Goal: Information Seeking & Learning: Check status

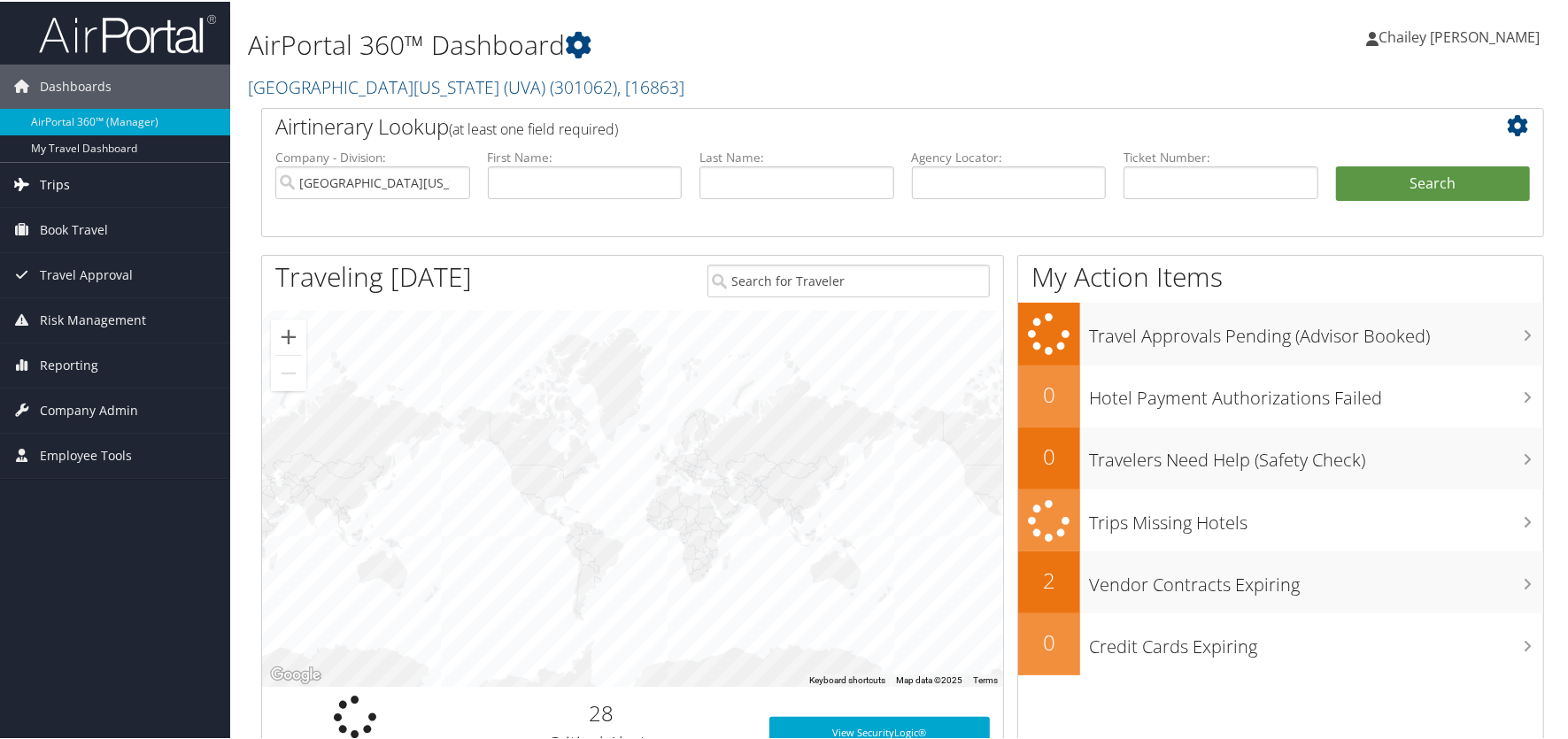
click at [55, 179] on span "Trips" at bounding box center [55, 183] width 30 height 45
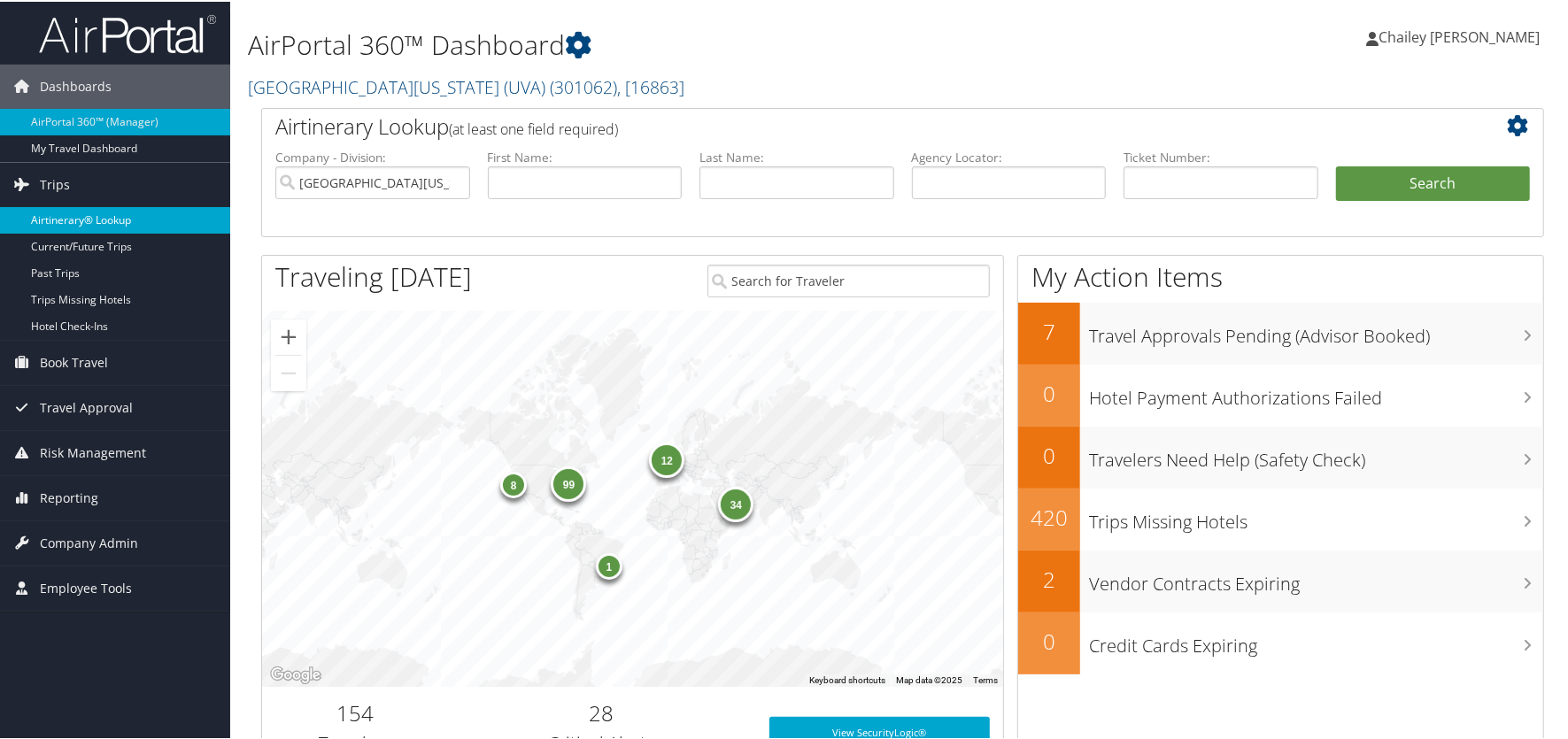
click at [69, 215] on link "Airtinerary® Lookup" at bounding box center [115, 219] width 230 height 27
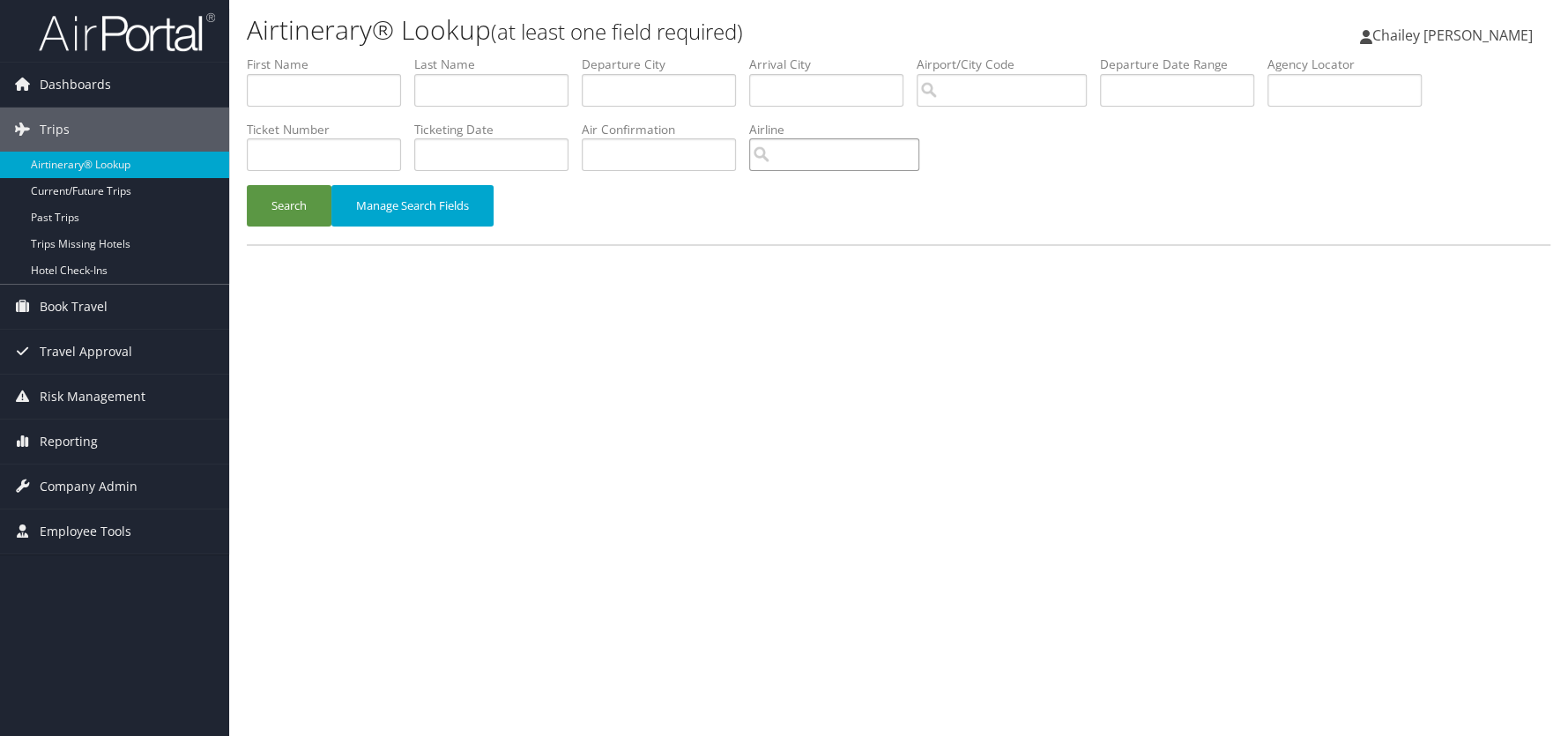
click at [806, 155] on input "search" at bounding box center [834, 155] width 170 height 33
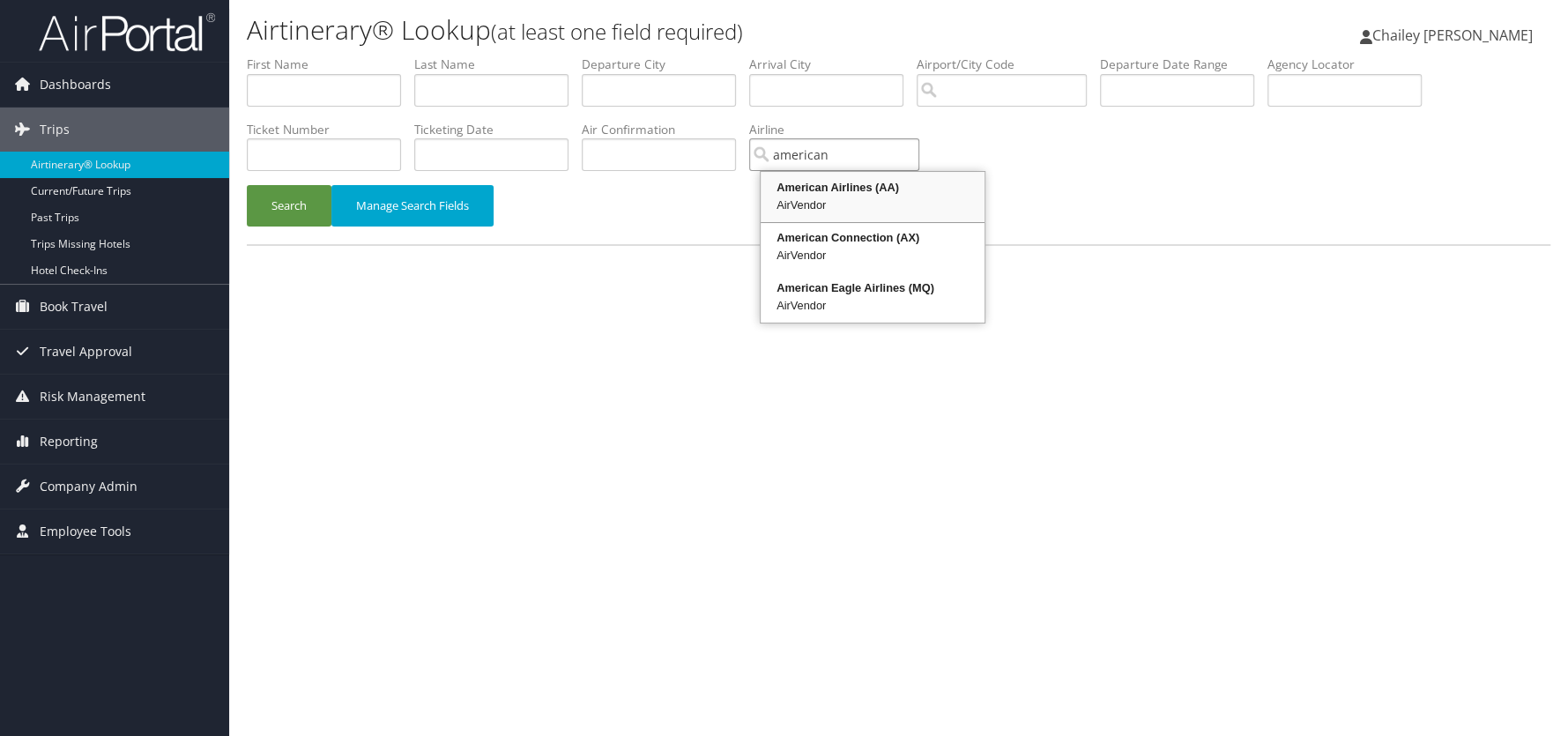
click at [803, 197] on div "AirVendor" at bounding box center [873, 205] width 219 height 18
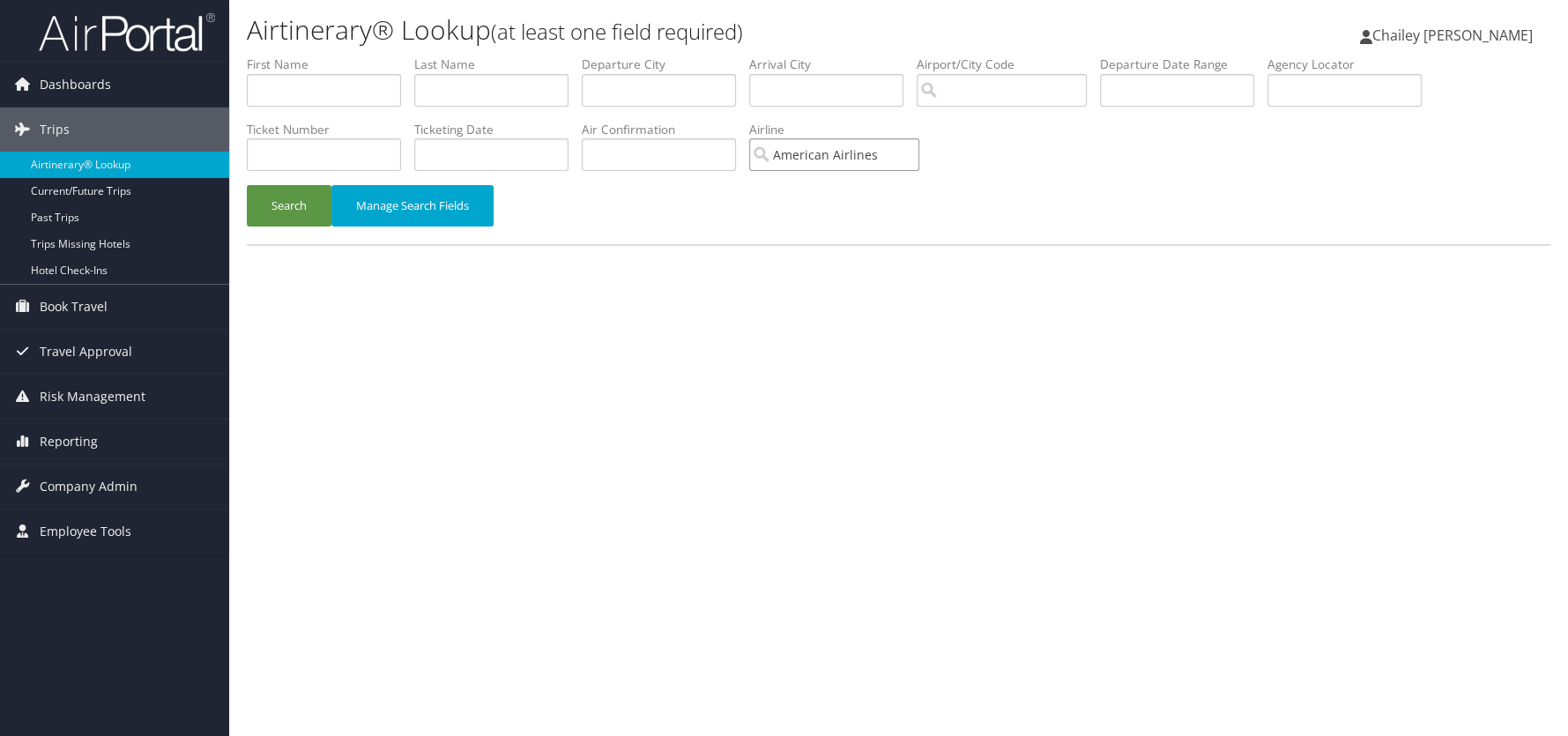
type input "American Airlines"
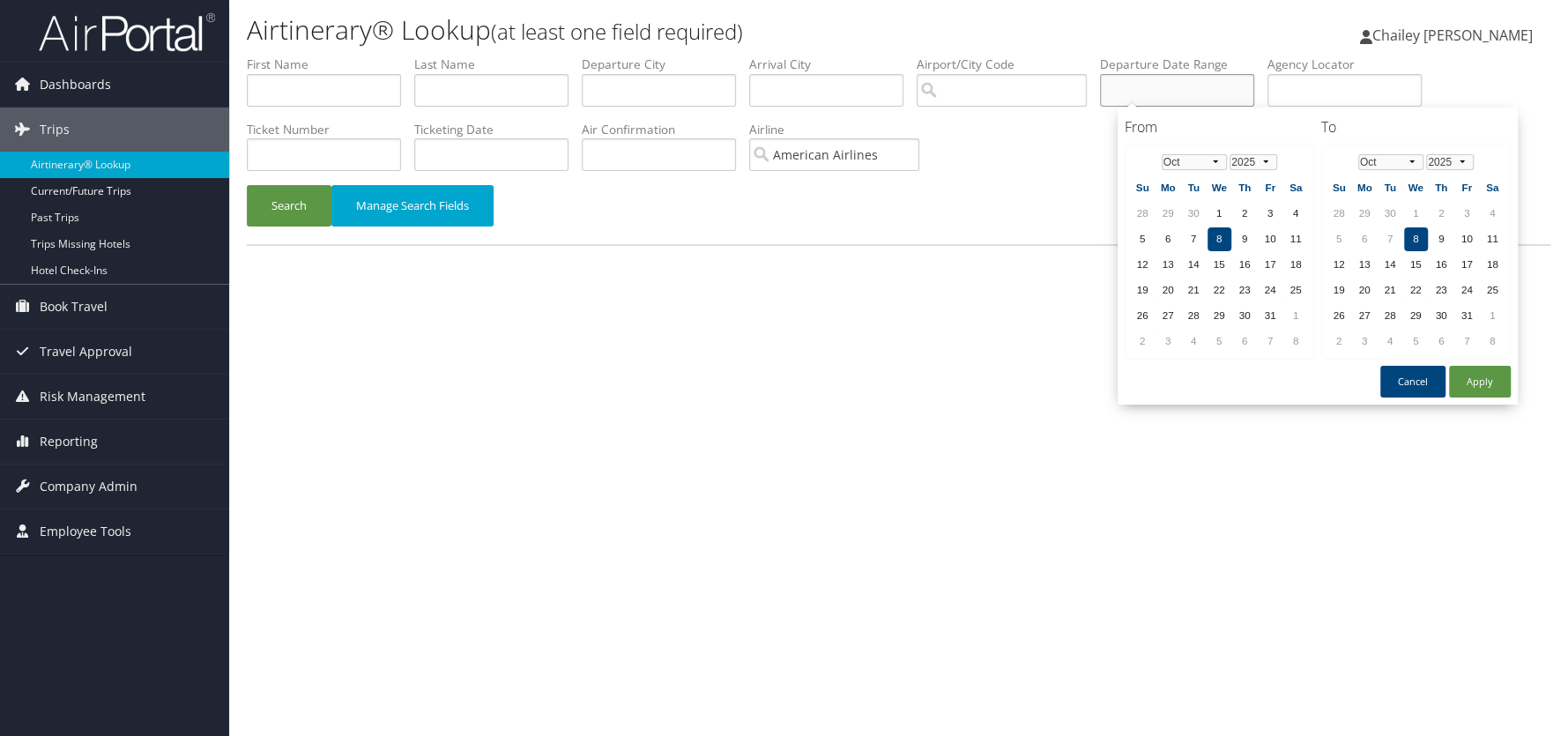
click at [1132, 91] on input "text" at bounding box center [1178, 90] width 155 height 33
click at [1237, 231] on td "9" at bounding box center [1244, 239] width 24 height 24
click at [1436, 228] on td "9" at bounding box center [1441, 239] width 24 height 24
click at [1463, 371] on button "Apply" at bounding box center [1479, 382] width 61 height 32
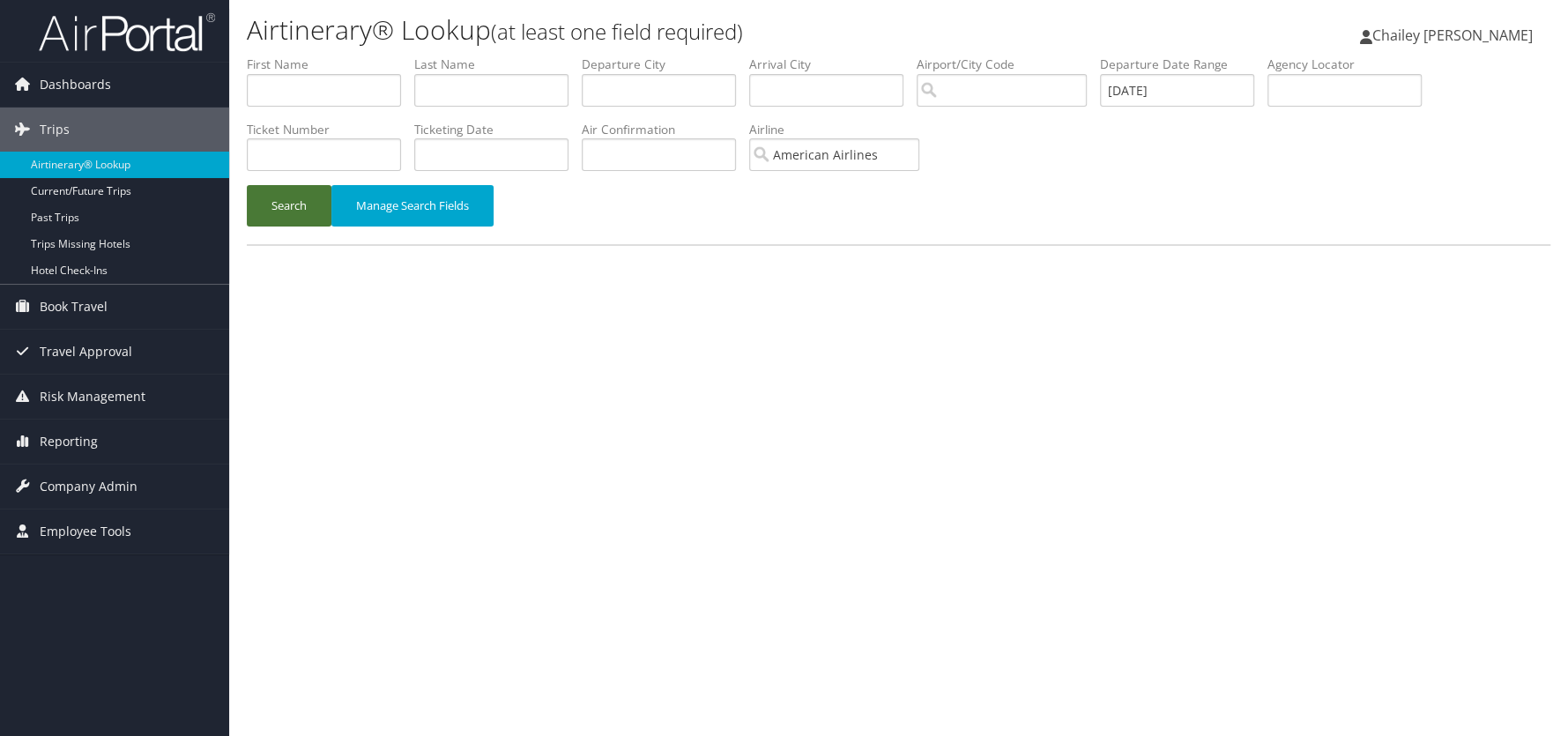
click at [279, 202] on button "Search" at bounding box center [289, 205] width 84 height 42
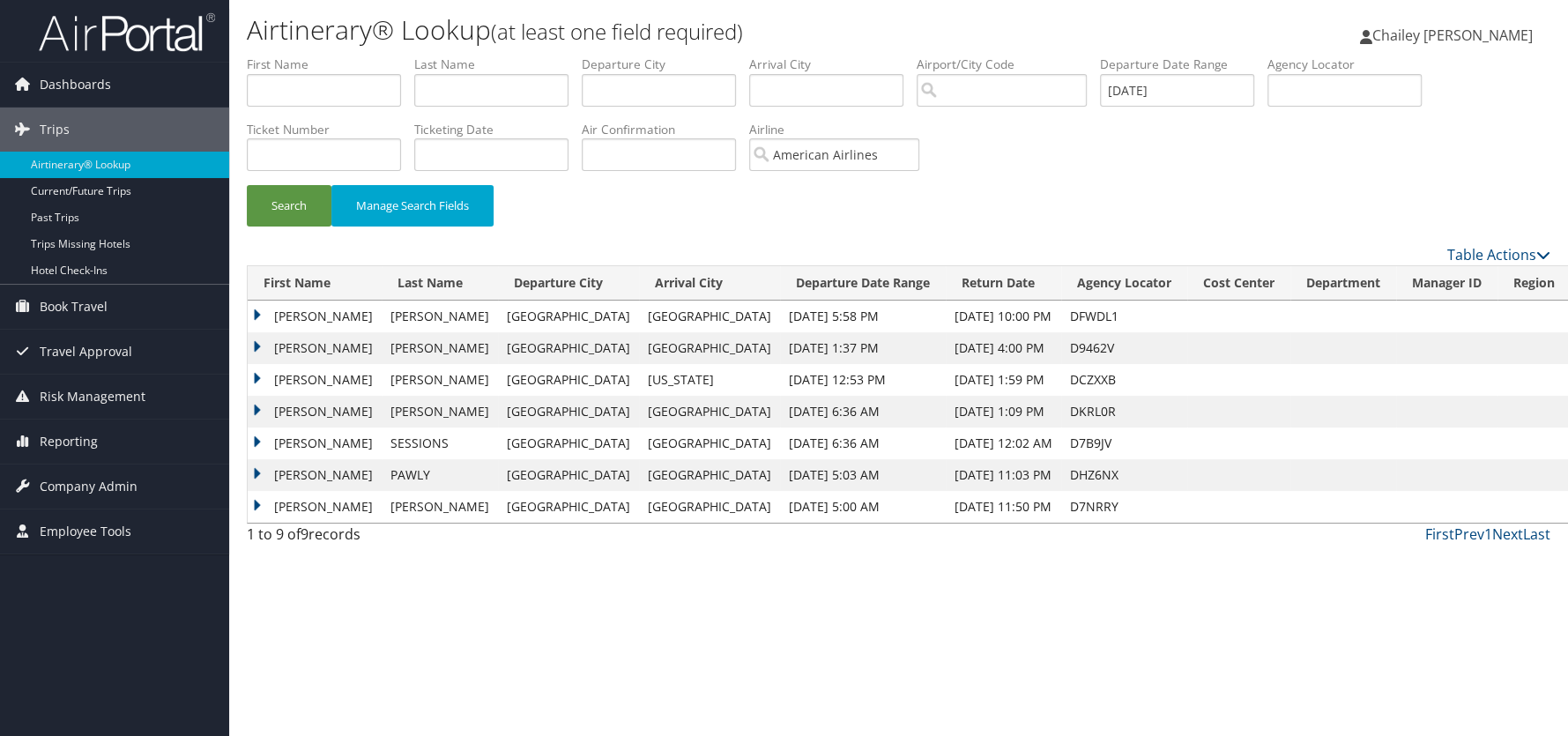
click at [257, 406] on td "CESAR ADRIAN" at bounding box center [315, 412] width 134 height 32
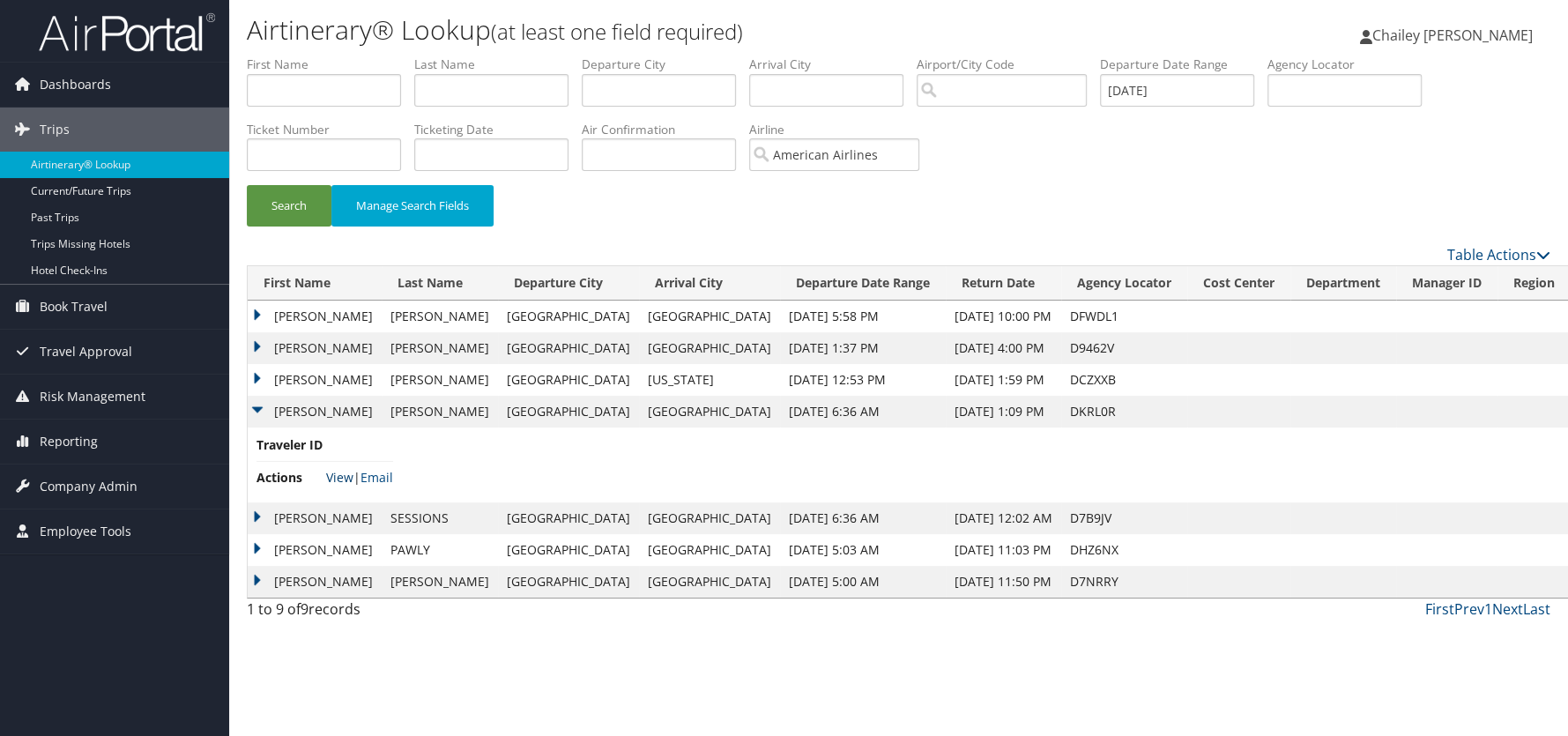
click at [336, 474] on link "View" at bounding box center [340, 477] width 28 height 17
click at [253, 311] on td "RYAN DOUGLAS" at bounding box center [315, 316] width 134 height 32
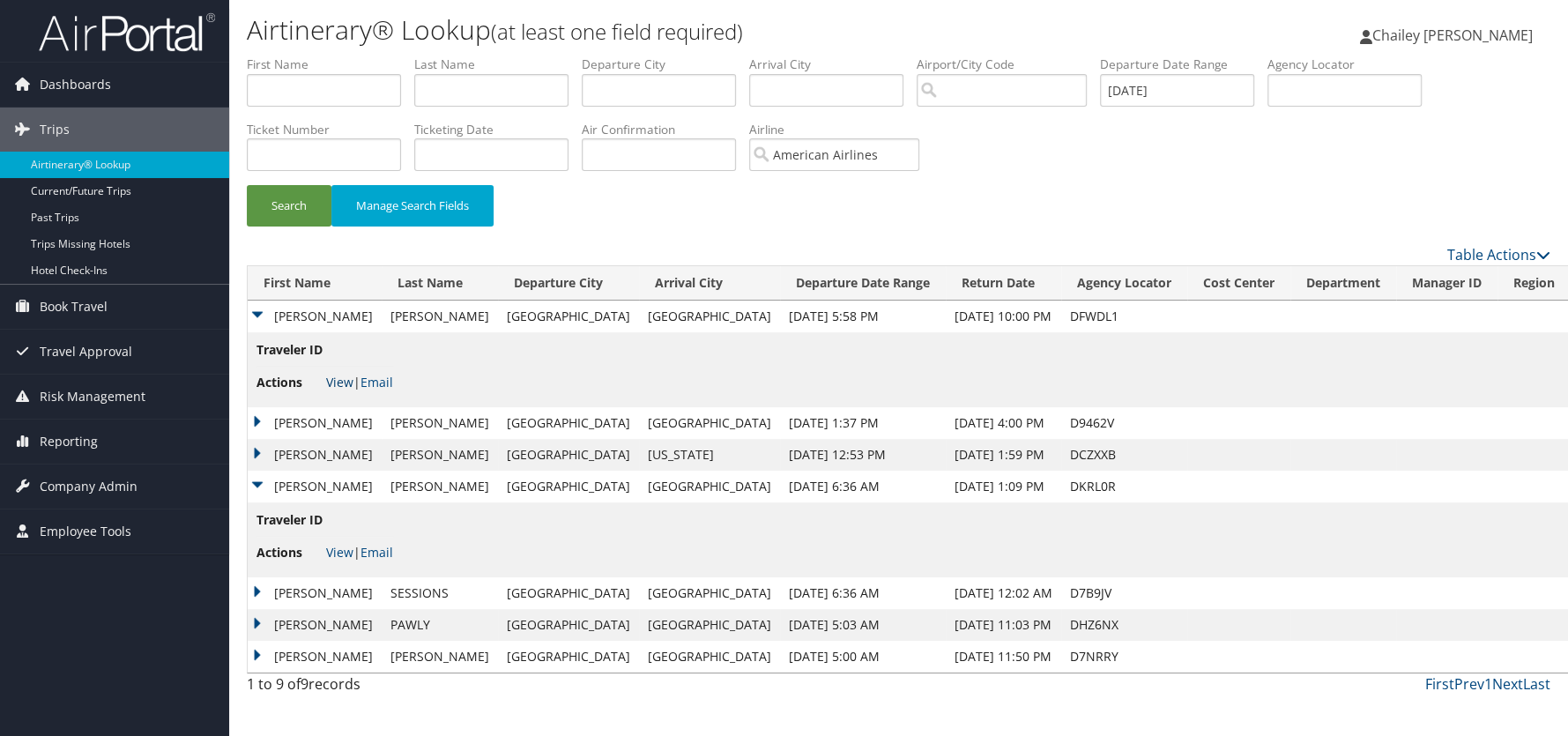
click at [338, 384] on link "View" at bounding box center [340, 381] width 28 height 17
click at [254, 420] on td "LAKISHA" at bounding box center [315, 423] width 134 height 32
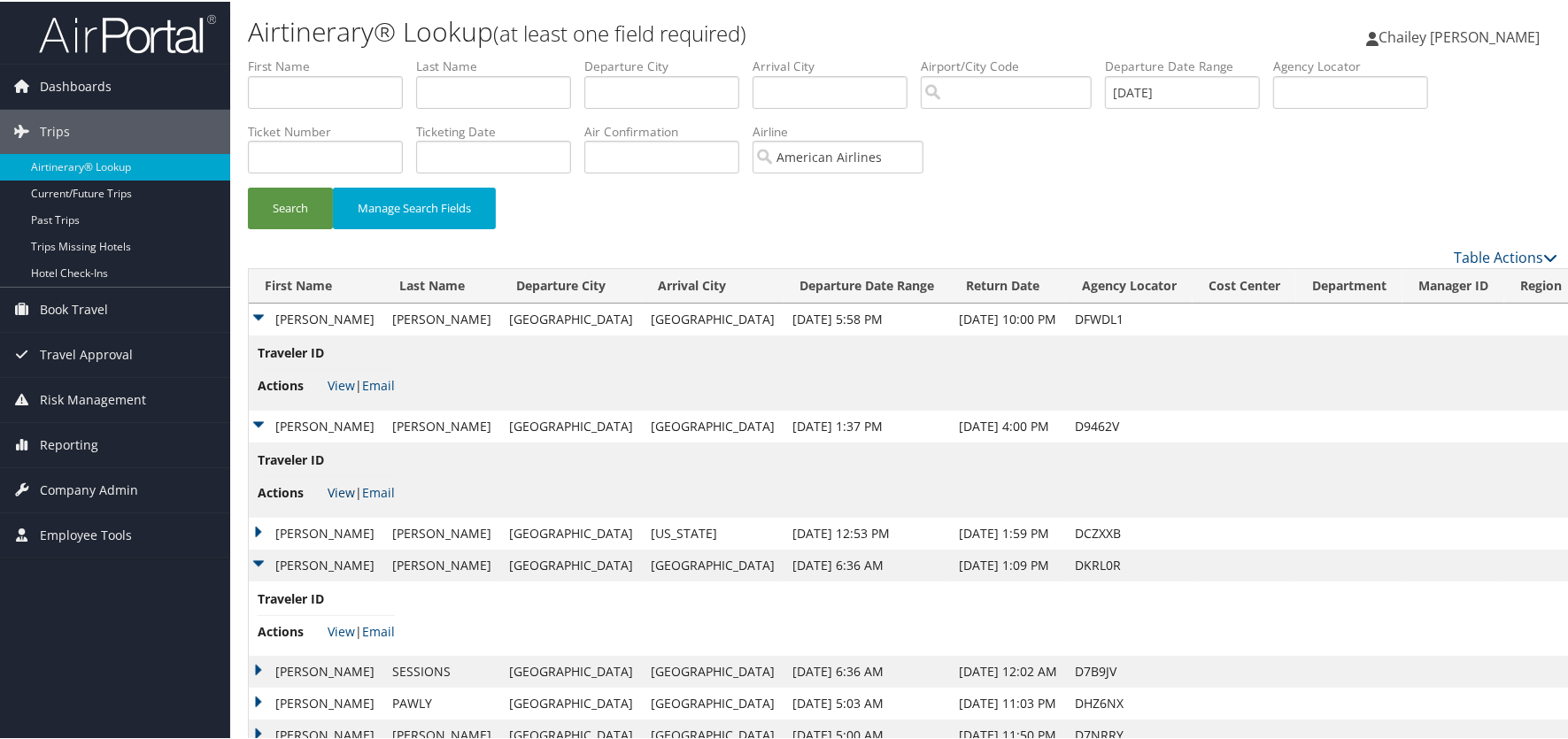
click at [340, 486] on link "View" at bounding box center [341, 490] width 28 height 17
click at [256, 527] on td "SARAH E" at bounding box center [316, 532] width 135 height 32
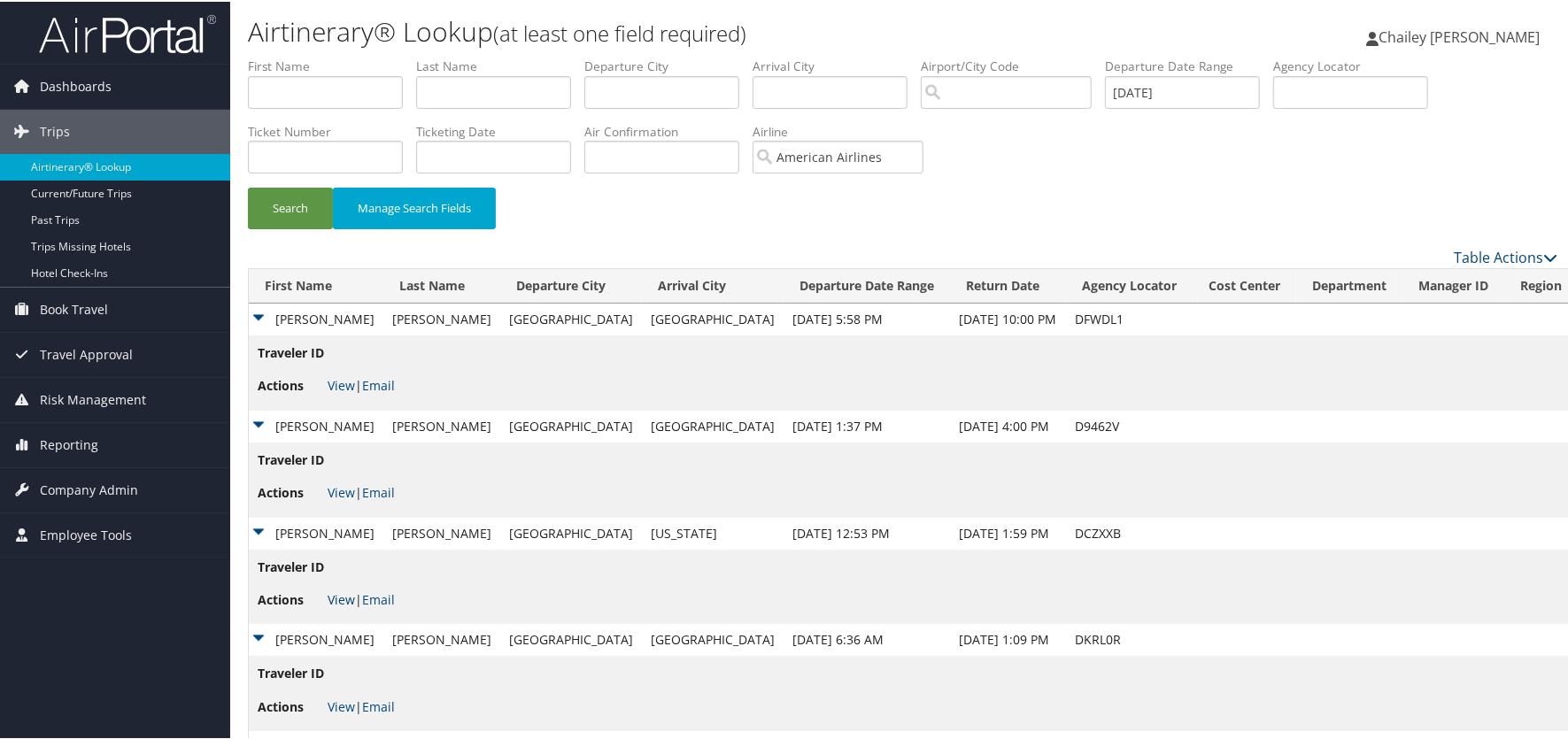
click at [343, 597] on link "View" at bounding box center [341, 597] width 28 height 17
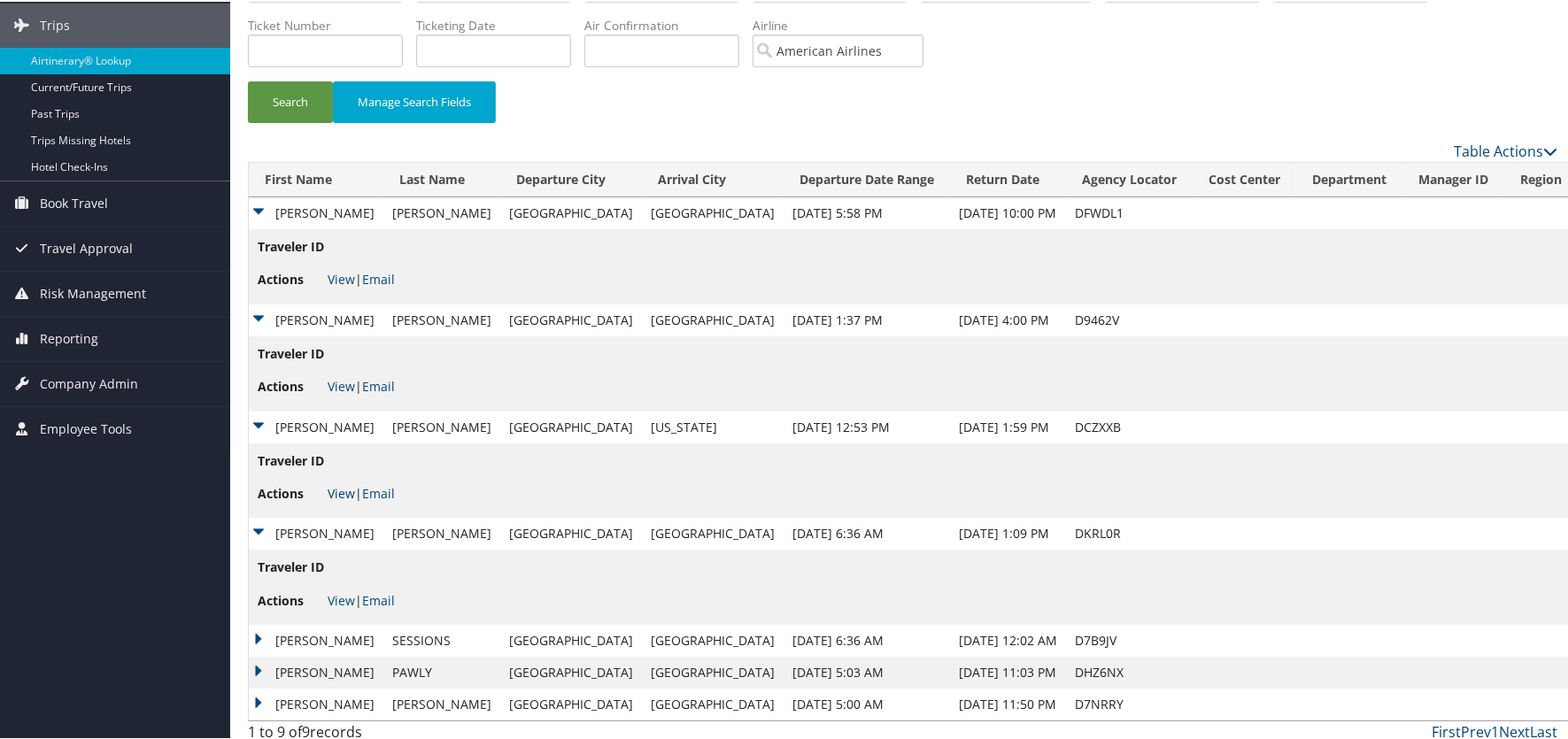
scroll to position [115, 0]
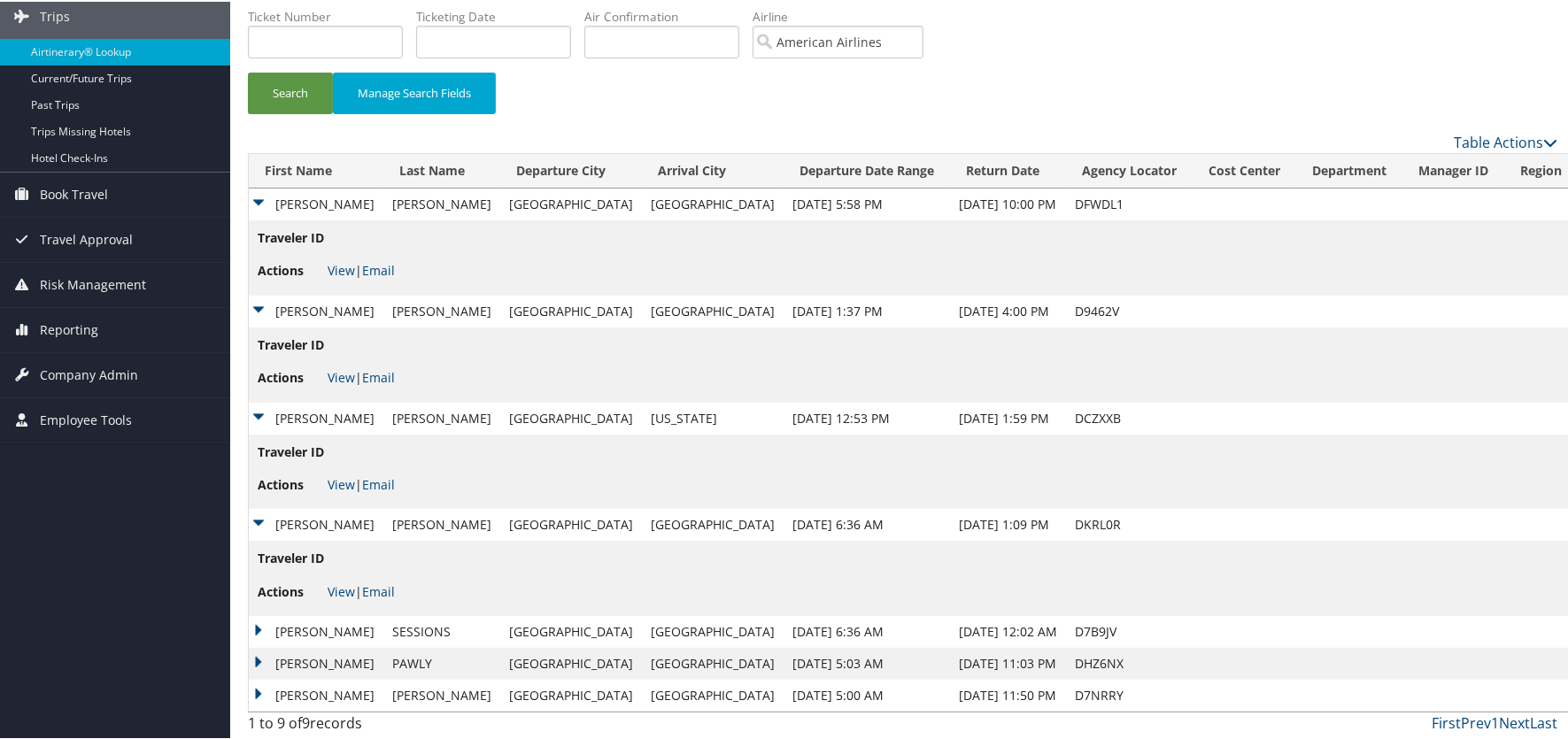
drag, startPoint x: 256, startPoint y: 627, endPoint x: 271, endPoint y: 552, distance: 76.5
click at [256, 627] on td "JENNIFER ELSON" at bounding box center [316, 630] width 135 height 32
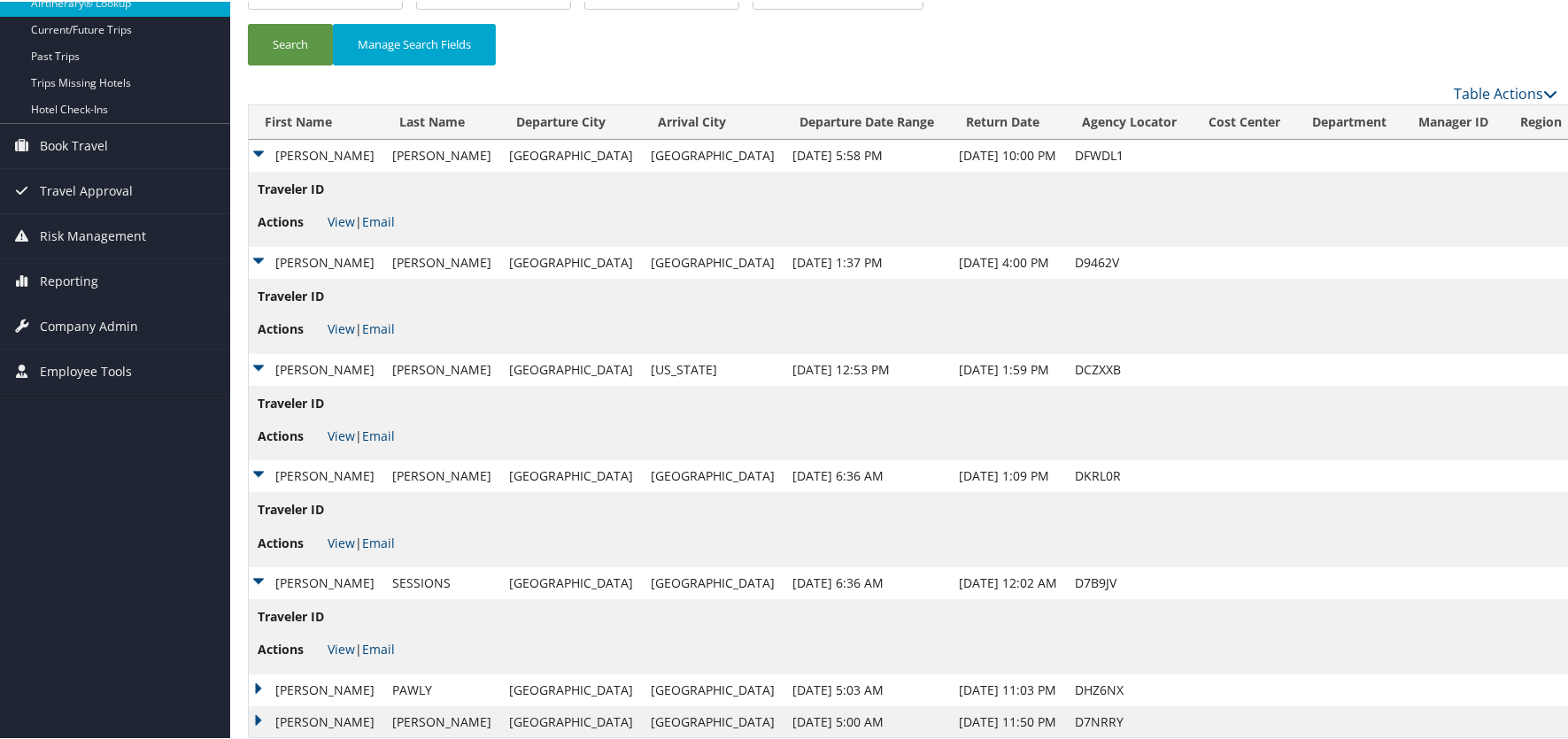
scroll to position [190, 0]
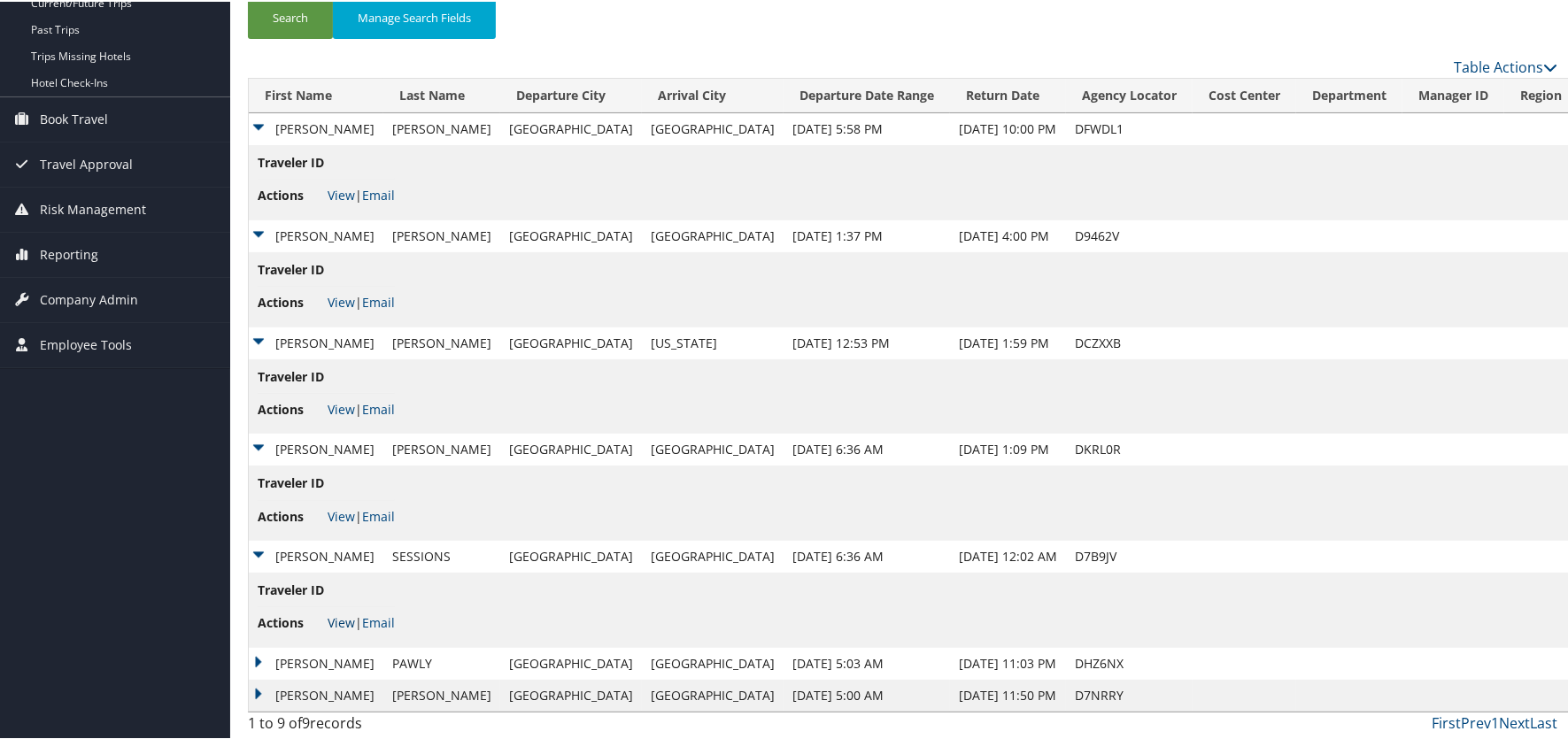
click at [340, 619] on link "View" at bounding box center [341, 620] width 28 height 17
click at [255, 659] on td "JESSICA M" at bounding box center [316, 662] width 135 height 32
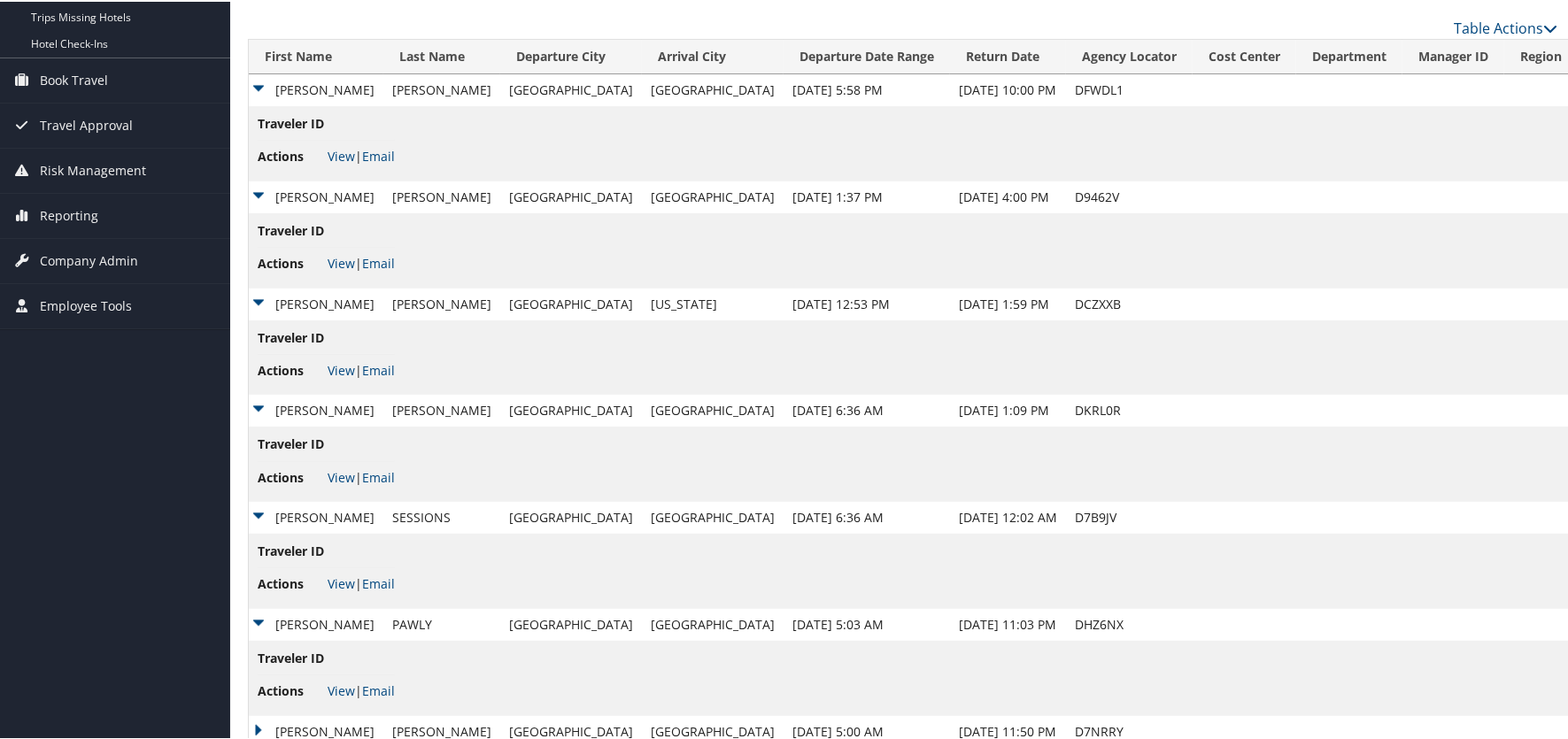
scroll to position [265, 0]
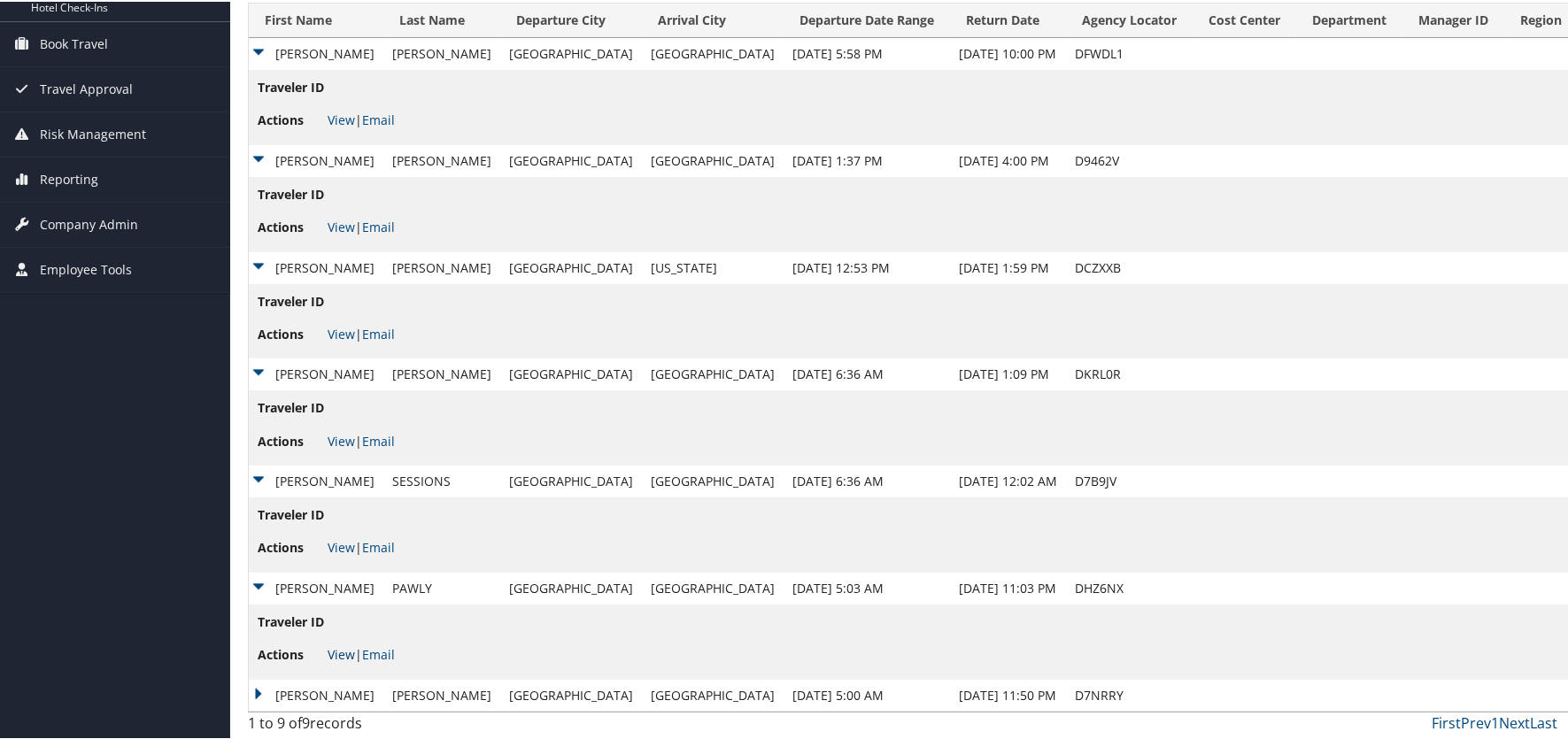
click at [343, 645] on link "View" at bounding box center [341, 652] width 28 height 17
drag, startPoint x: 257, startPoint y: 690, endPoint x: 265, endPoint y: 668, distance: 23.4
click at [256, 690] on td "AARON DONALD" at bounding box center [316, 694] width 135 height 32
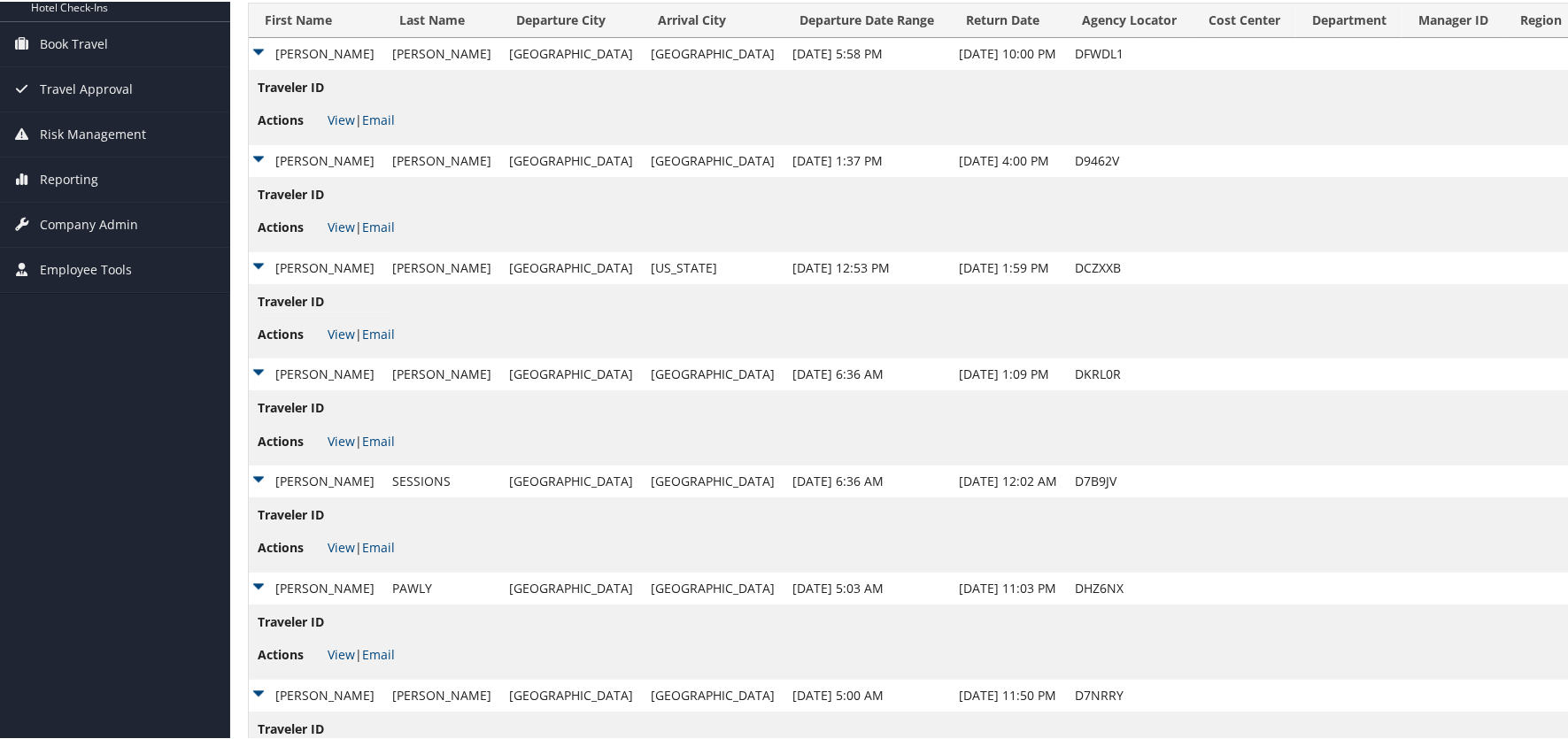
scroll to position [341, 0]
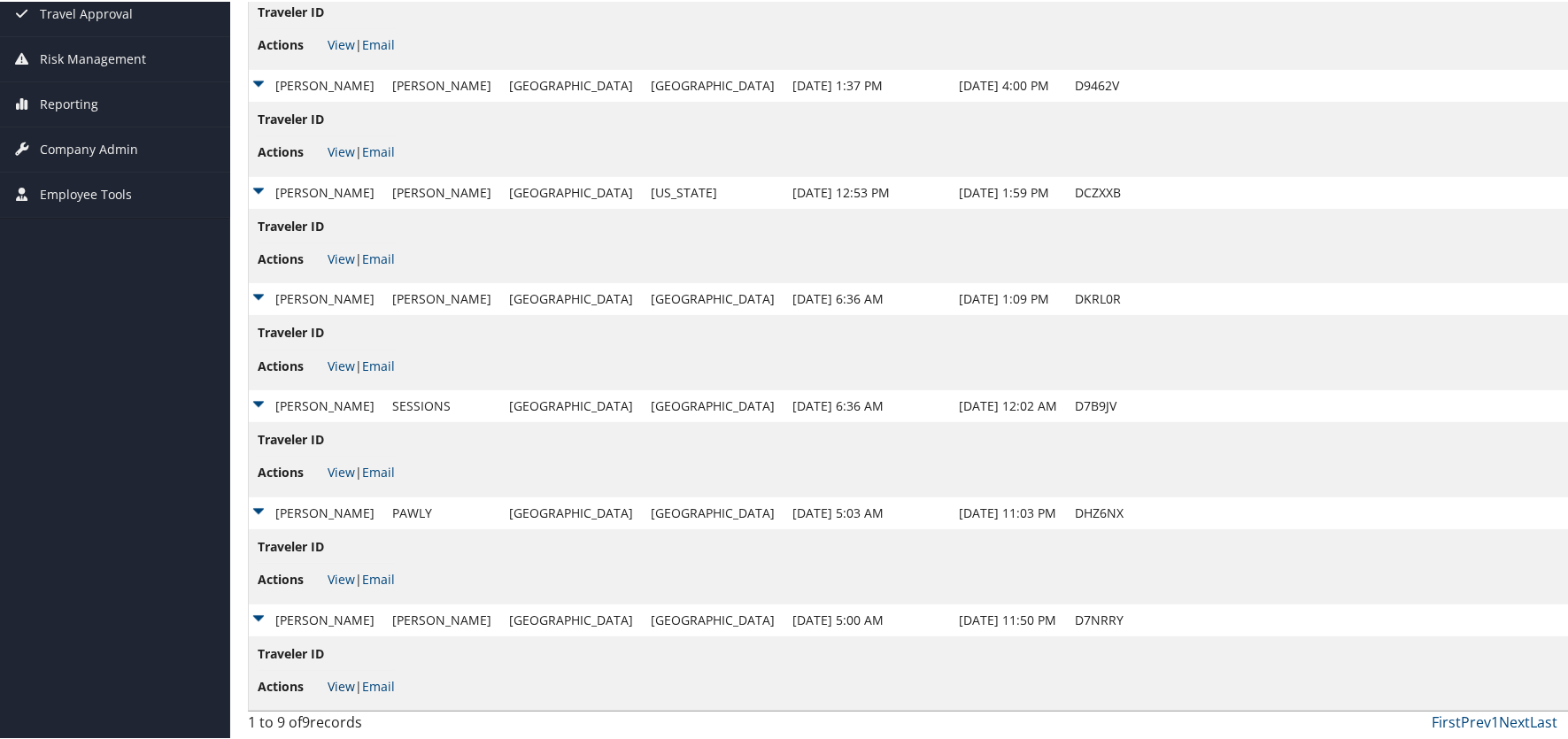
click at [337, 687] on link "View" at bounding box center [341, 685] width 28 height 17
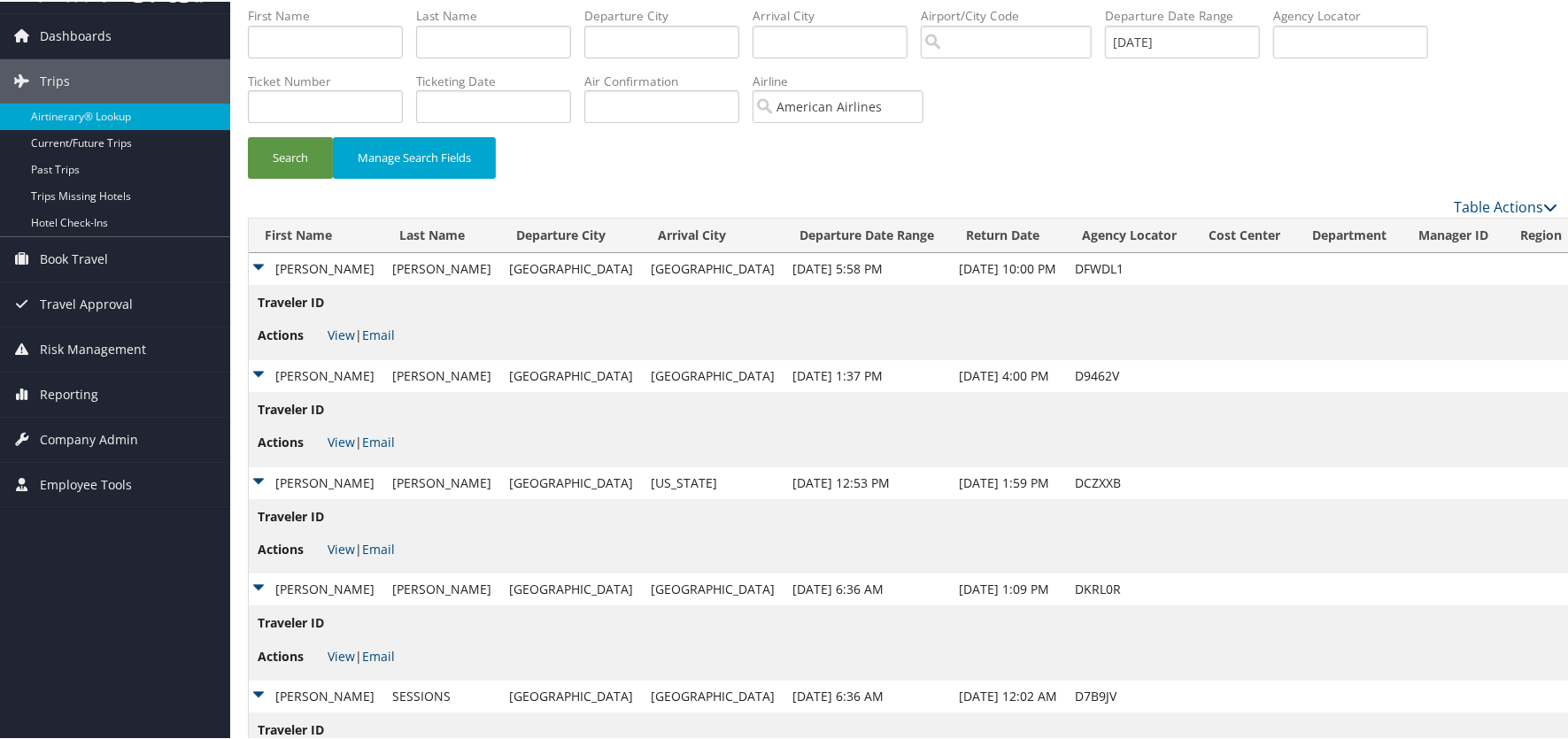
scroll to position [0, 0]
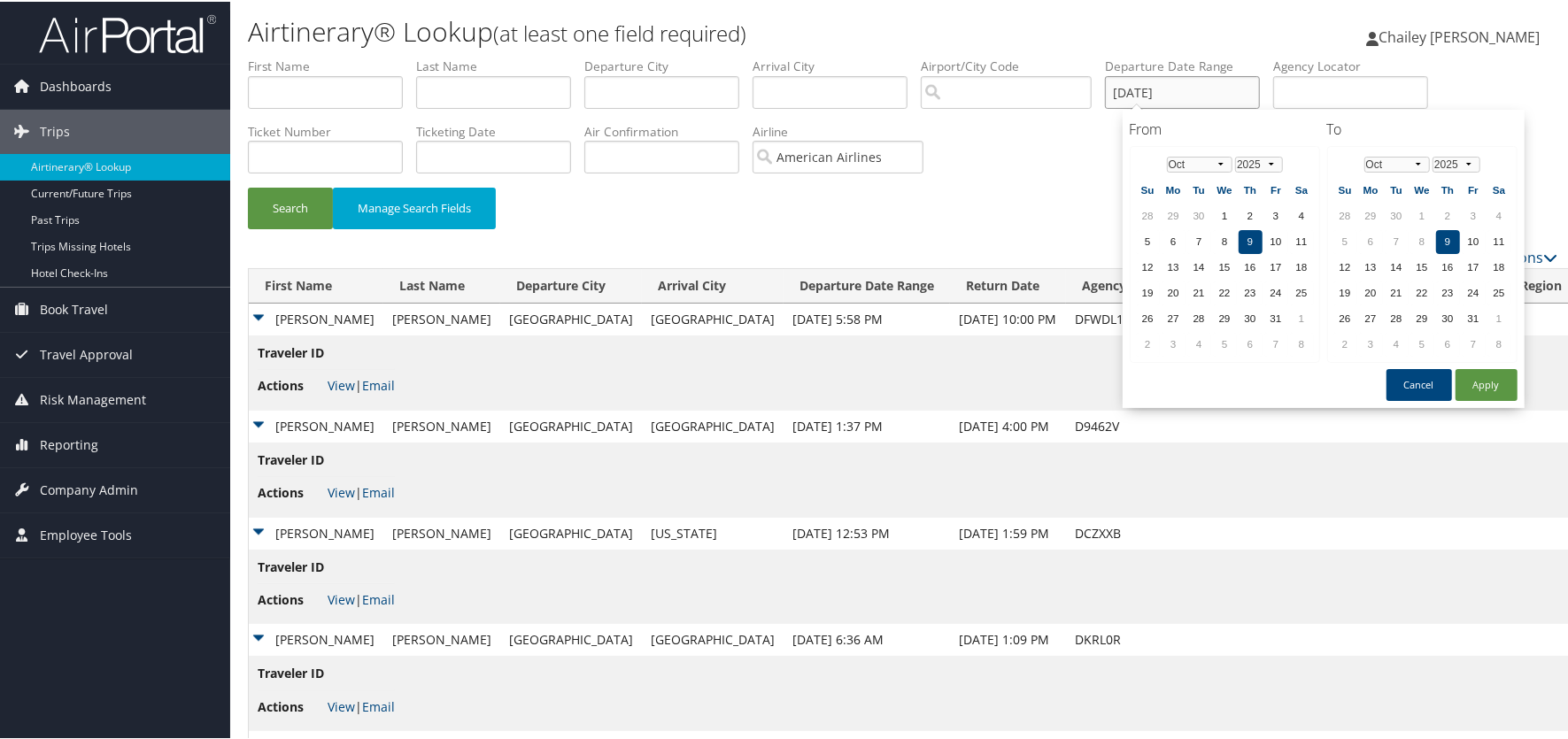
click at [1224, 90] on input "10/09/2025" at bounding box center [1183, 90] width 155 height 33
click at [1222, 234] on td "8" at bounding box center [1224, 240] width 24 height 24
click at [1497, 233] on td "11" at bounding box center [1499, 240] width 24 height 24
click at [1483, 376] on button "Apply" at bounding box center [1486, 384] width 62 height 32
type input "10/08/2025 - 10/11/2025"
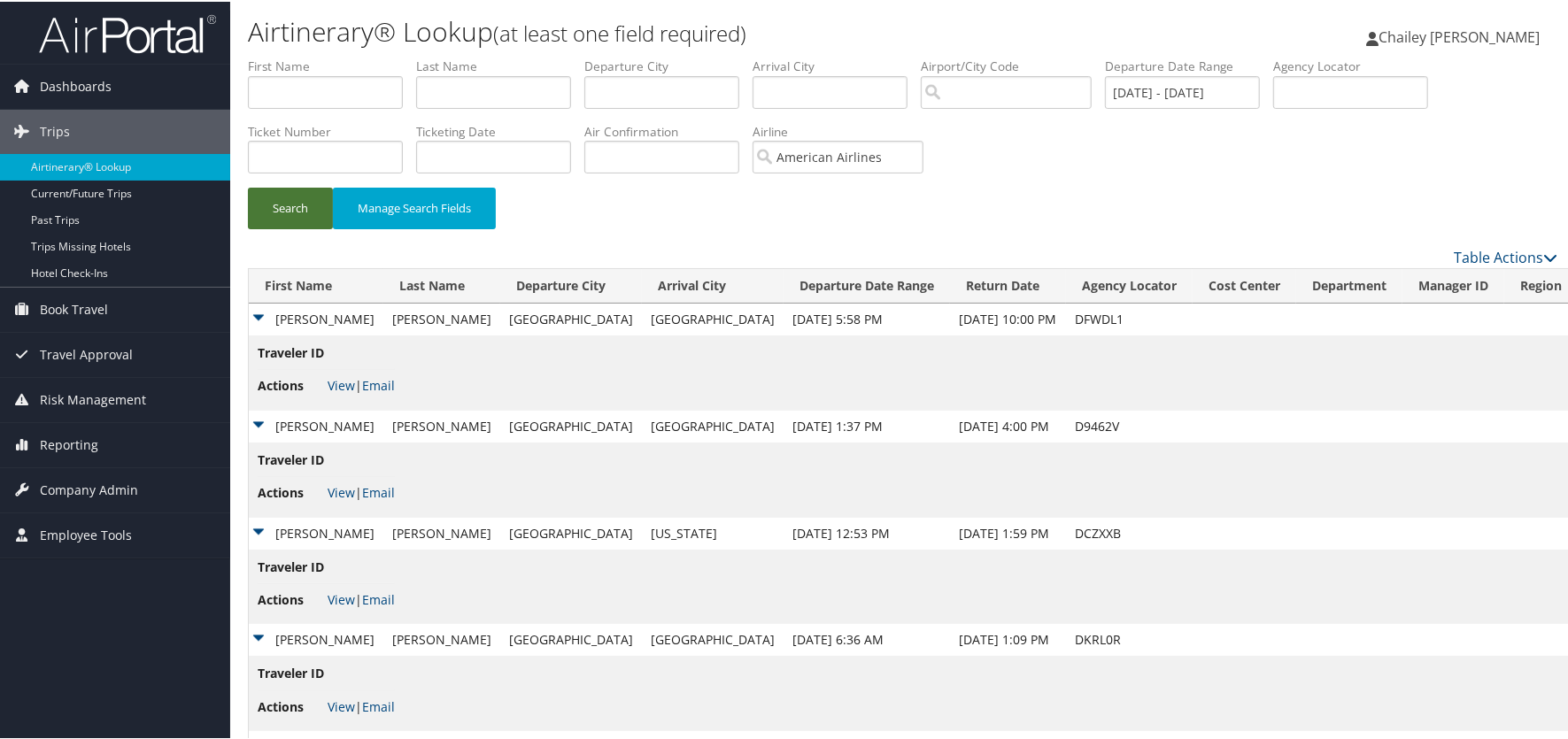
click at [292, 203] on button "Search" at bounding box center [290, 206] width 85 height 42
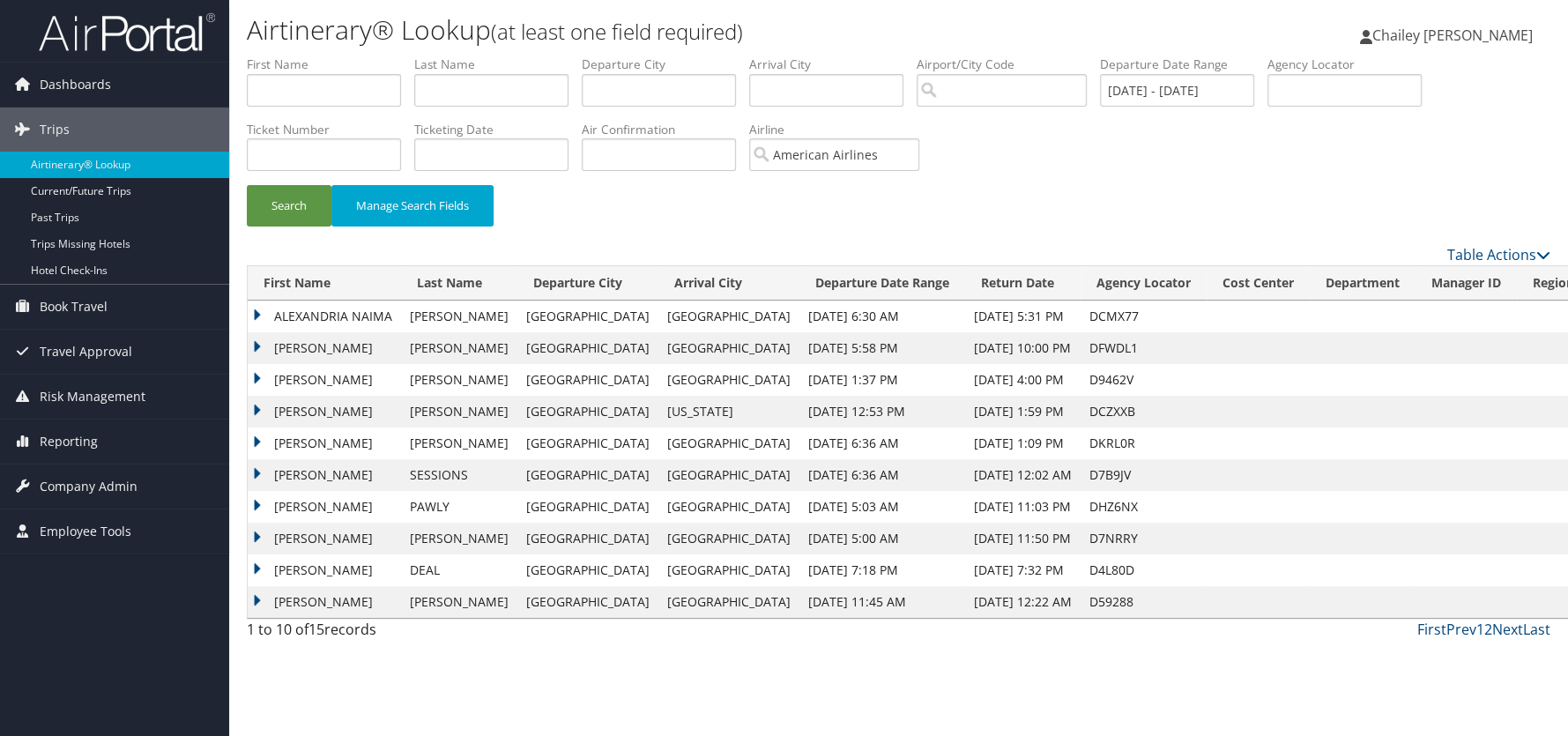
click at [253, 309] on td "ALEXANDRIA NAIMA" at bounding box center [324, 316] width 154 height 32
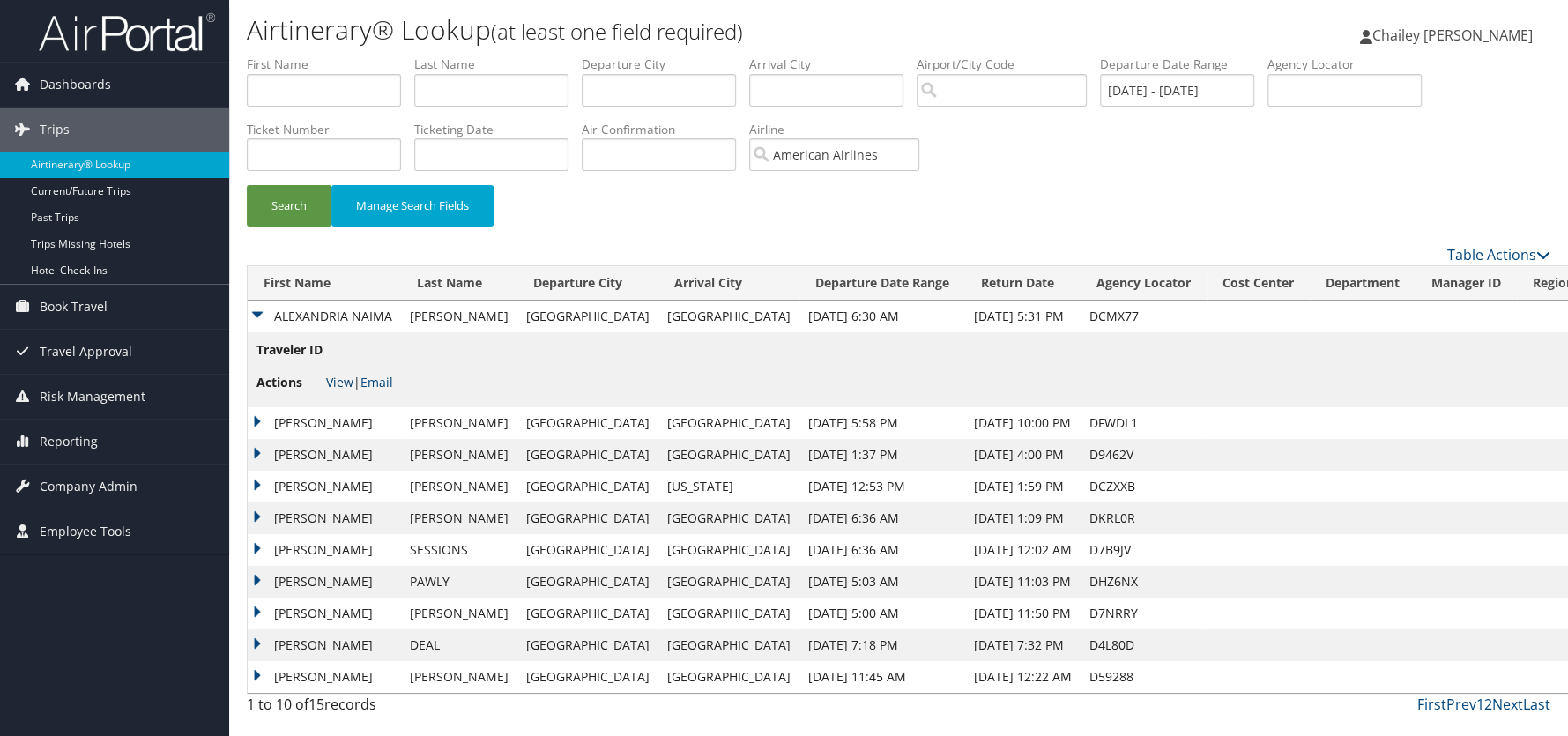
click at [337, 378] on link "View" at bounding box center [340, 381] width 28 height 17
click at [253, 670] on td "KYTHE LETITIA" at bounding box center [324, 677] width 154 height 32
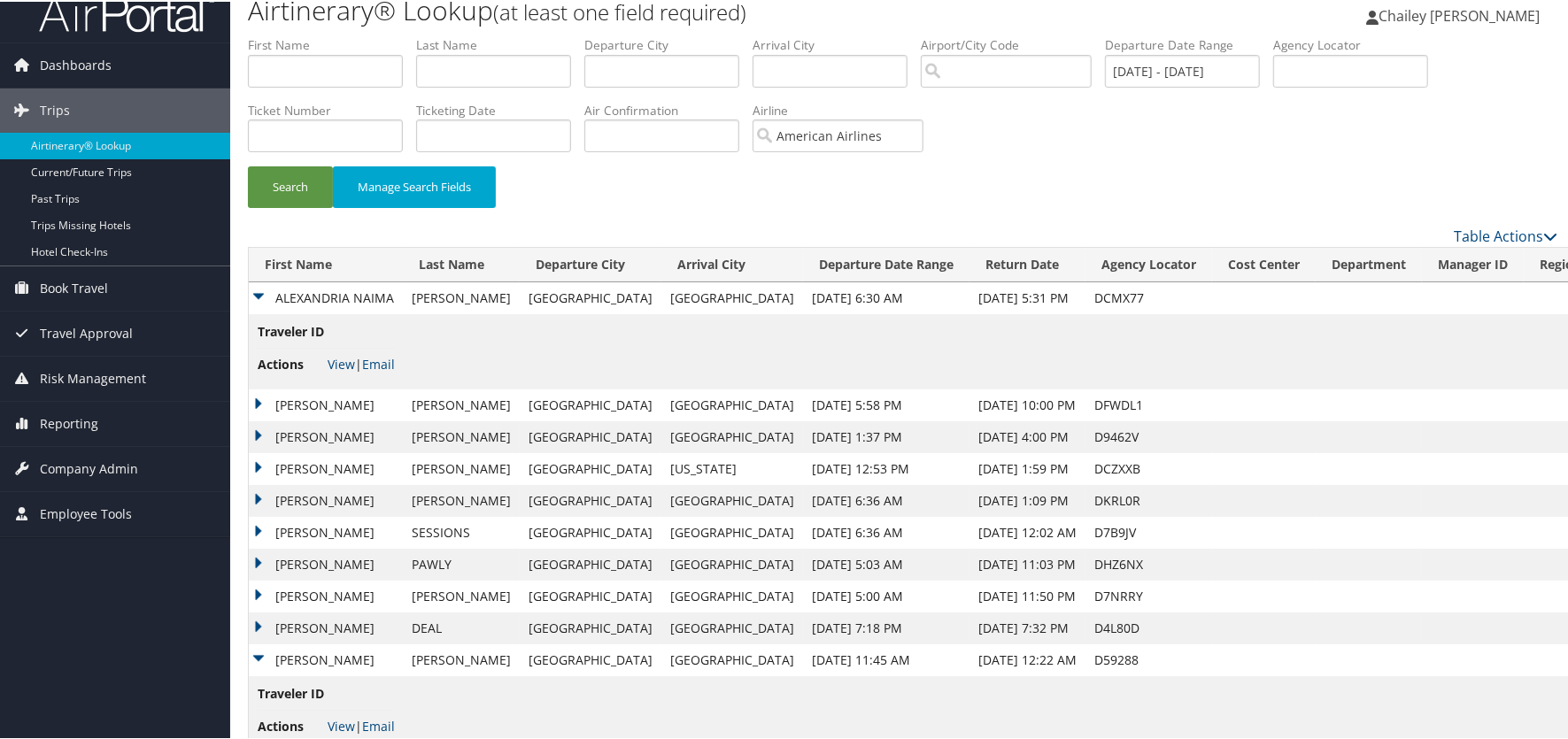
scroll to position [61, 0]
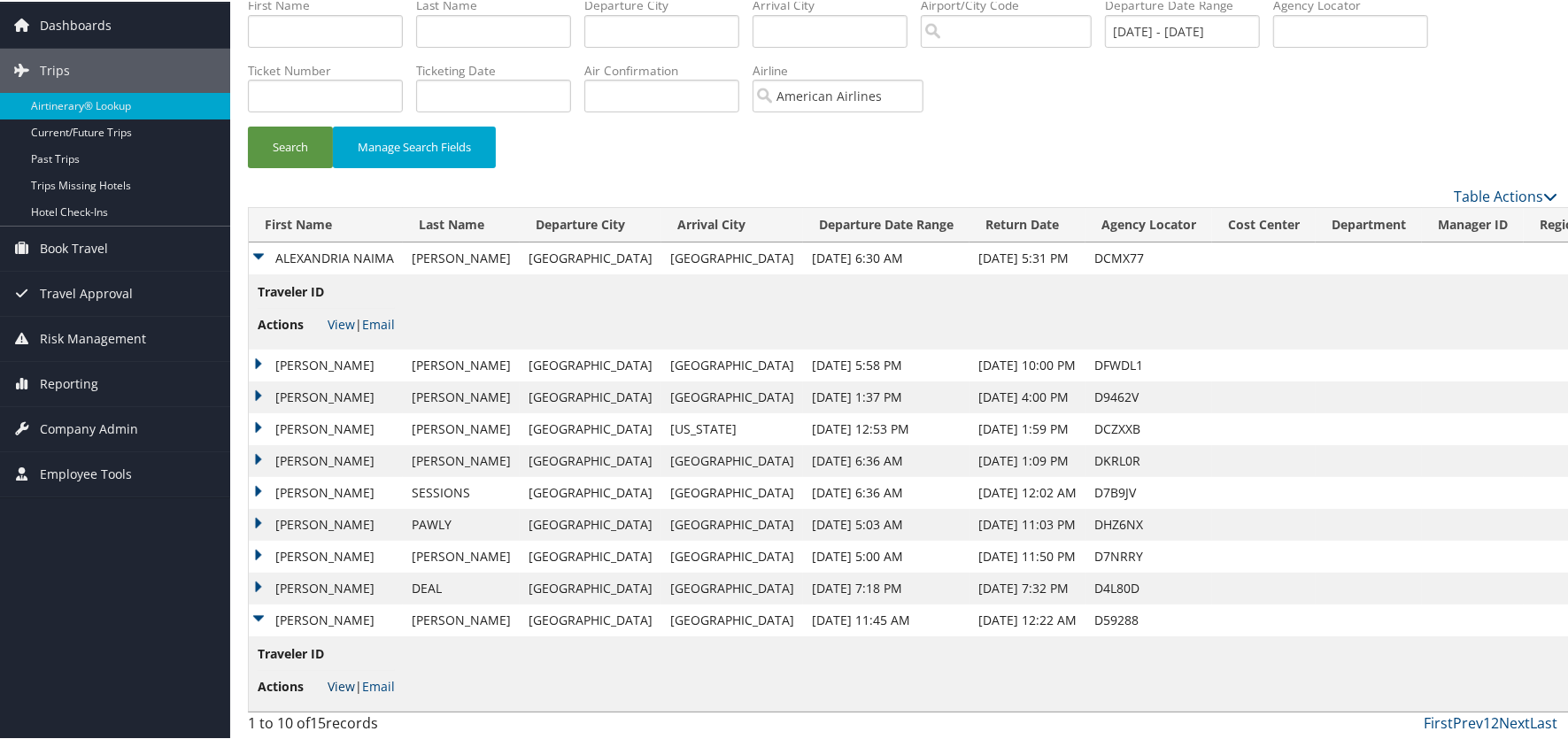
click at [335, 683] on link "View" at bounding box center [341, 685] width 28 height 17
click at [91, 132] on link "Current/Future Trips" at bounding box center [115, 131] width 230 height 27
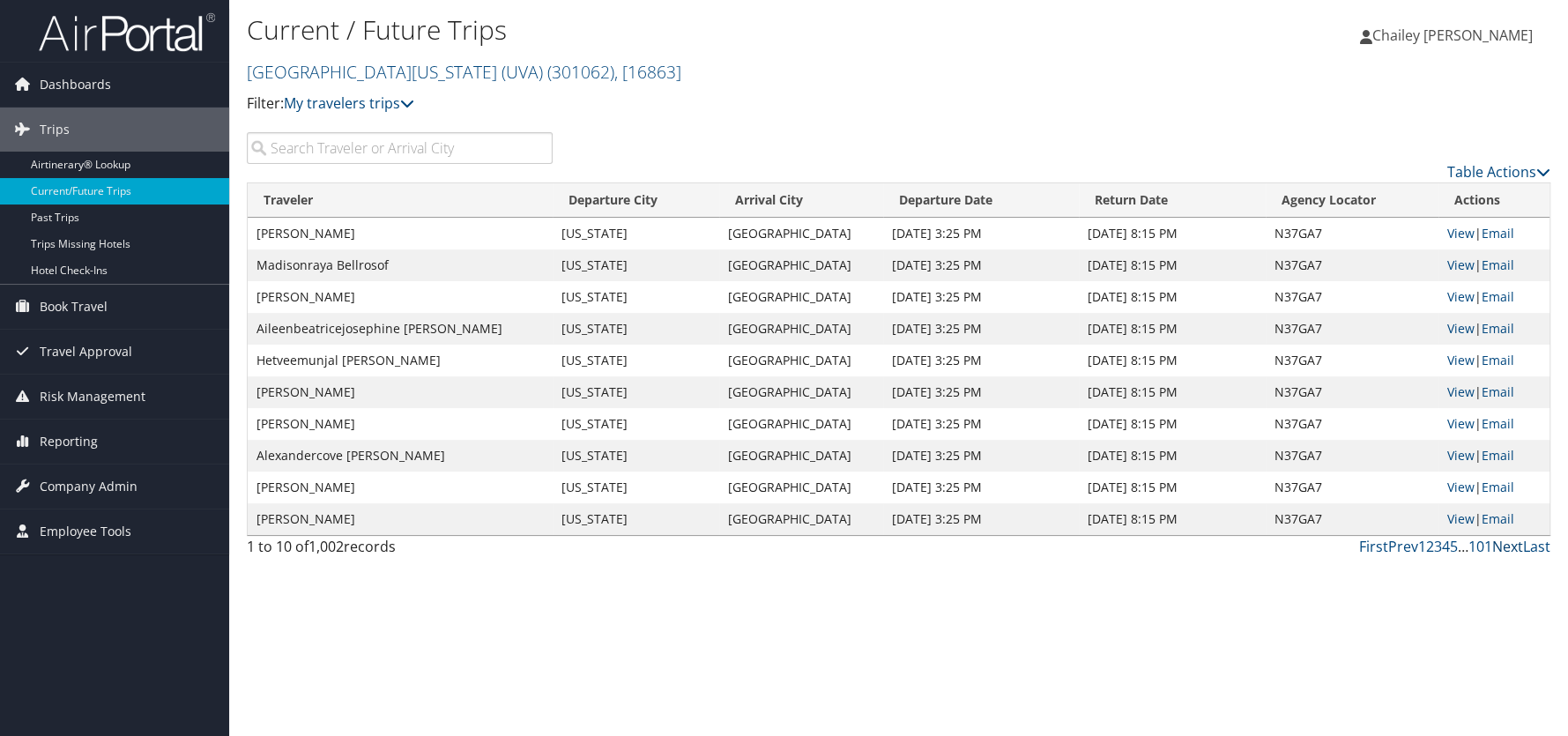
click at [1500, 549] on link "Next" at bounding box center [1508, 547] width 31 height 20
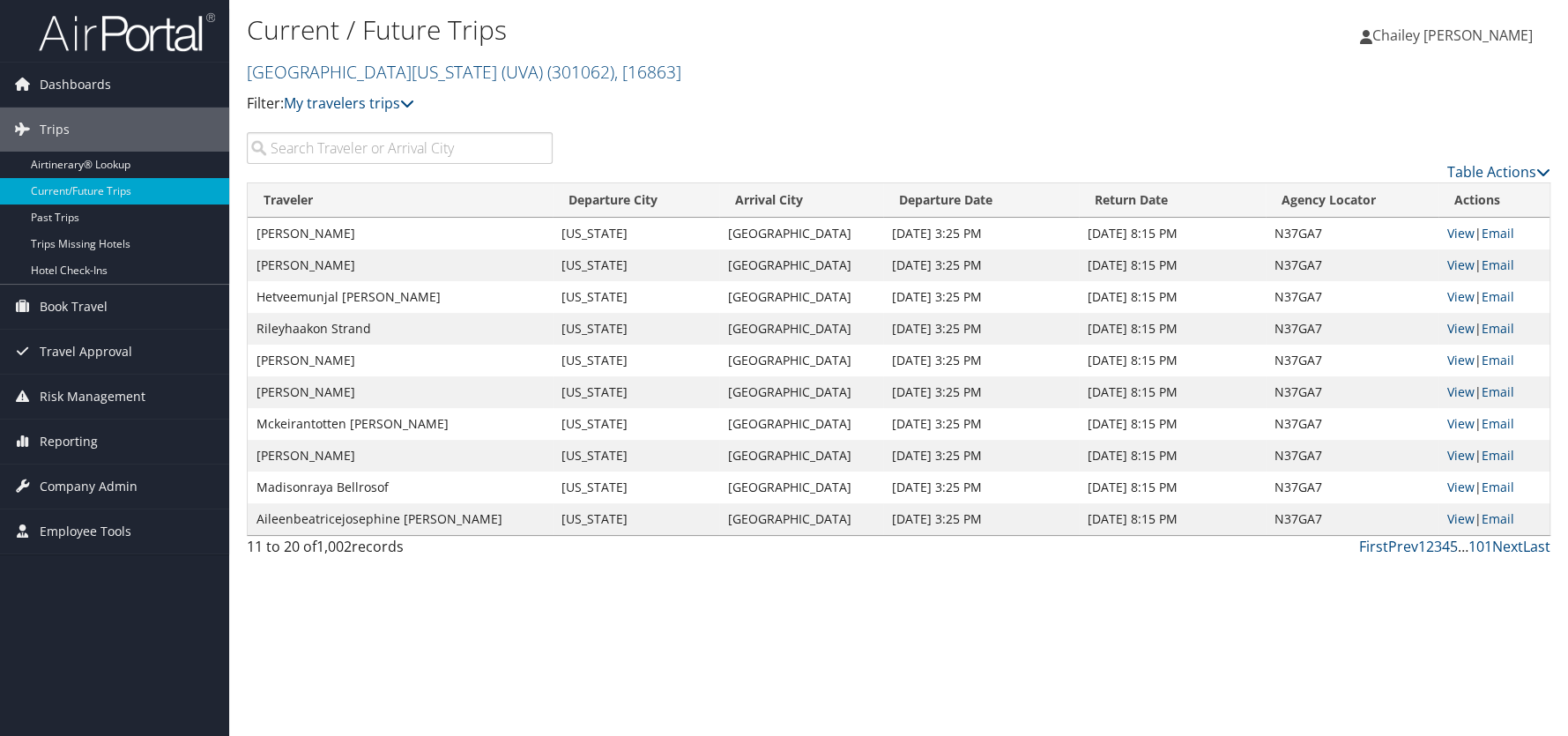
click at [1450, 548] on link "5" at bounding box center [1453, 547] width 8 height 20
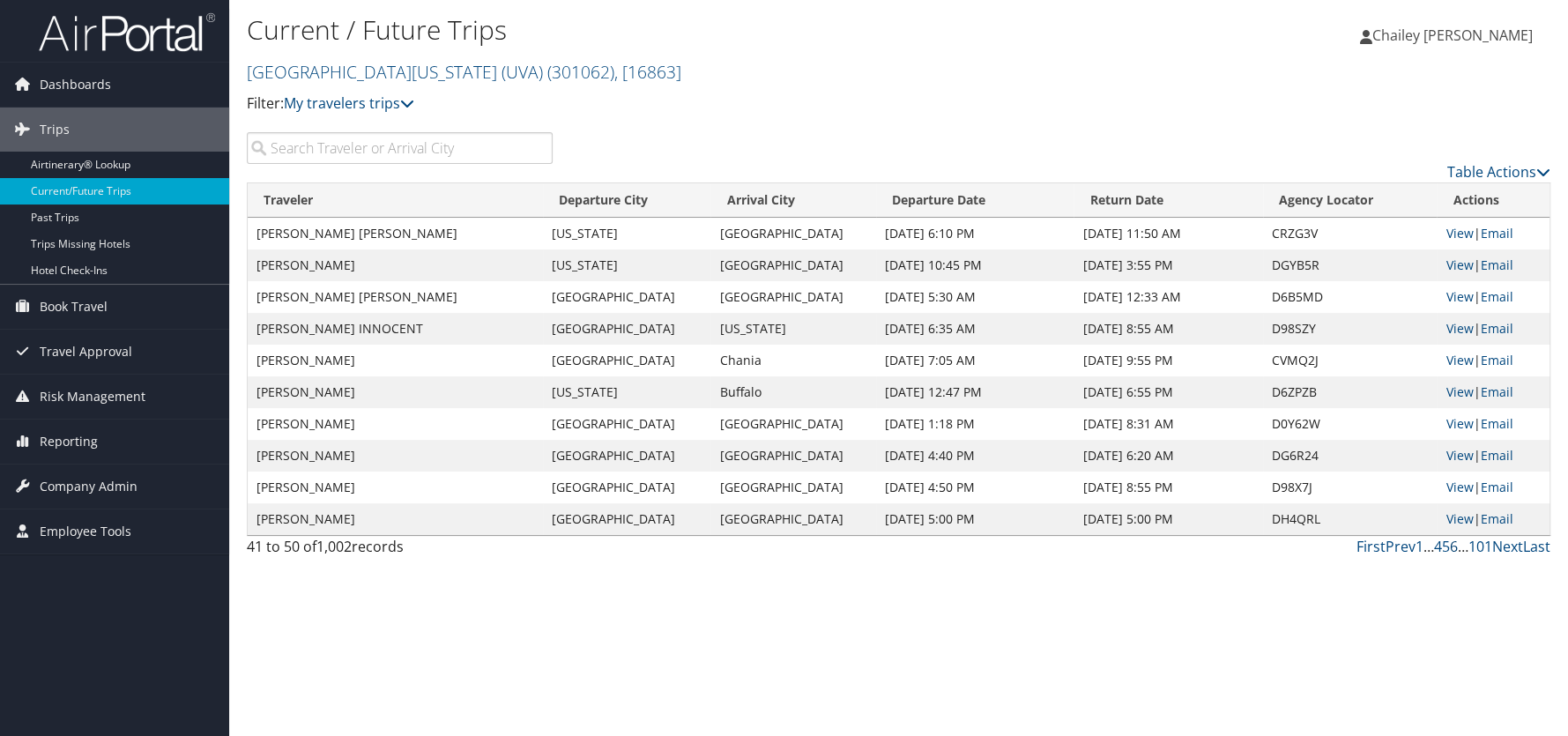
click at [1452, 548] on link "6" at bounding box center [1453, 547] width 8 height 20
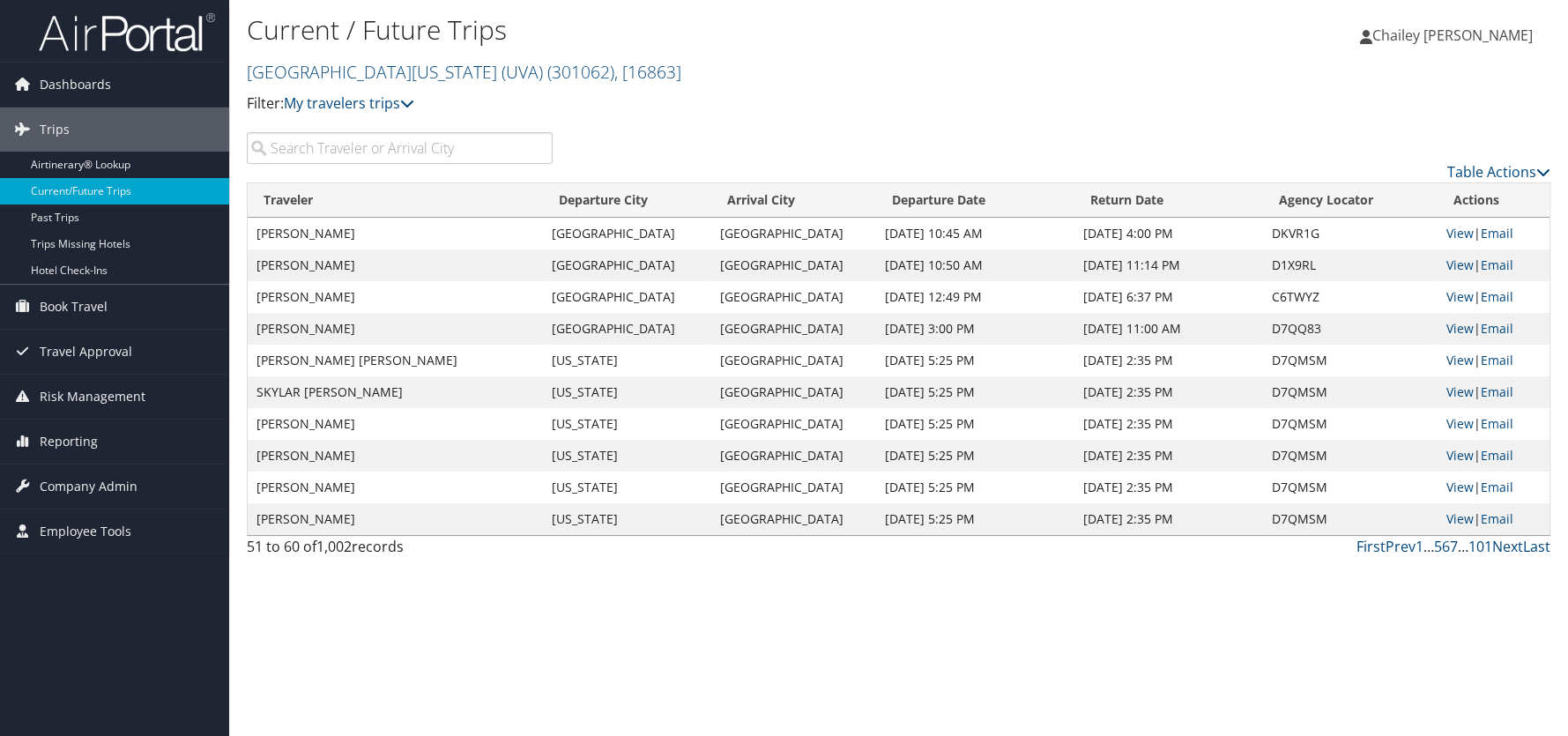
click at [1452, 548] on link "7" at bounding box center [1453, 547] width 8 height 20
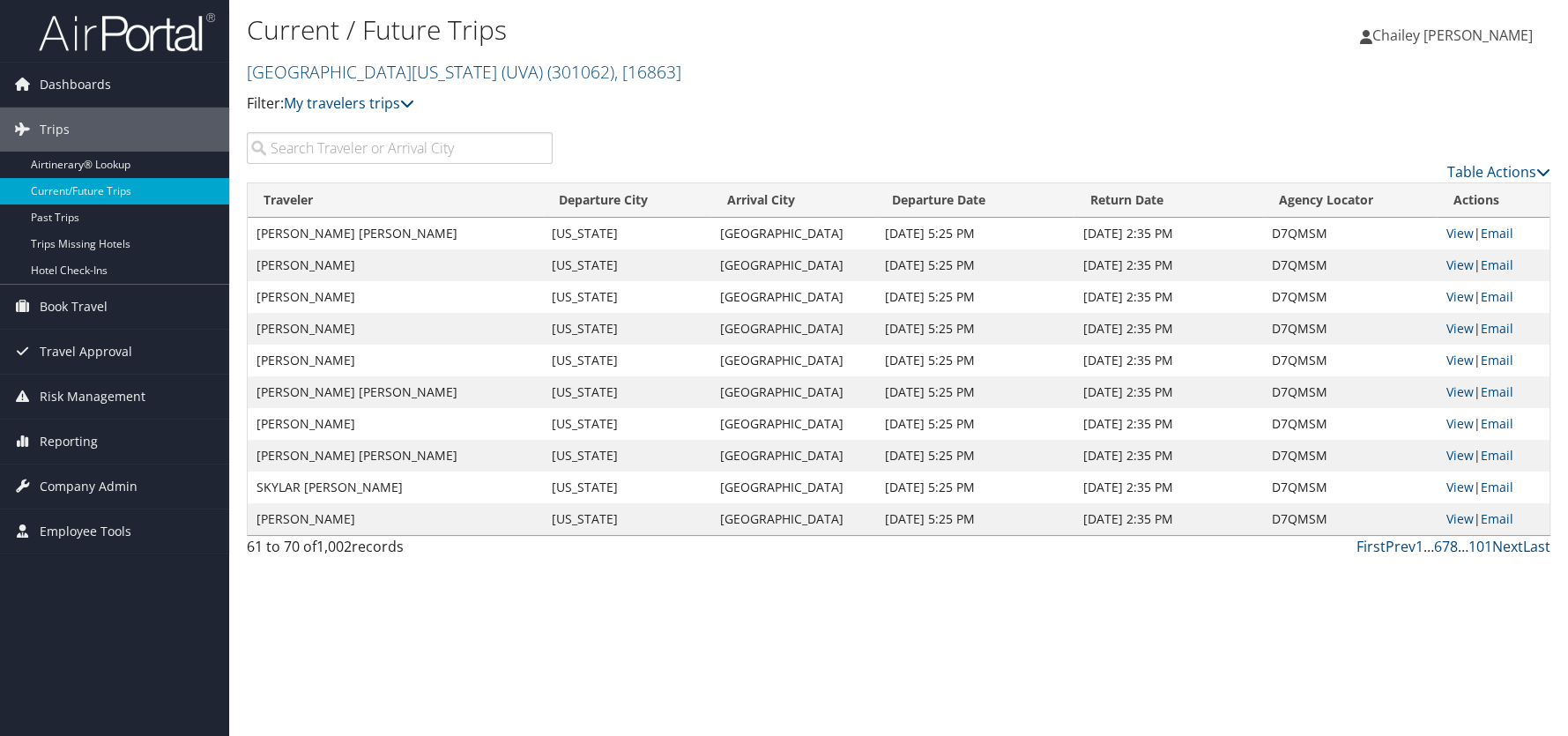
click at [1453, 548] on link "8" at bounding box center [1453, 547] width 8 height 20
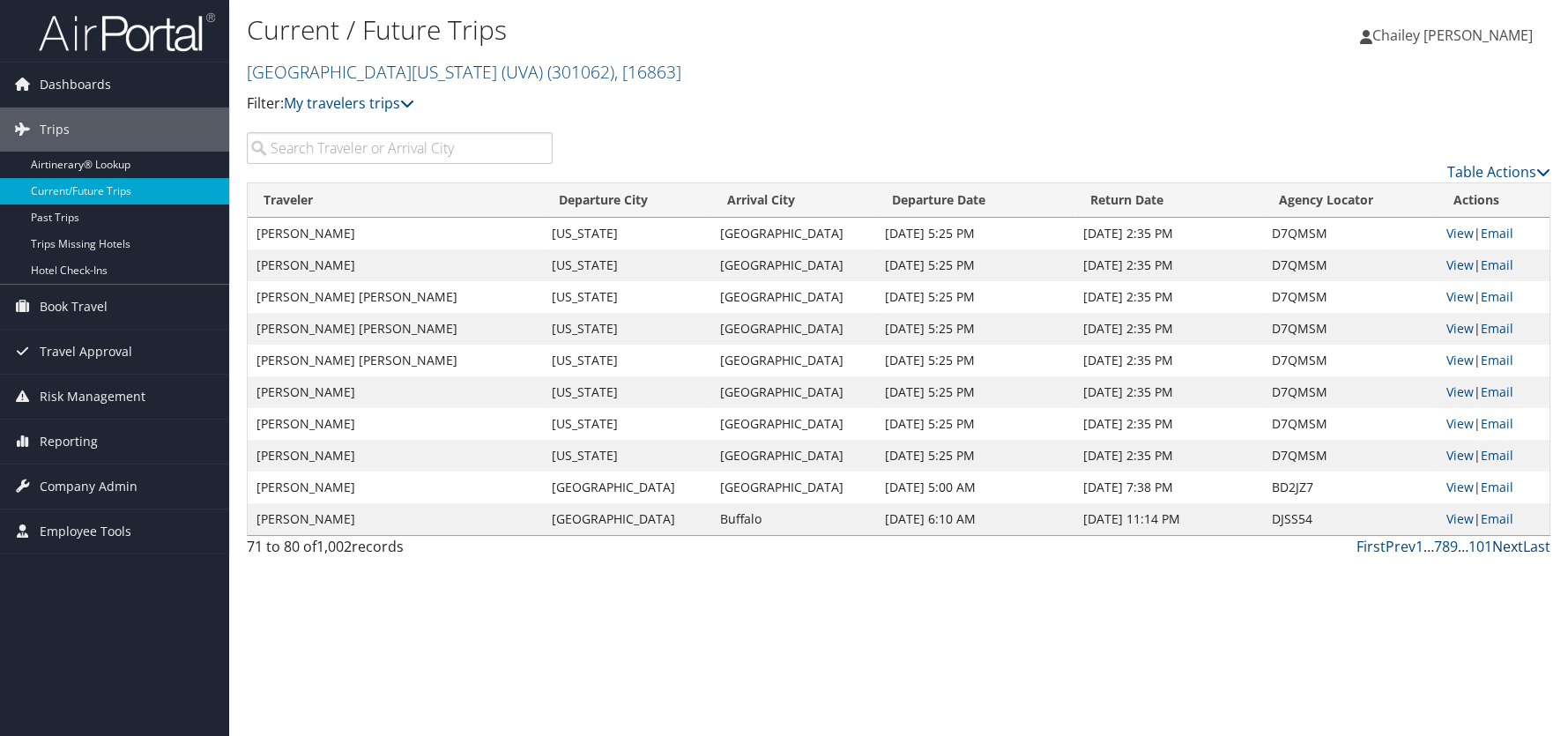
click at [1502, 548] on link "Next" at bounding box center [1508, 547] width 31 height 20
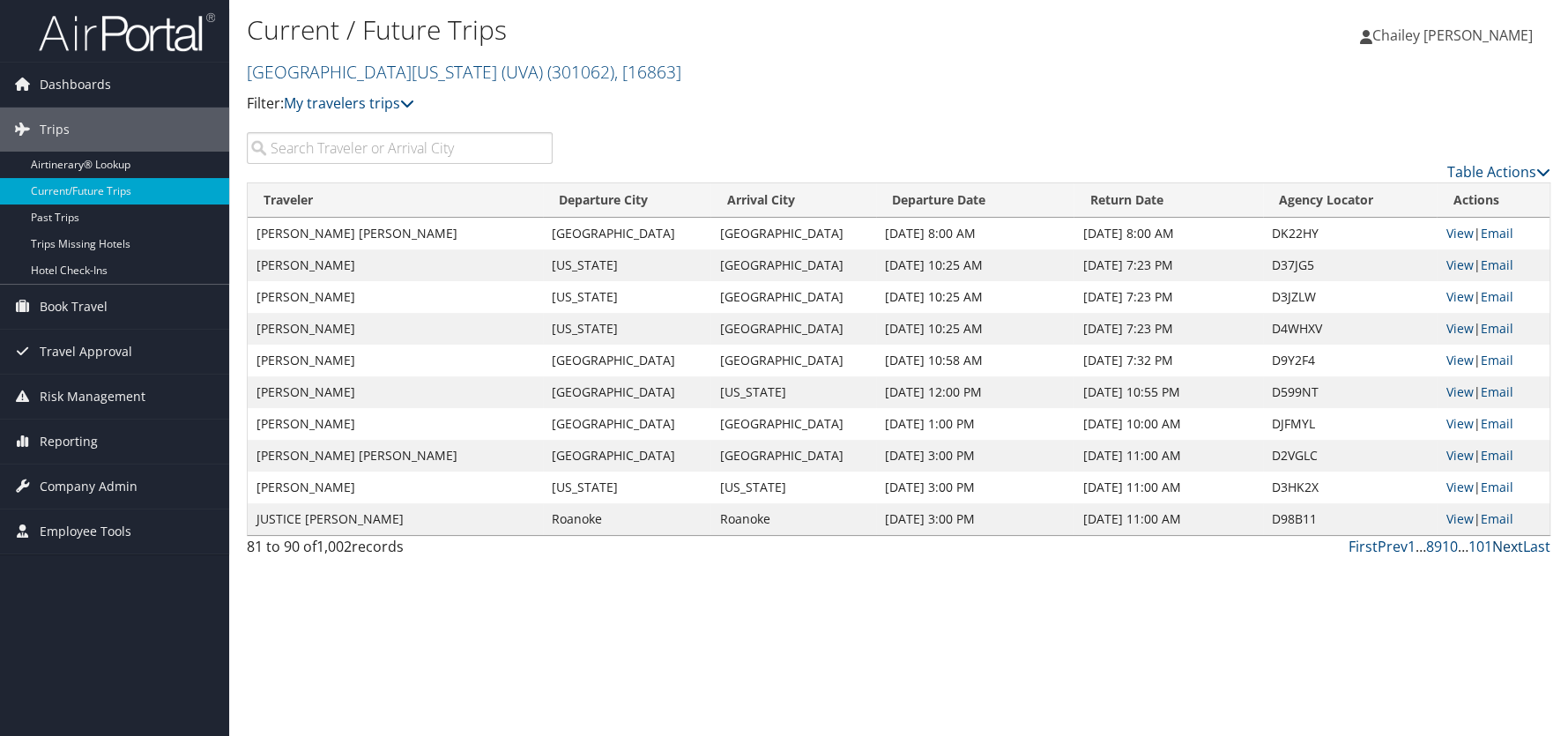
click at [1502, 548] on link "Next" at bounding box center [1508, 547] width 31 height 20
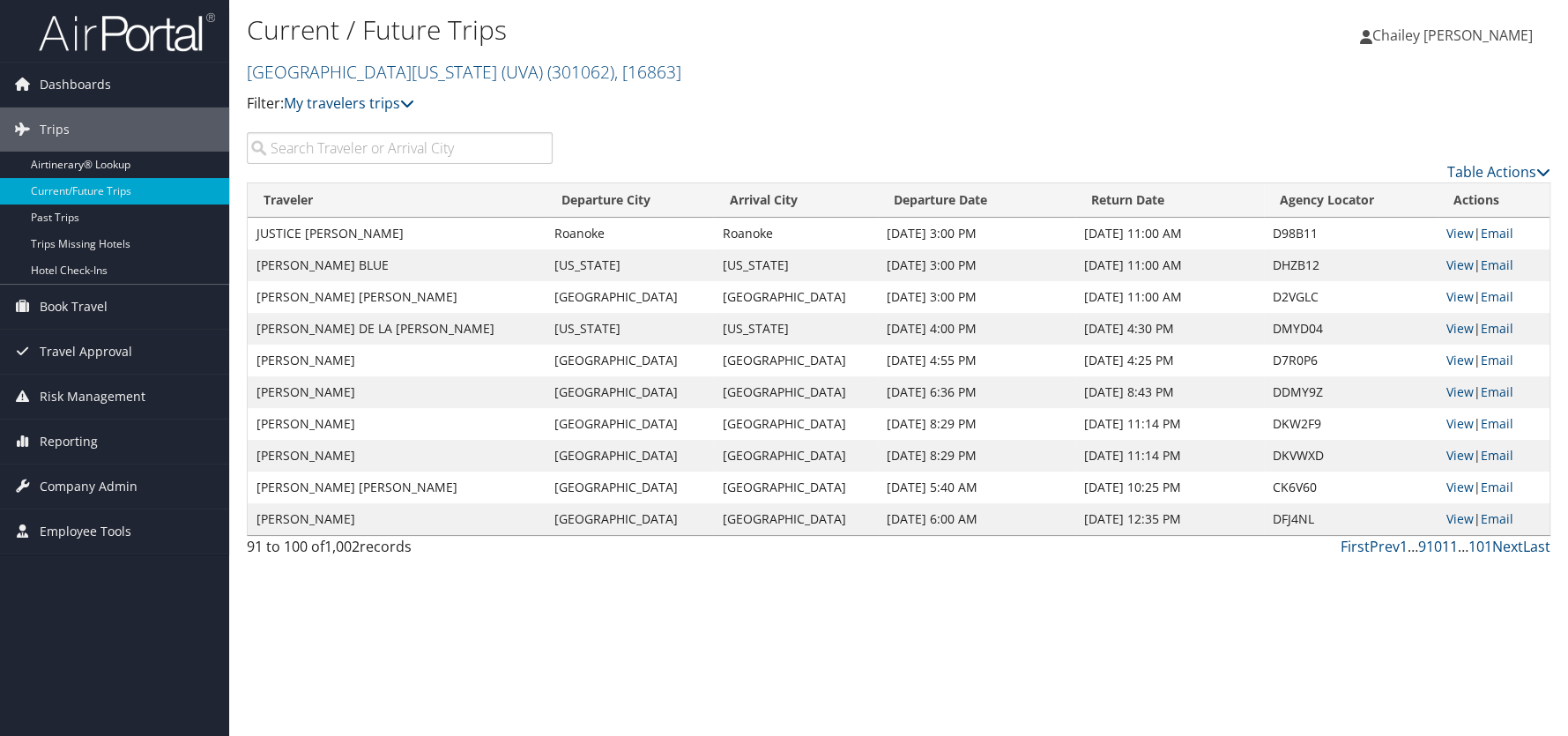
click at [1452, 543] on link "11" at bounding box center [1450, 547] width 16 height 20
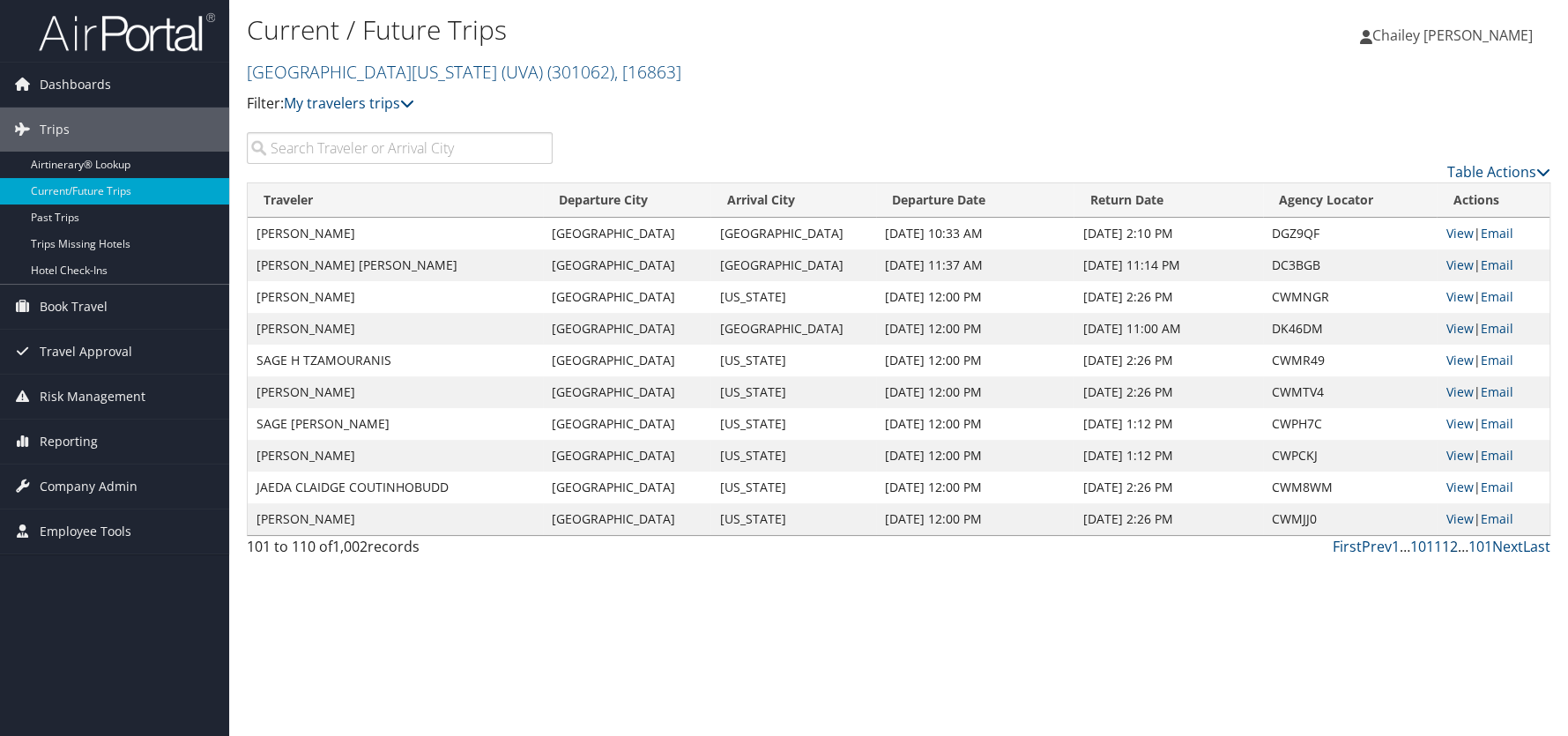
click at [1448, 548] on link "12" at bounding box center [1450, 547] width 16 height 20
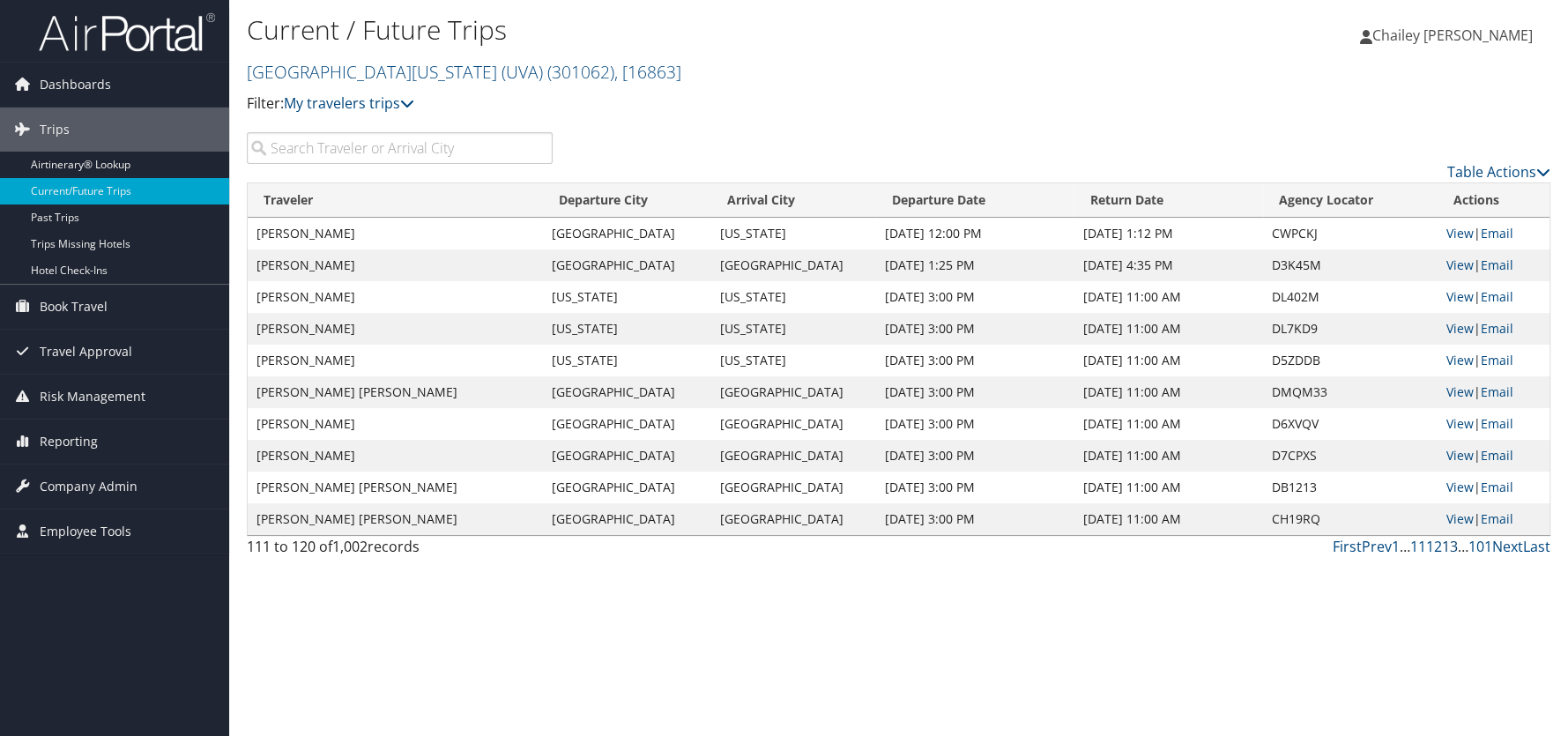
click at [1447, 548] on link "13" at bounding box center [1450, 547] width 16 height 20
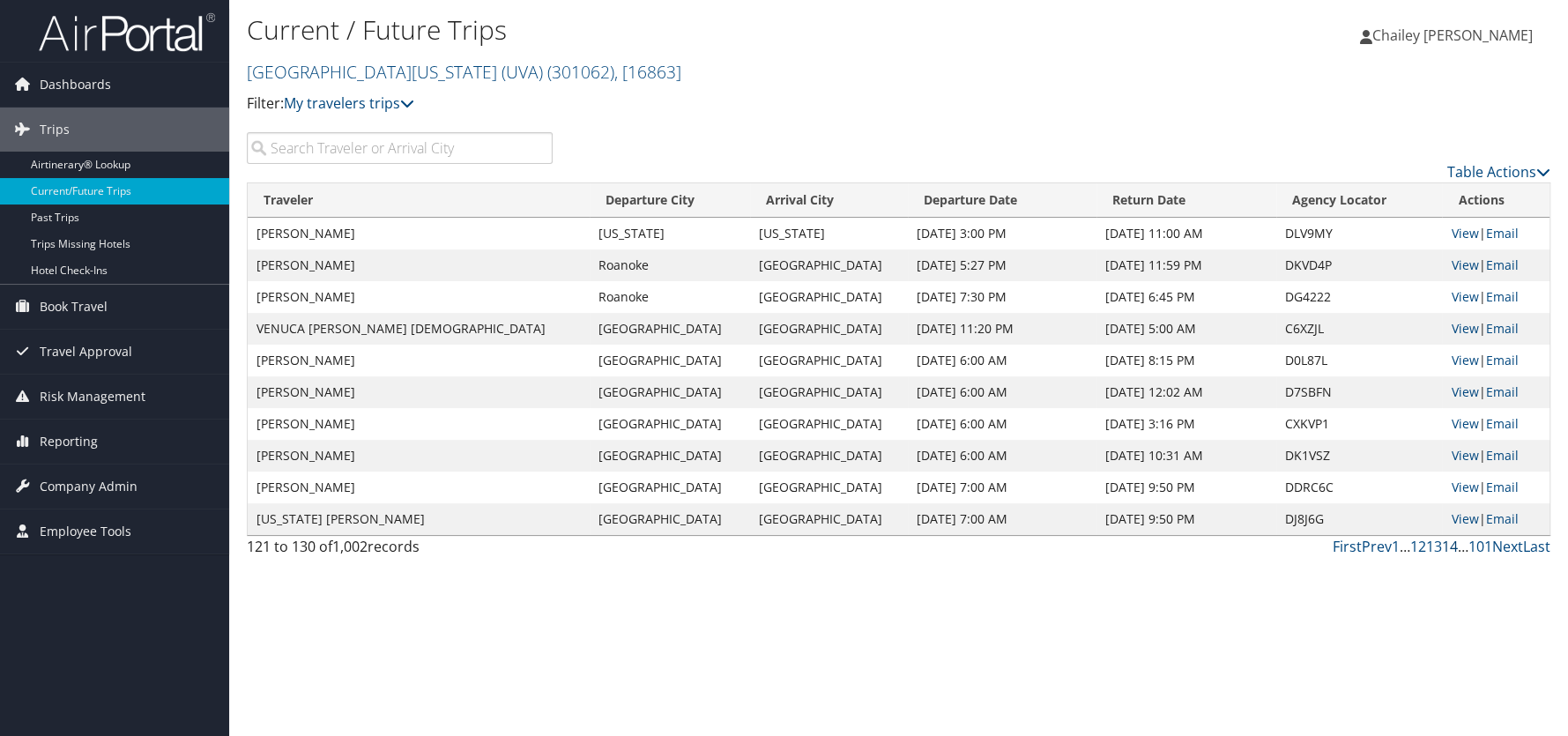
click at [1447, 545] on link "14" at bounding box center [1450, 547] width 16 height 20
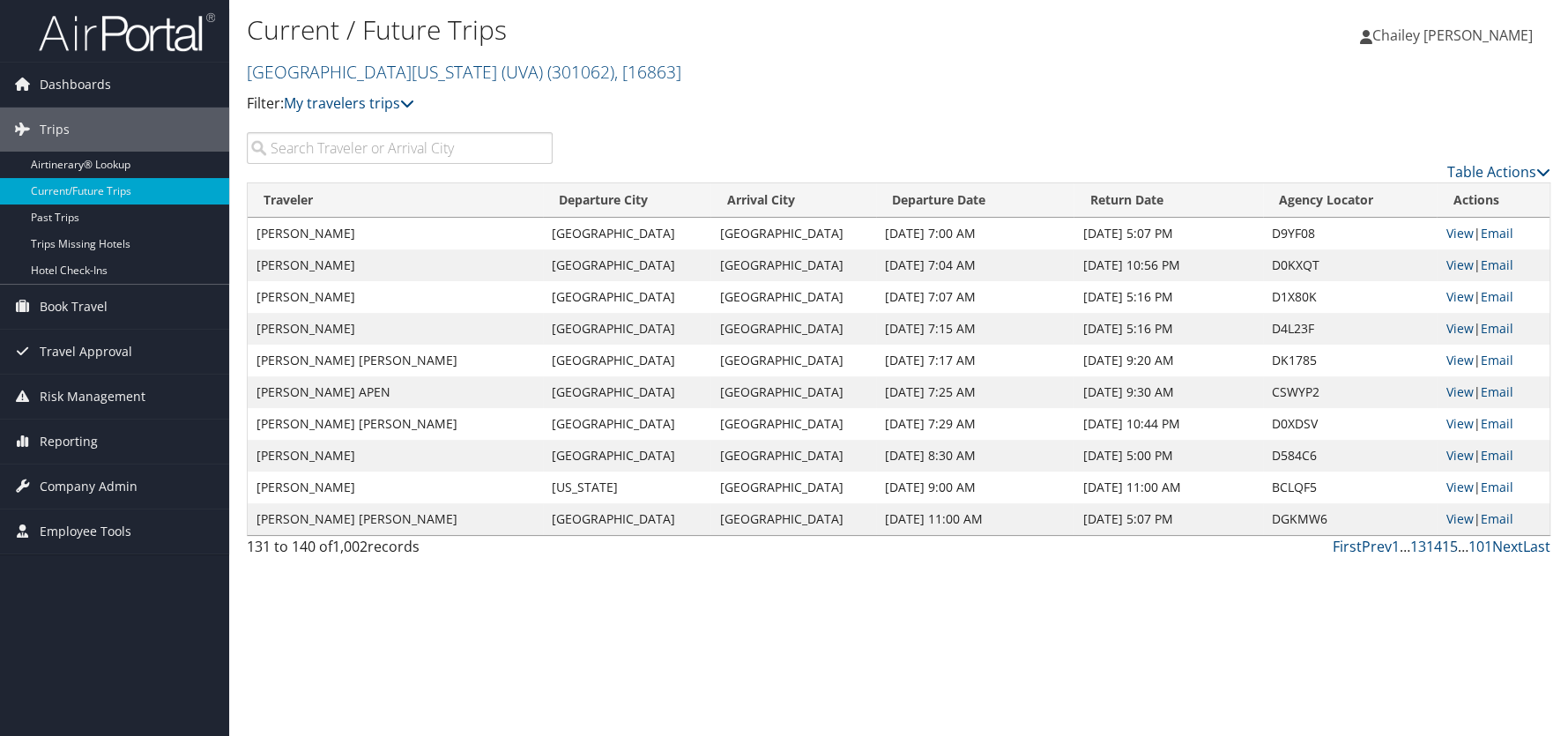
click at [1442, 547] on link "15" at bounding box center [1450, 547] width 16 height 20
click at [1510, 543] on link "Next" at bounding box center [1508, 547] width 31 height 20
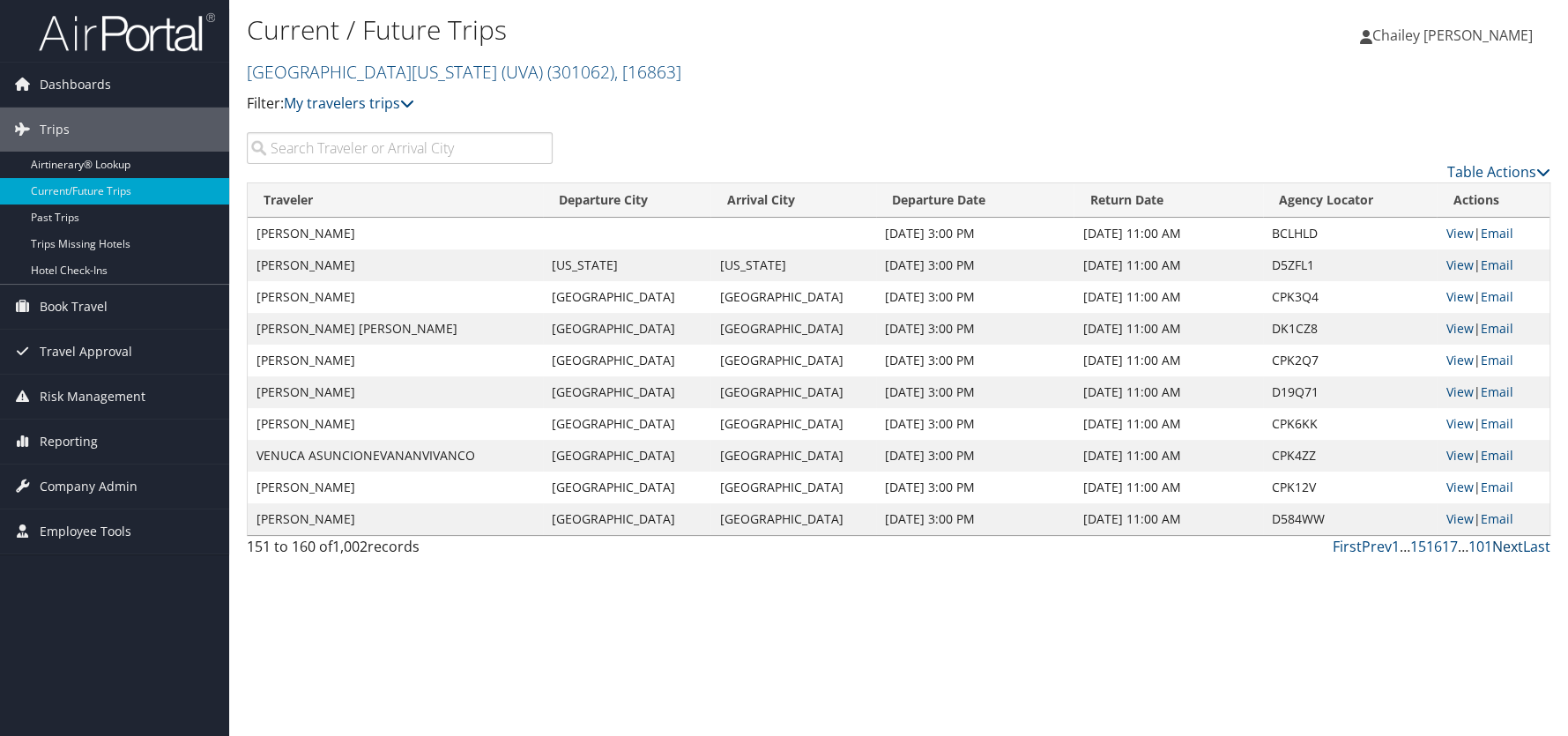
click at [1506, 544] on link "Next" at bounding box center [1508, 547] width 31 height 20
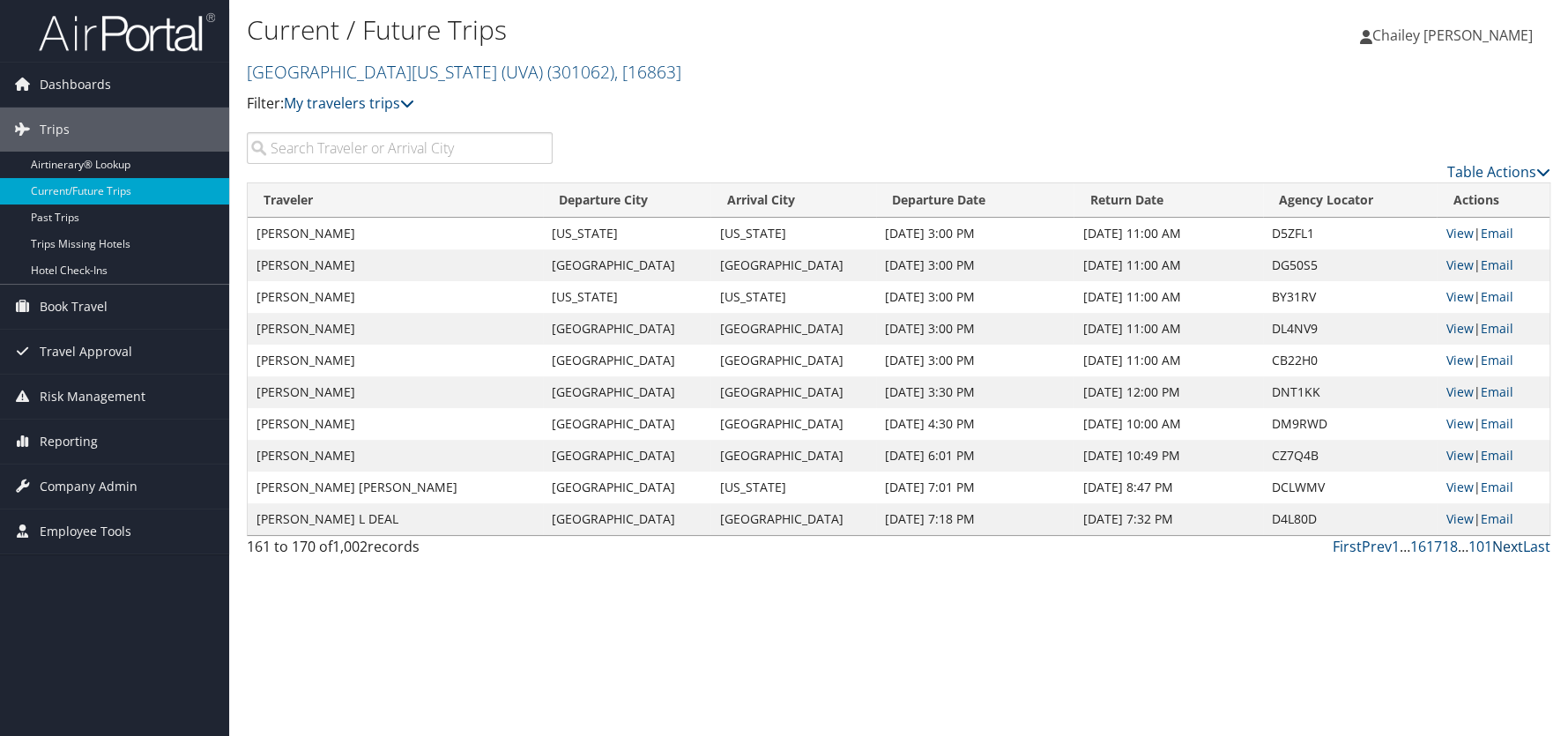
click at [1508, 543] on link "Next" at bounding box center [1508, 547] width 31 height 20
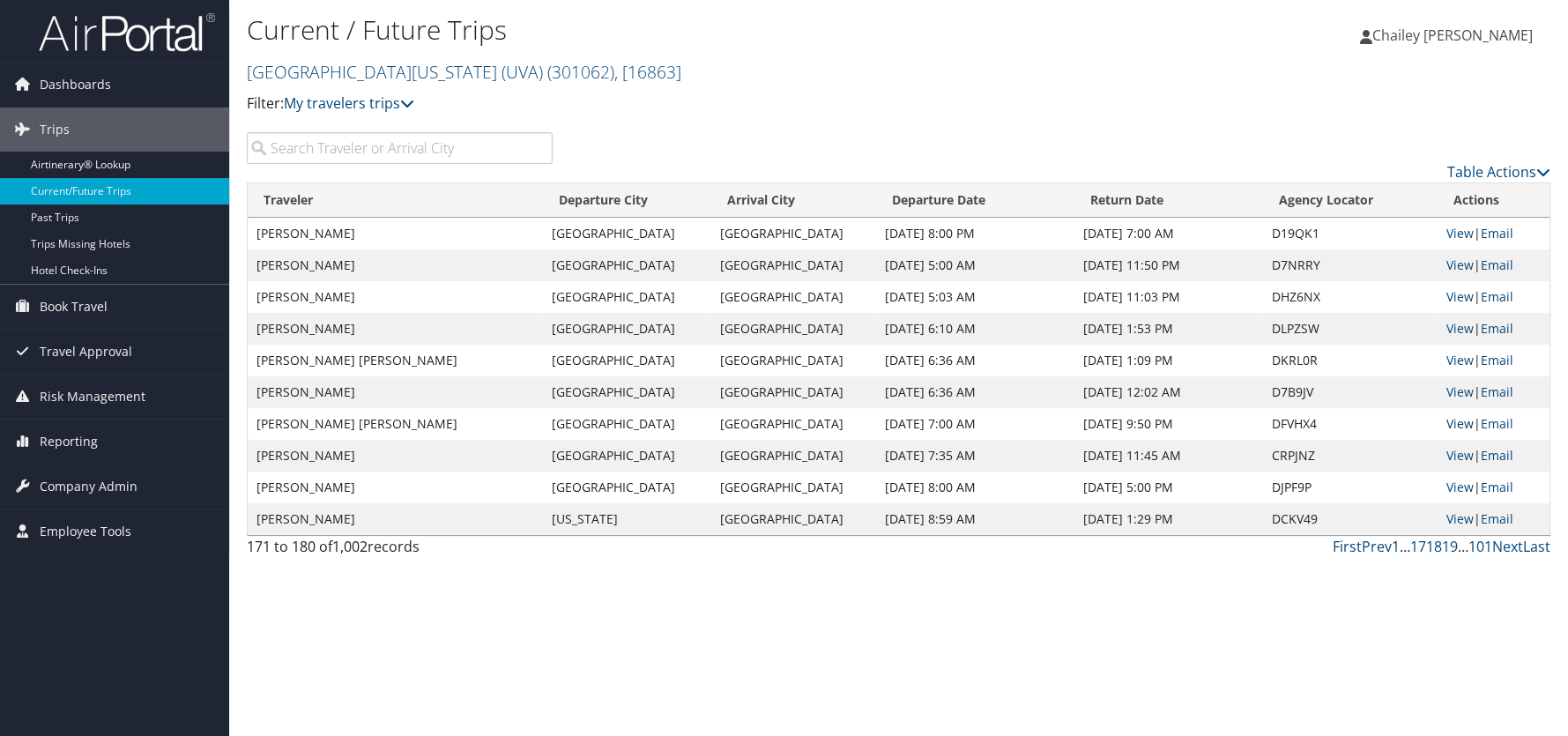
click at [1445, 421] on link "View" at bounding box center [1459, 423] width 28 height 17
click at [77, 434] on span "Reporting" at bounding box center [68, 442] width 58 height 44
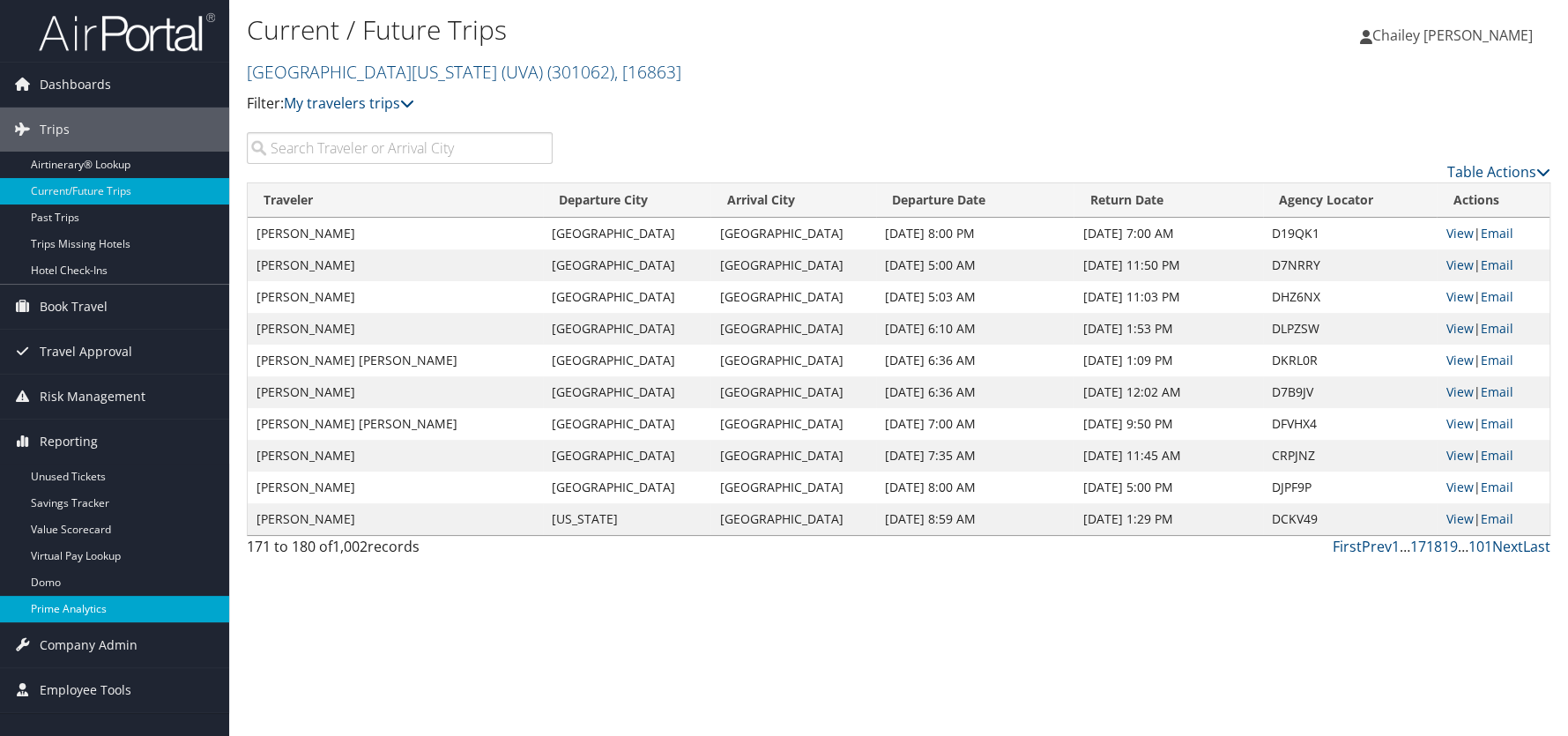
click at [49, 604] on link "Prime Analytics" at bounding box center [115, 609] width 229 height 27
drag, startPoint x: 108, startPoint y: 36, endPoint x: 188, endPoint y: 8, distance: 84.8
click at [108, 36] on img at bounding box center [127, 32] width 176 height 42
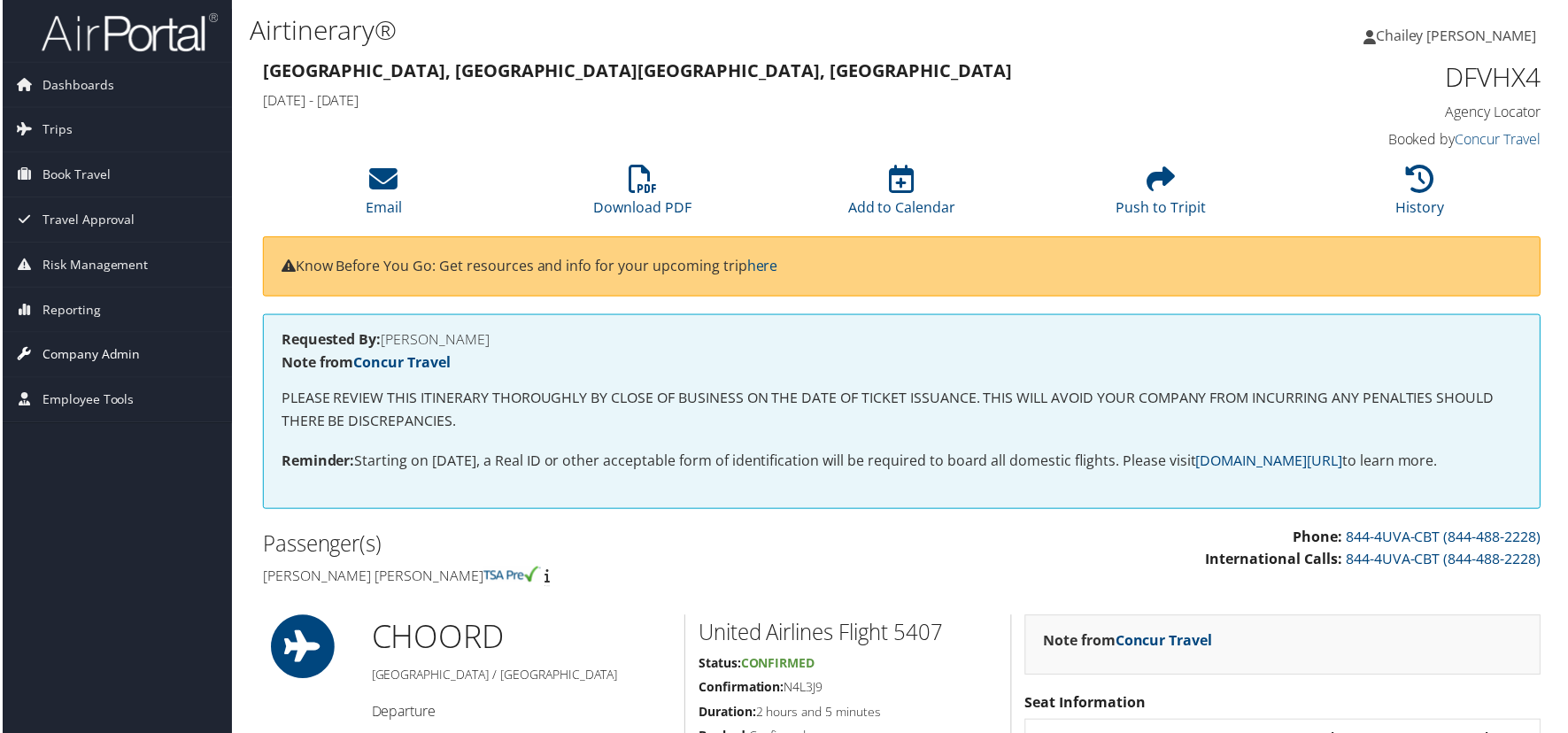
click at [71, 355] on span "Company Admin" at bounding box center [89, 356] width 98 height 45
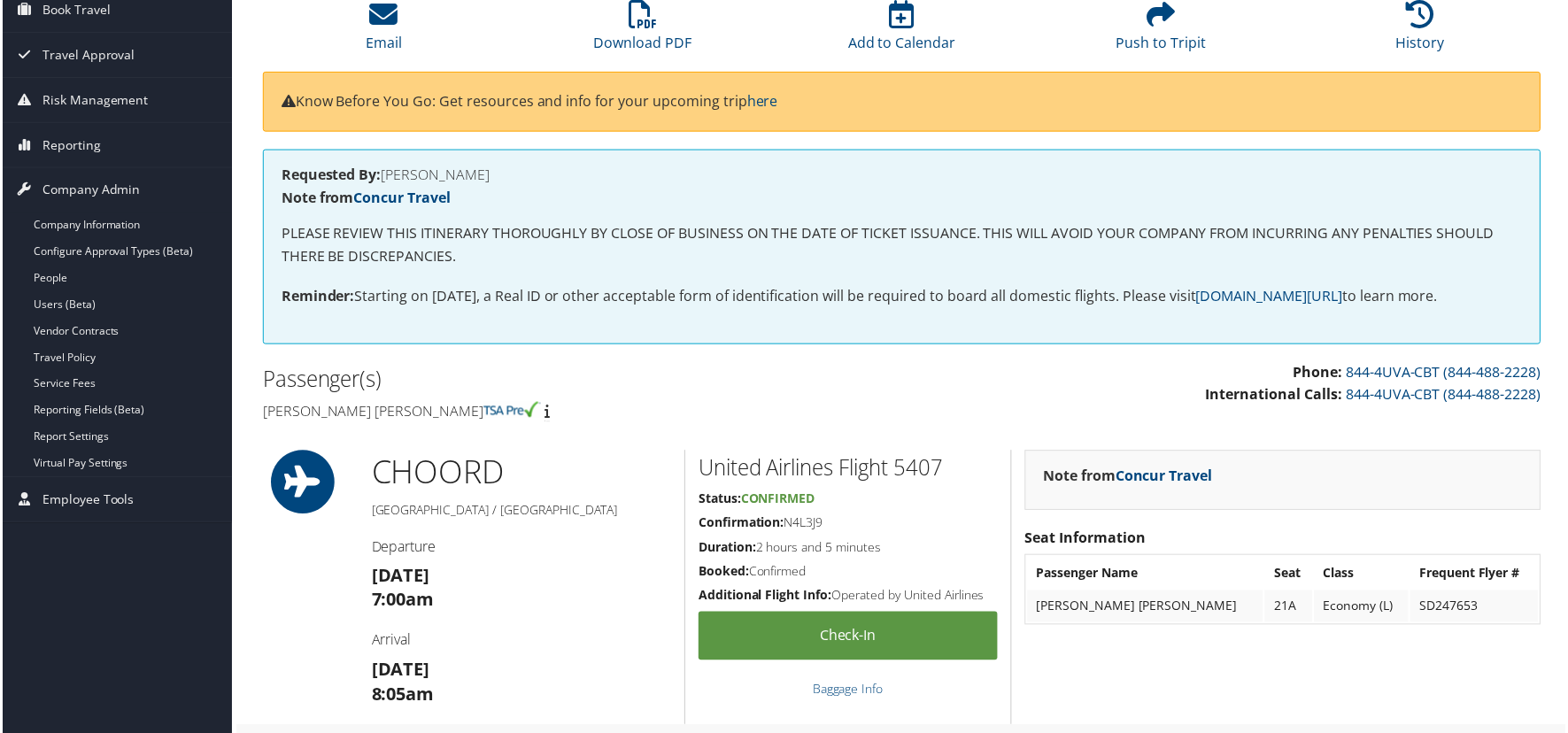
scroll to position [176, 0]
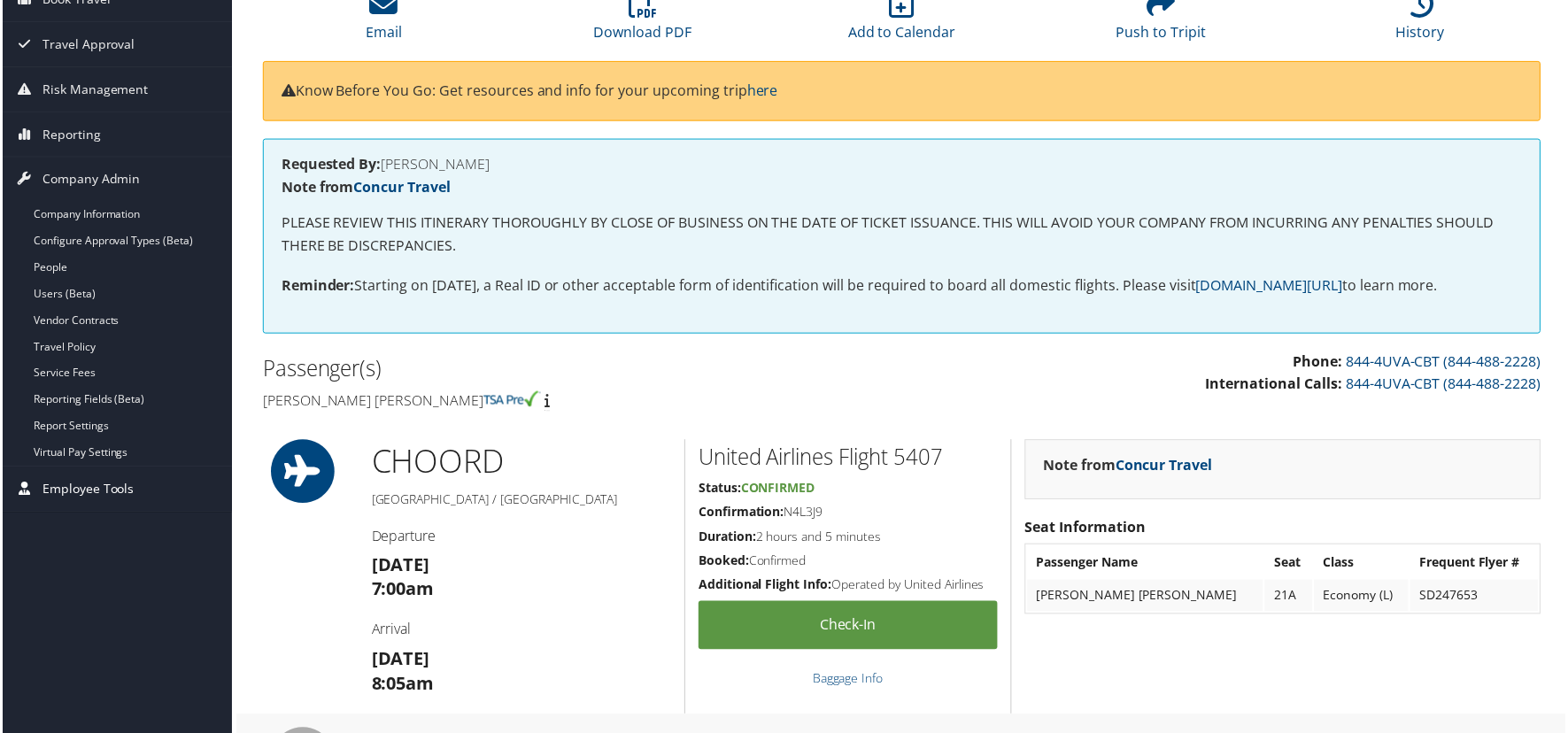
click at [91, 487] on span "Employee Tools" at bounding box center [86, 491] width 92 height 45
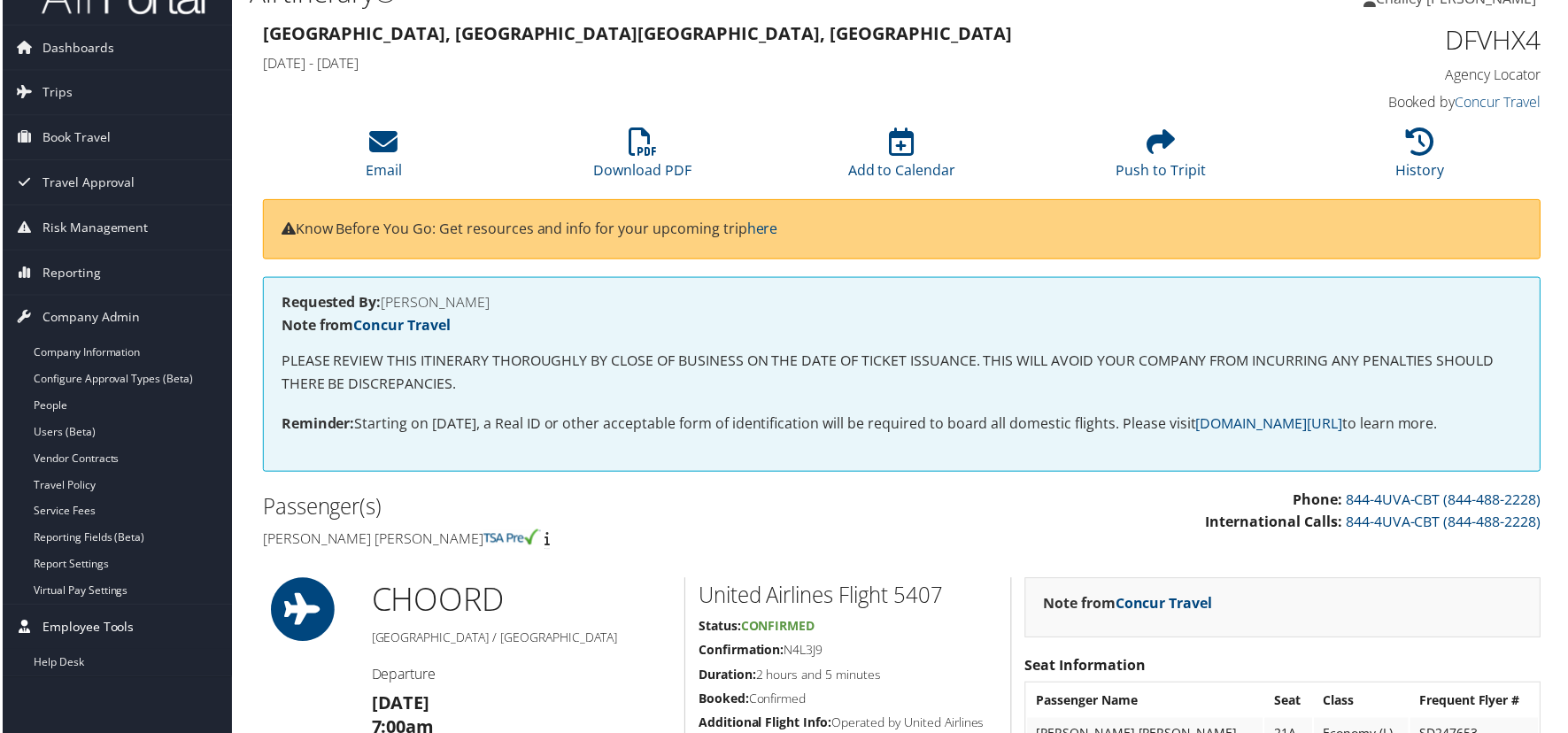
scroll to position [0, 0]
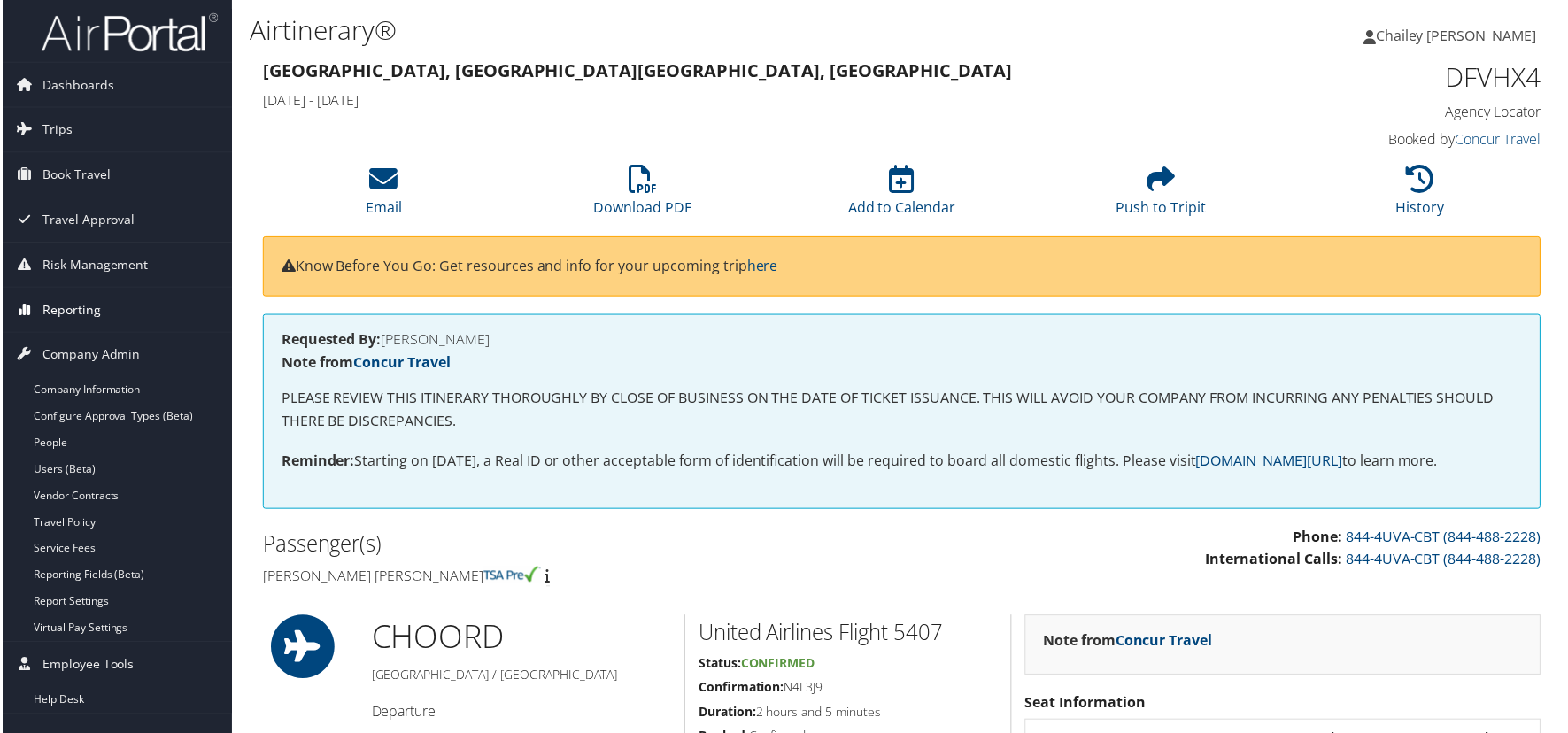
click at [82, 312] on span "Reporting" at bounding box center [69, 311] width 58 height 45
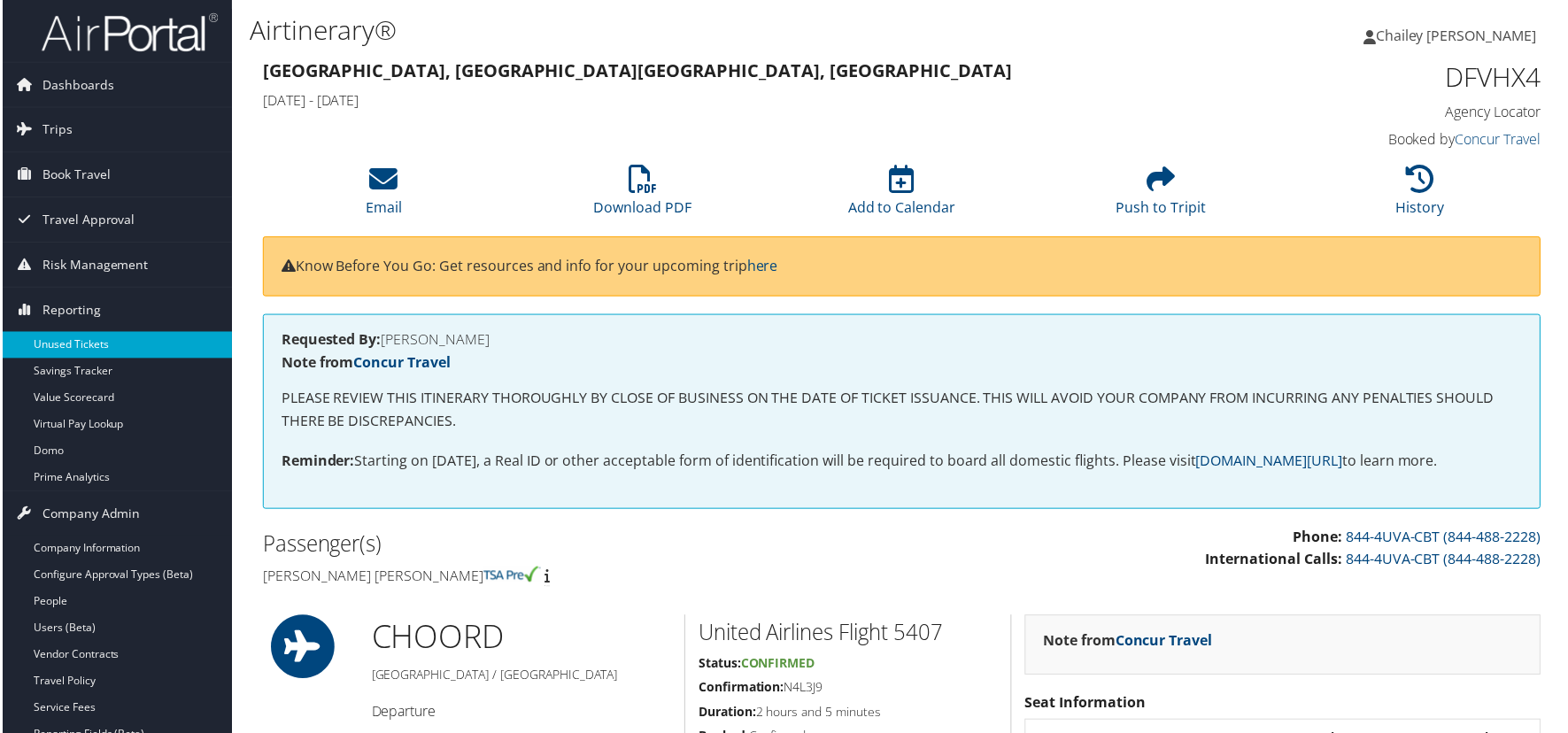
click at [93, 346] on link "Unused Tickets" at bounding box center [115, 346] width 230 height 27
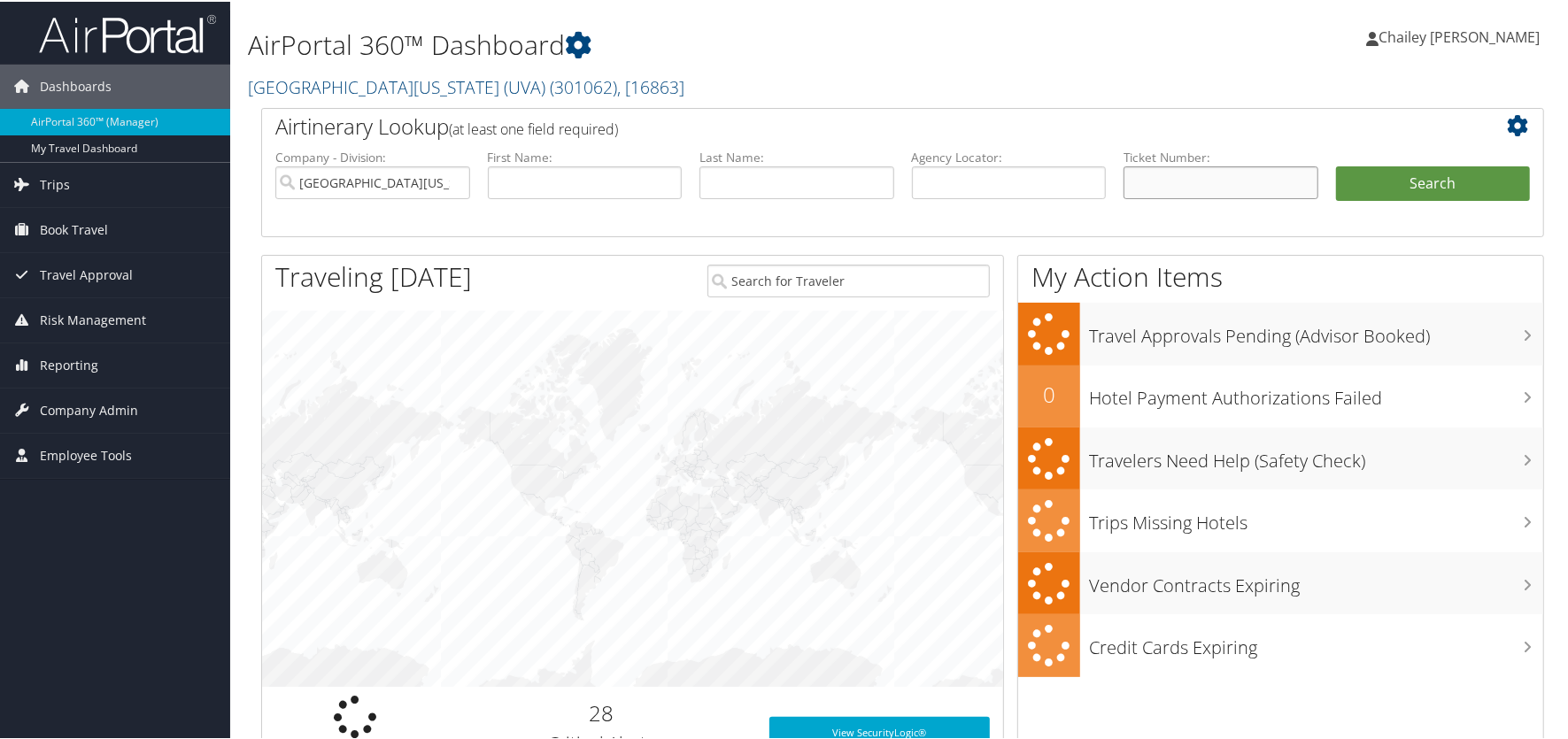
click at [1152, 182] on input "text" at bounding box center [1221, 180] width 195 height 33
paste input "7311093432"
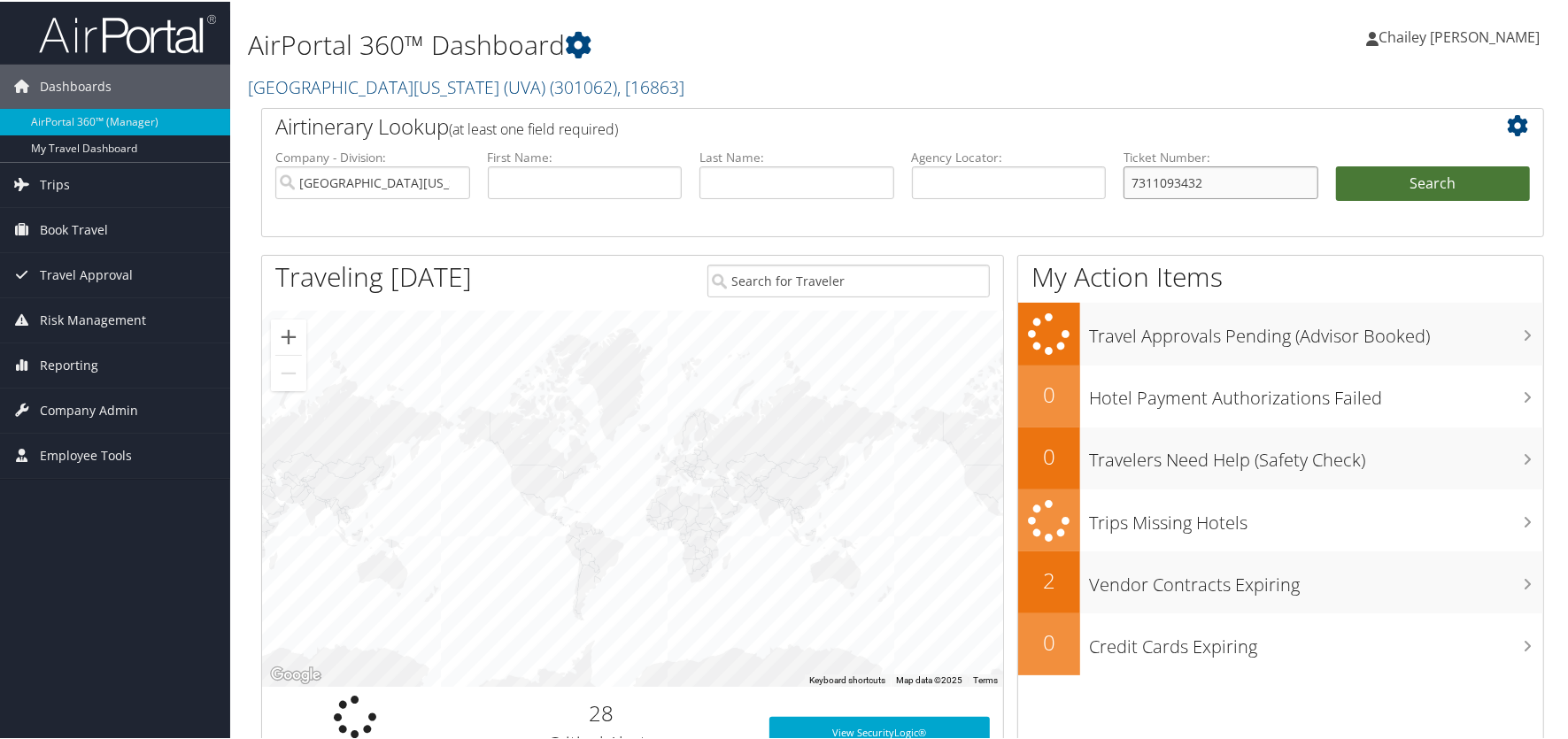
type input "7311093432"
click at [1412, 180] on button "Search" at bounding box center [1433, 182] width 195 height 36
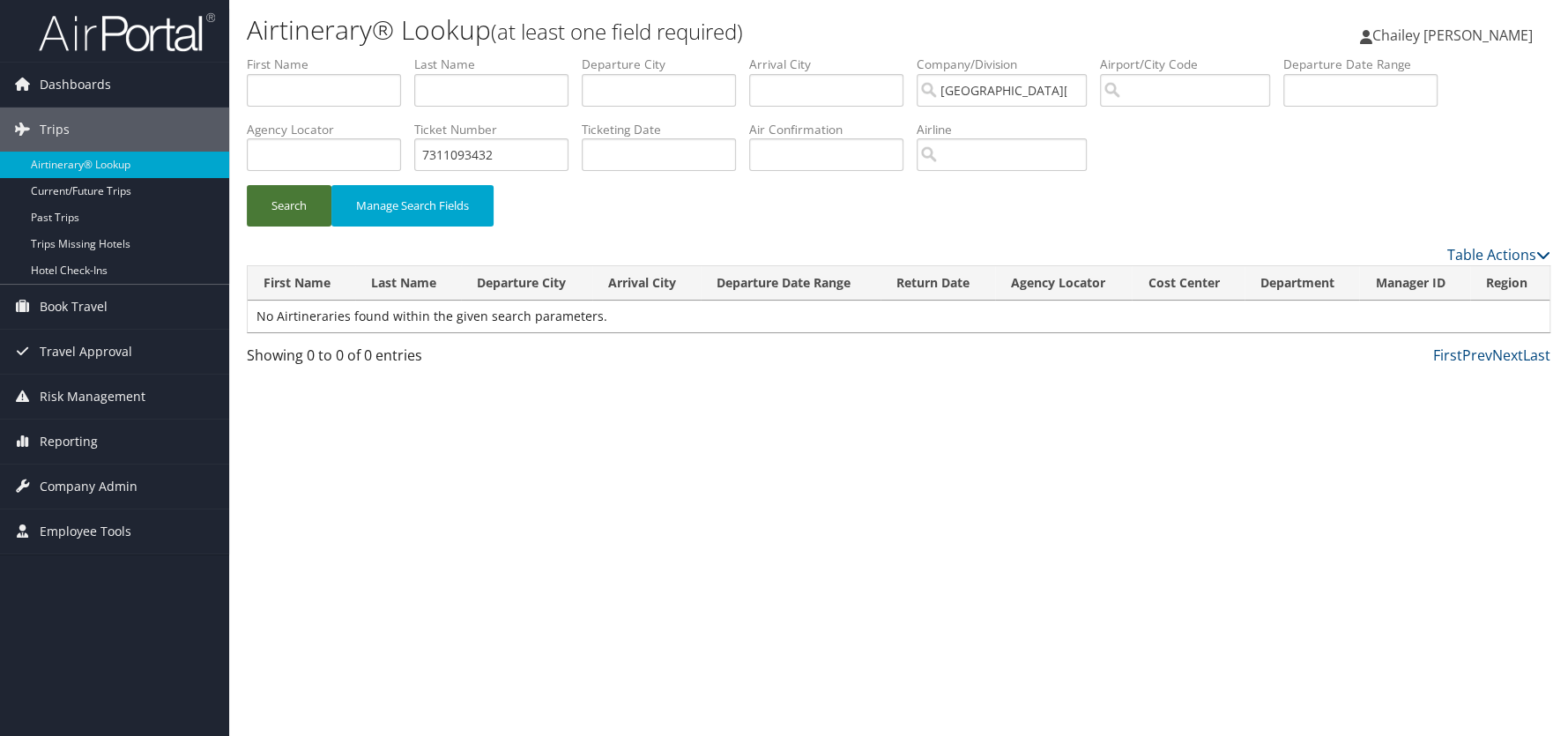
click at [263, 209] on button "Search" at bounding box center [289, 205] width 84 height 42
drag, startPoint x: 320, startPoint y: 100, endPoint x: 341, endPoint y: 94, distance: 21.8
click at [322, 100] on input "text" at bounding box center [324, 90] width 155 height 33
type input "V"
drag, startPoint x: 315, startPoint y: 144, endPoint x: 328, endPoint y: 145, distance: 13.0
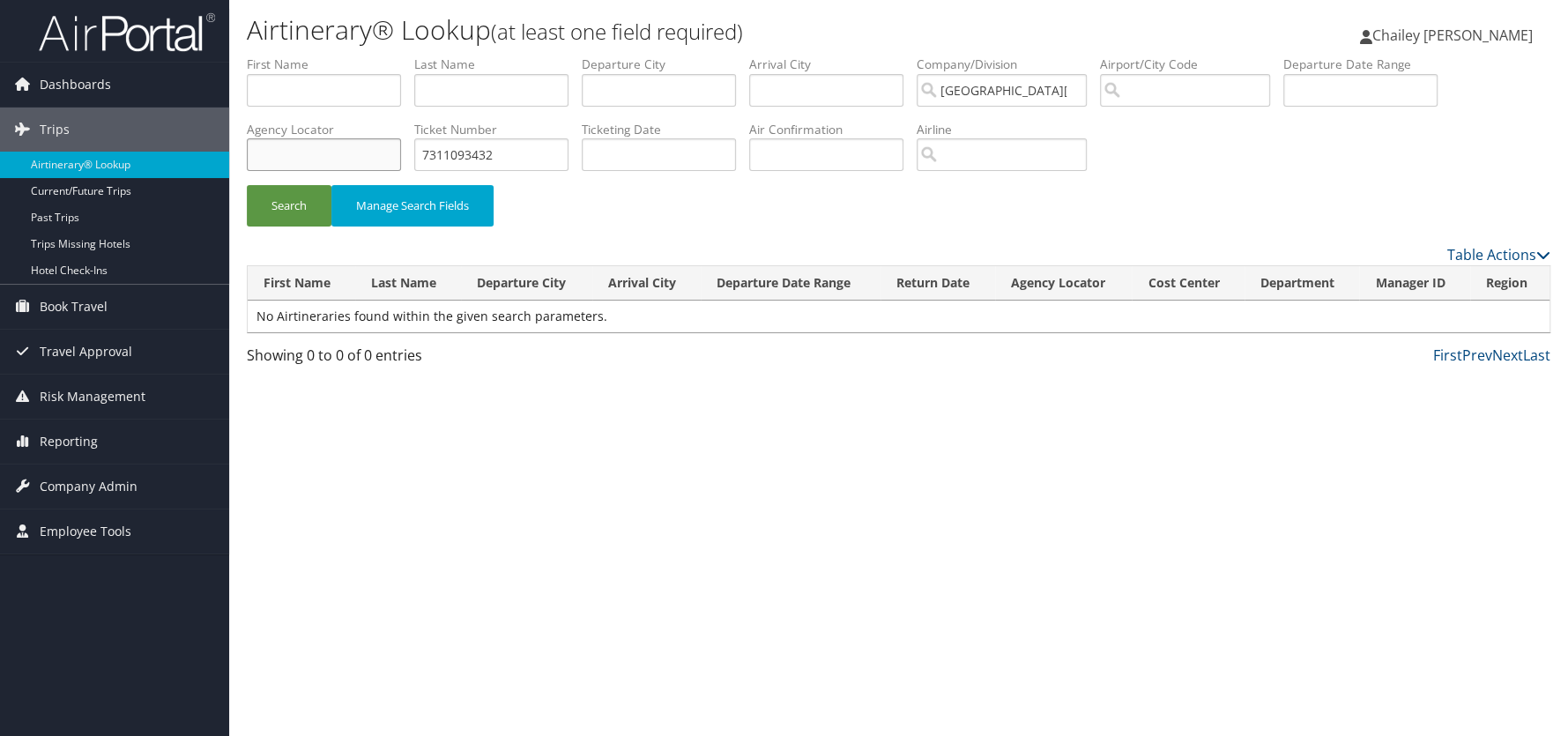
click at [315, 144] on input "text" at bounding box center [324, 155] width 155 height 33
paste input "DDD1RB"
type input "DDD1RB"
drag, startPoint x: 527, startPoint y: 157, endPoint x: 259, endPoint y: 157, distance: 268.0
click at [260, 55] on ul "First Name Last Name Departure City Arrival City Company/Division [GEOGRAPHIC_D…" at bounding box center [899, 55] width 1304 height 0
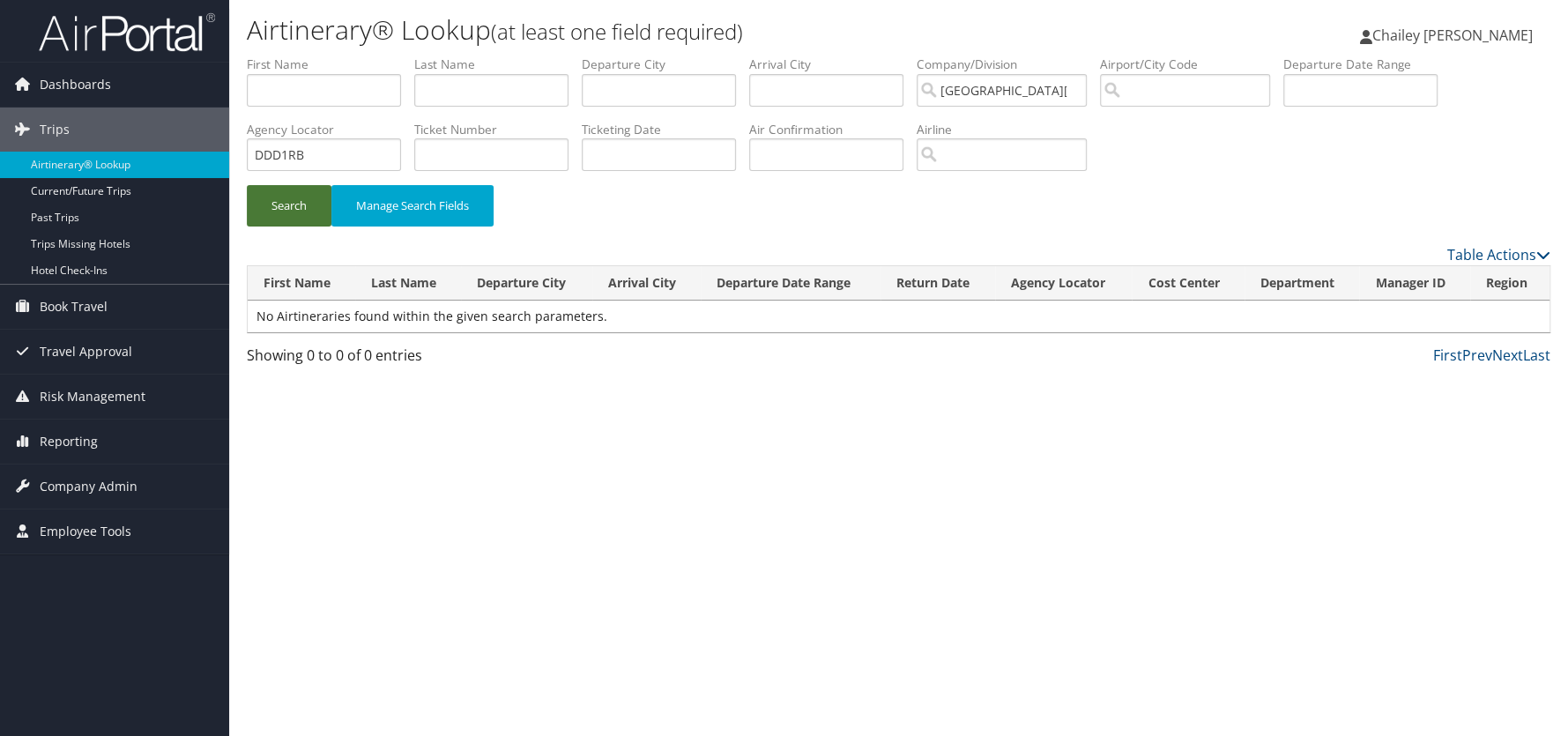
click at [310, 202] on button "Search" at bounding box center [289, 205] width 84 height 42
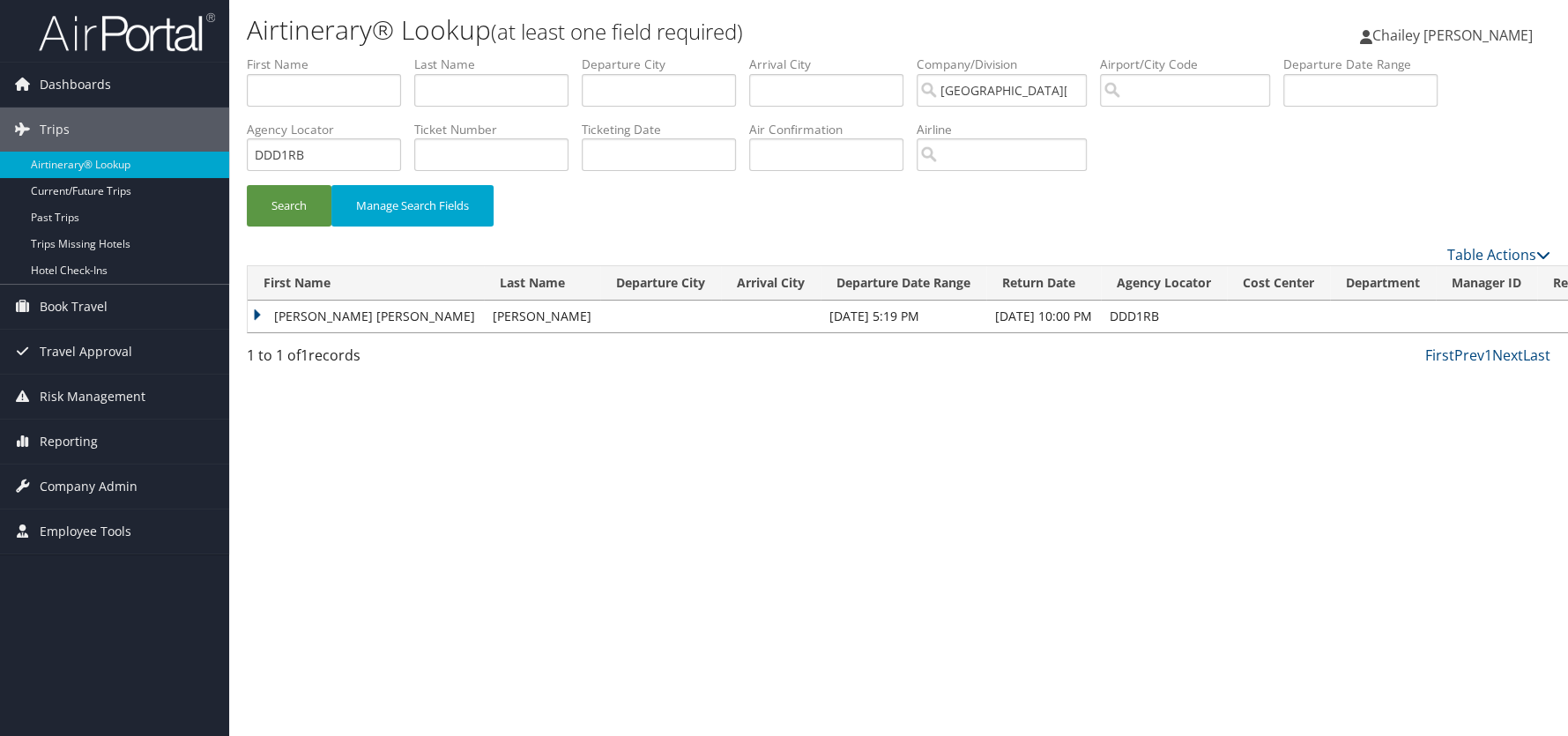
click at [254, 316] on td "VALERIE ANN" at bounding box center [366, 316] width 236 height 32
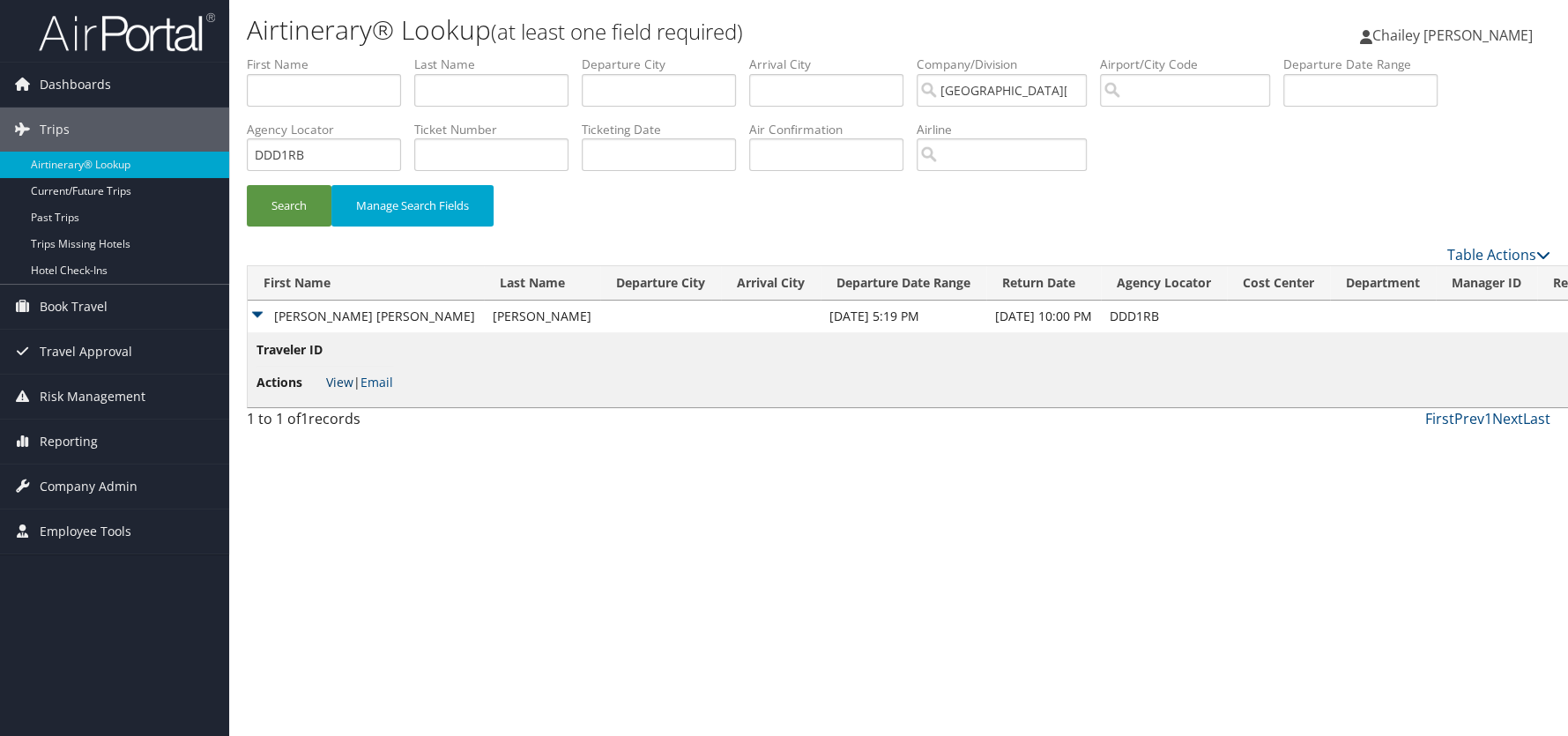
click at [335, 382] on link "View" at bounding box center [340, 381] width 28 height 17
drag, startPoint x: 464, startPoint y: 155, endPoint x: 454, endPoint y: 149, distance: 11.7
click at [465, 154] on input "text" at bounding box center [492, 155] width 155 height 33
paste input "0017311093432"
type input "0017311093432"
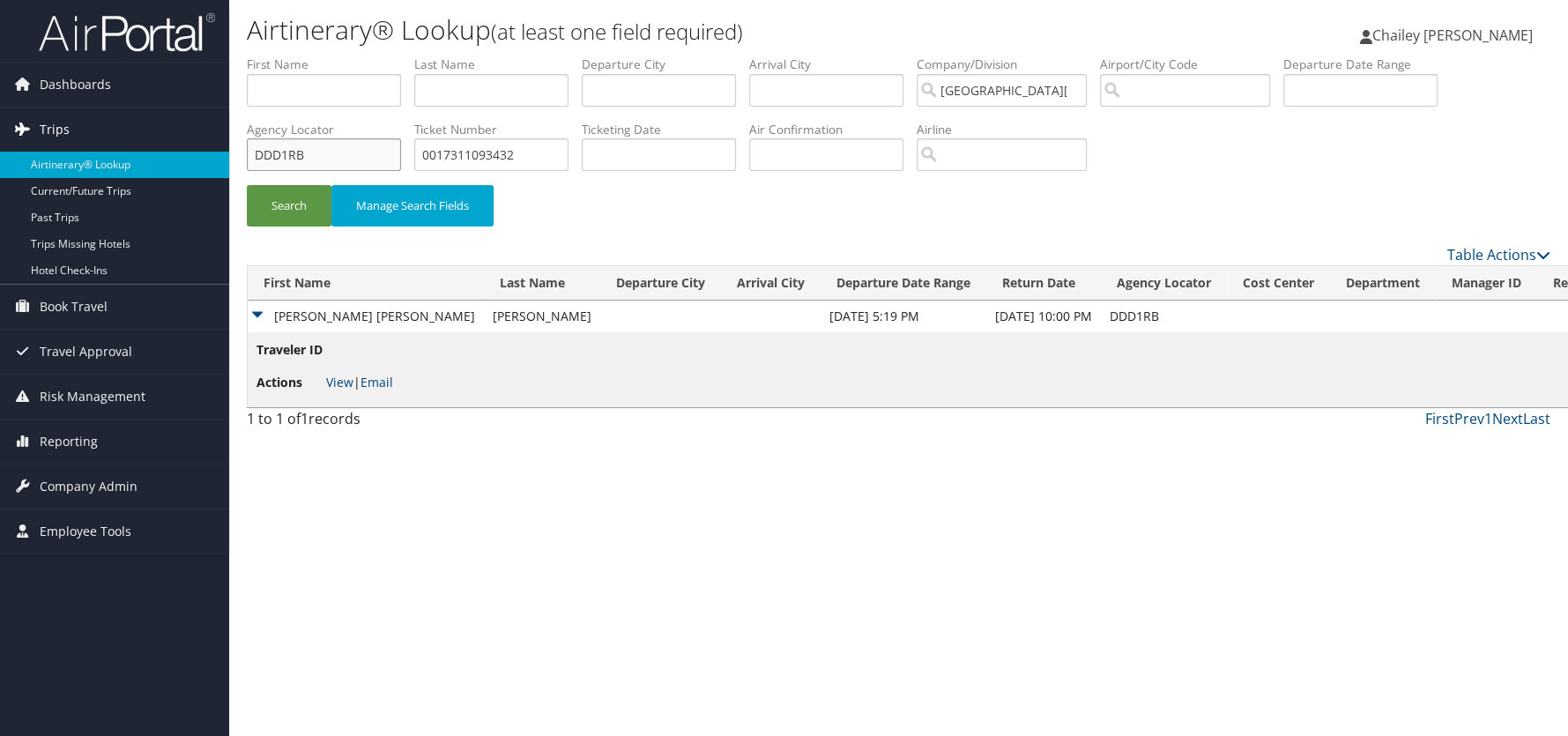
drag, startPoint x: 262, startPoint y: 157, endPoint x: 128, endPoint y: 148, distance: 134.3
click at [128, 148] on div "Dashboards AirPortal 360™ (Manager) My Travel Dashboard Trips Airtinerary® Look…" at bounding box center [784, 368] width 1568 height 736
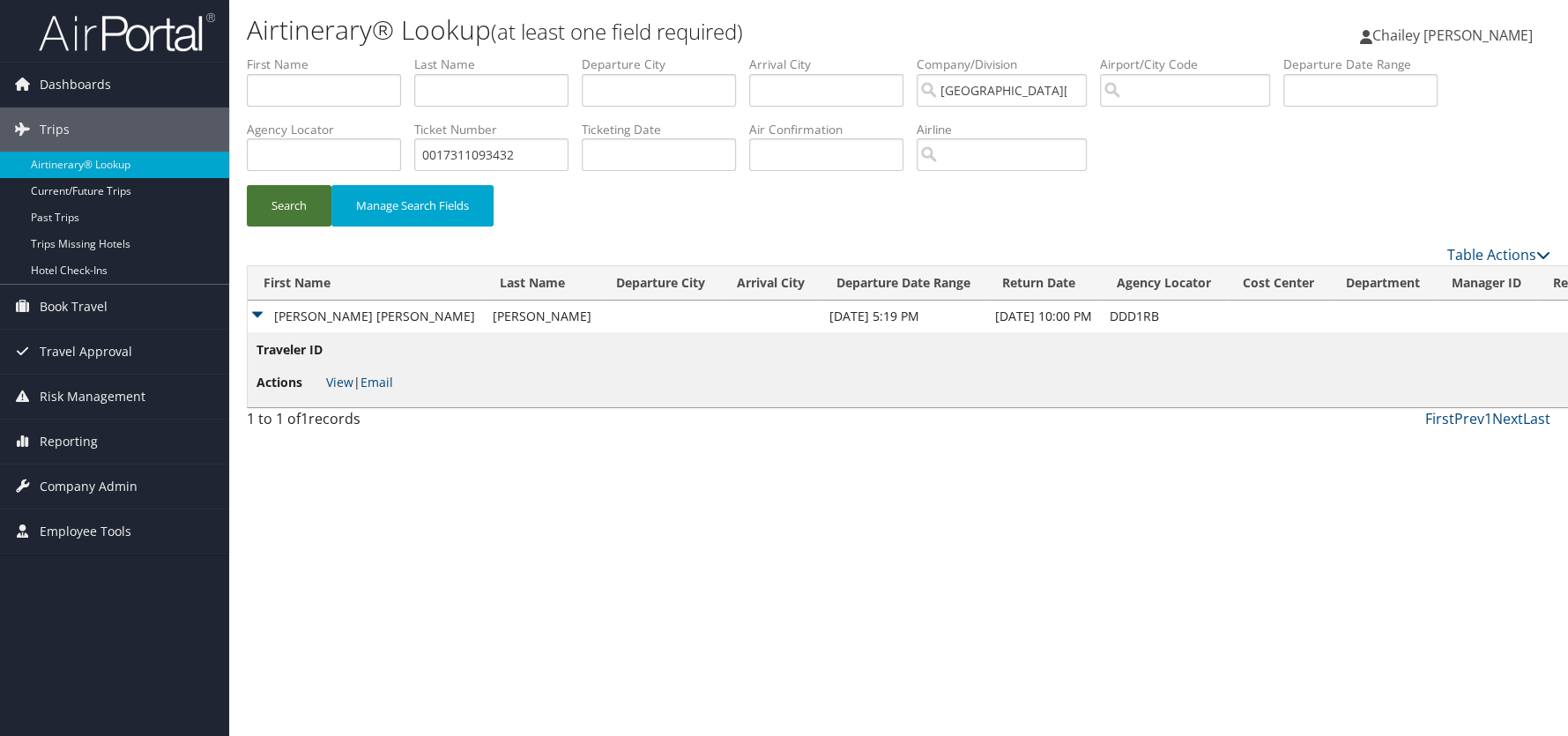
click at [276, 192] on button "Search" at bounding box center [289, 205] width 84 height 42
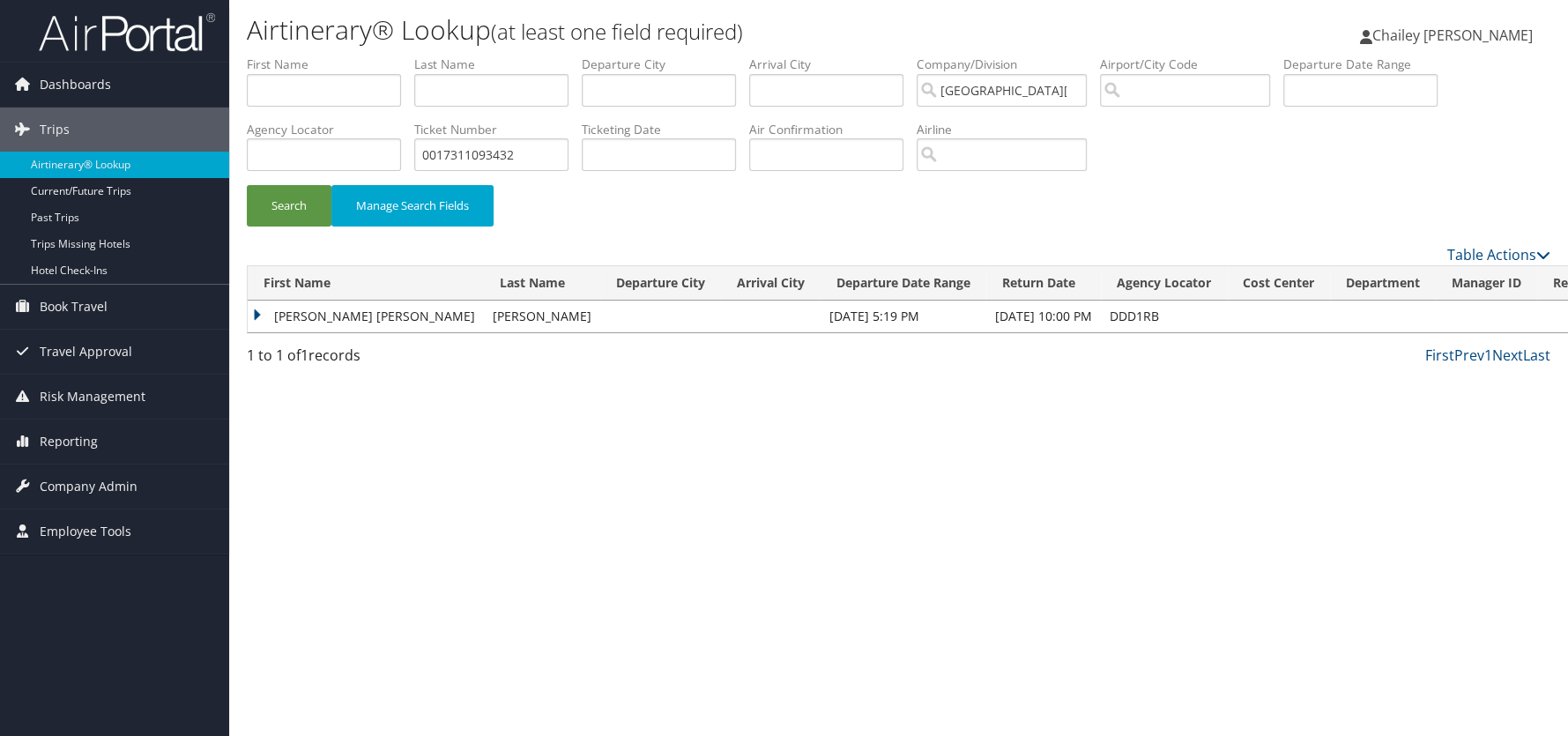
click at [254, 315] on td "VALERIE ANN" at bounding box center [366, 316] width 236 height 32
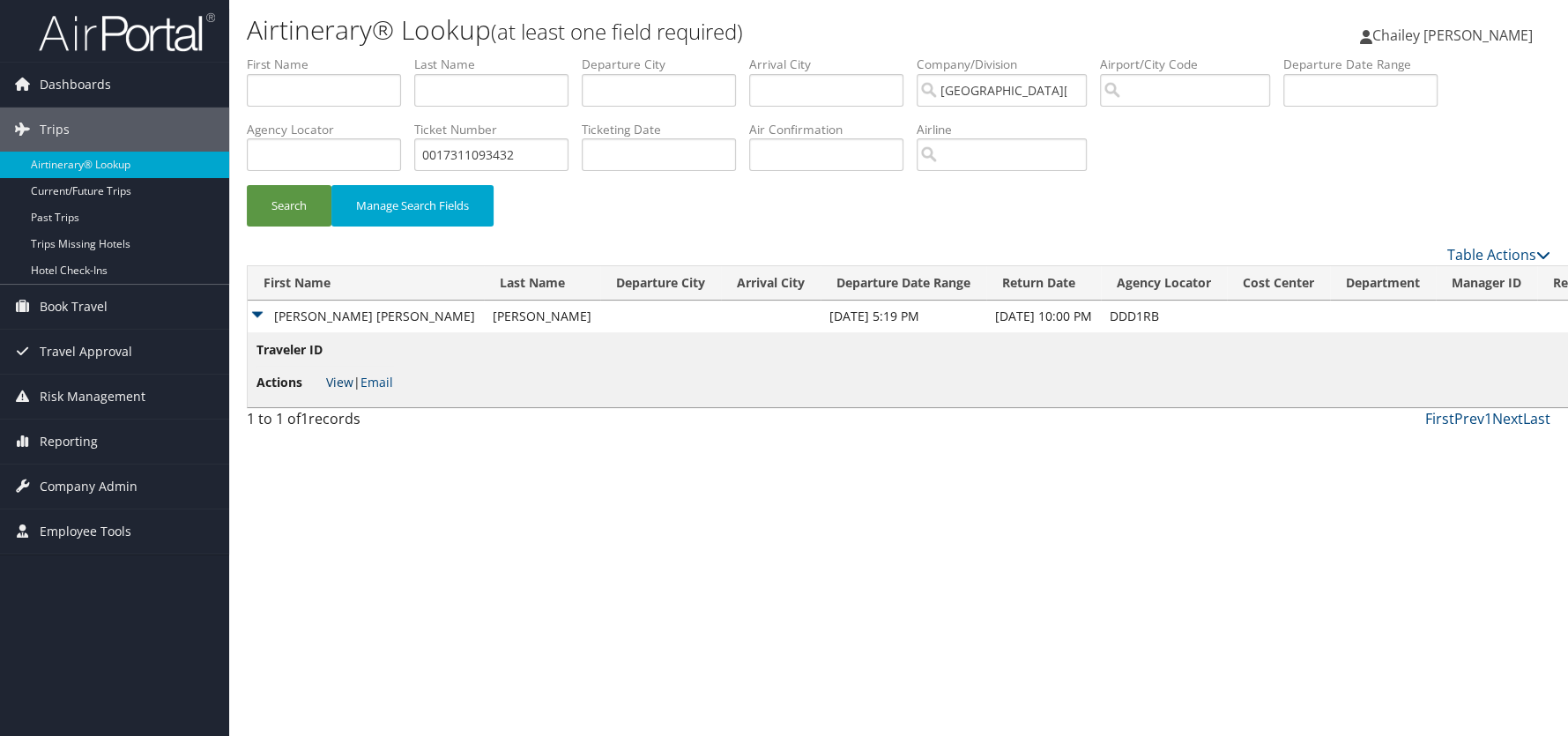
click at [343, 384] on link "View" at bounding box center [340, 381] width 28 height 17
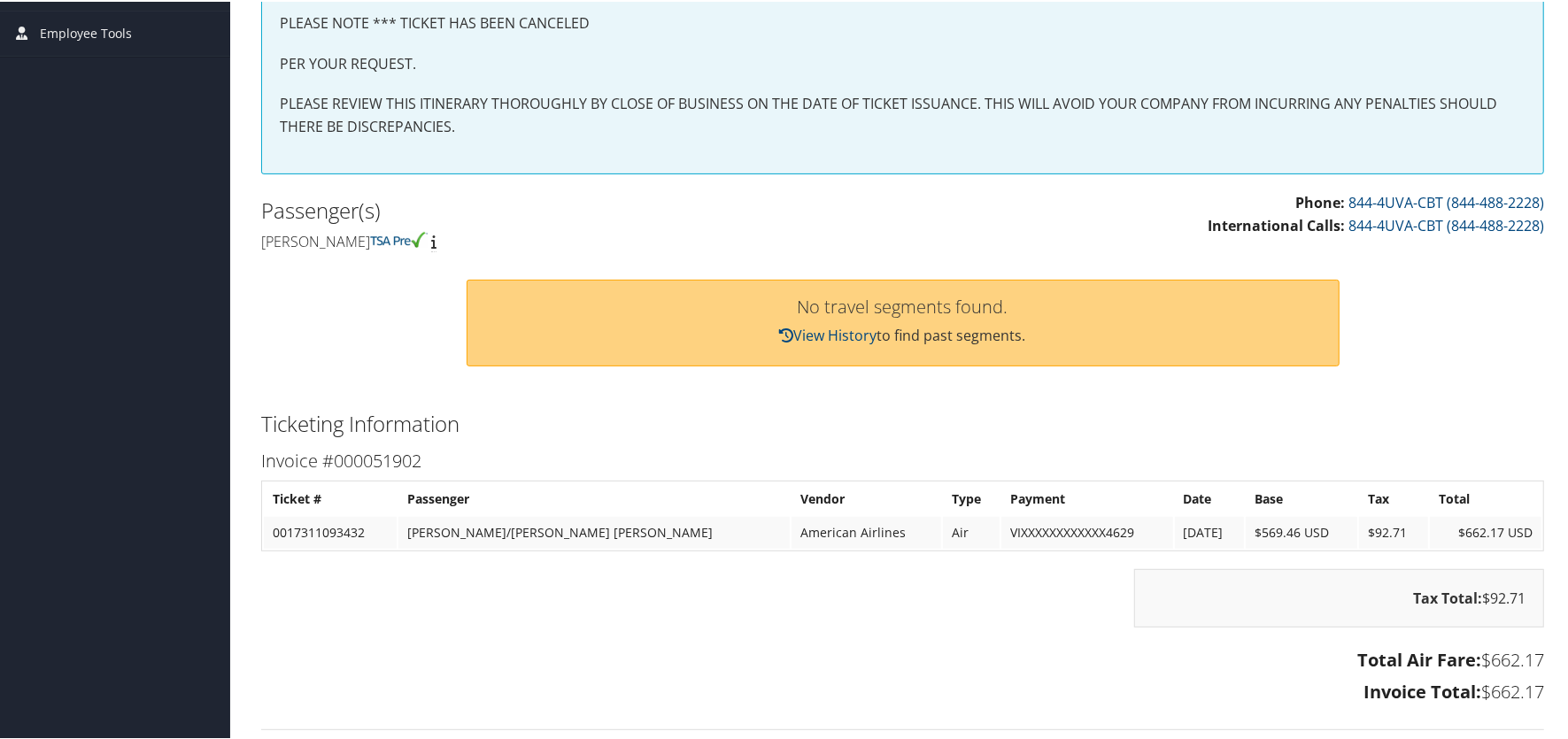
scroll to position [531, 0]
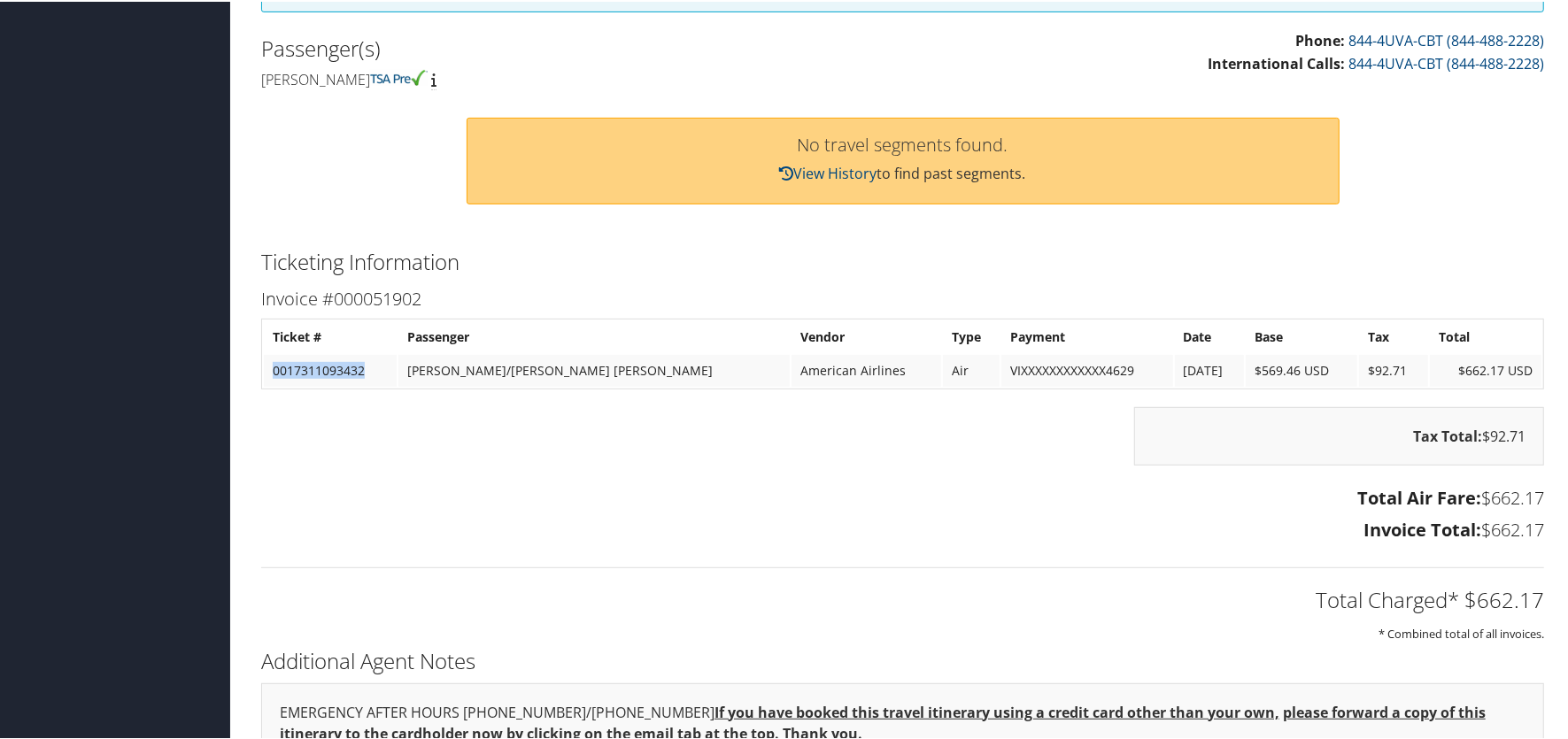
drag, startPoint x: 369, startPoint y: 370, endPoint x: 272, endPoint y: 374, distance: 97.1
click at [272, 374] on td "0017311093432" at bounding box center [329, 370] width 133 height 32
copy td "0017311093432"
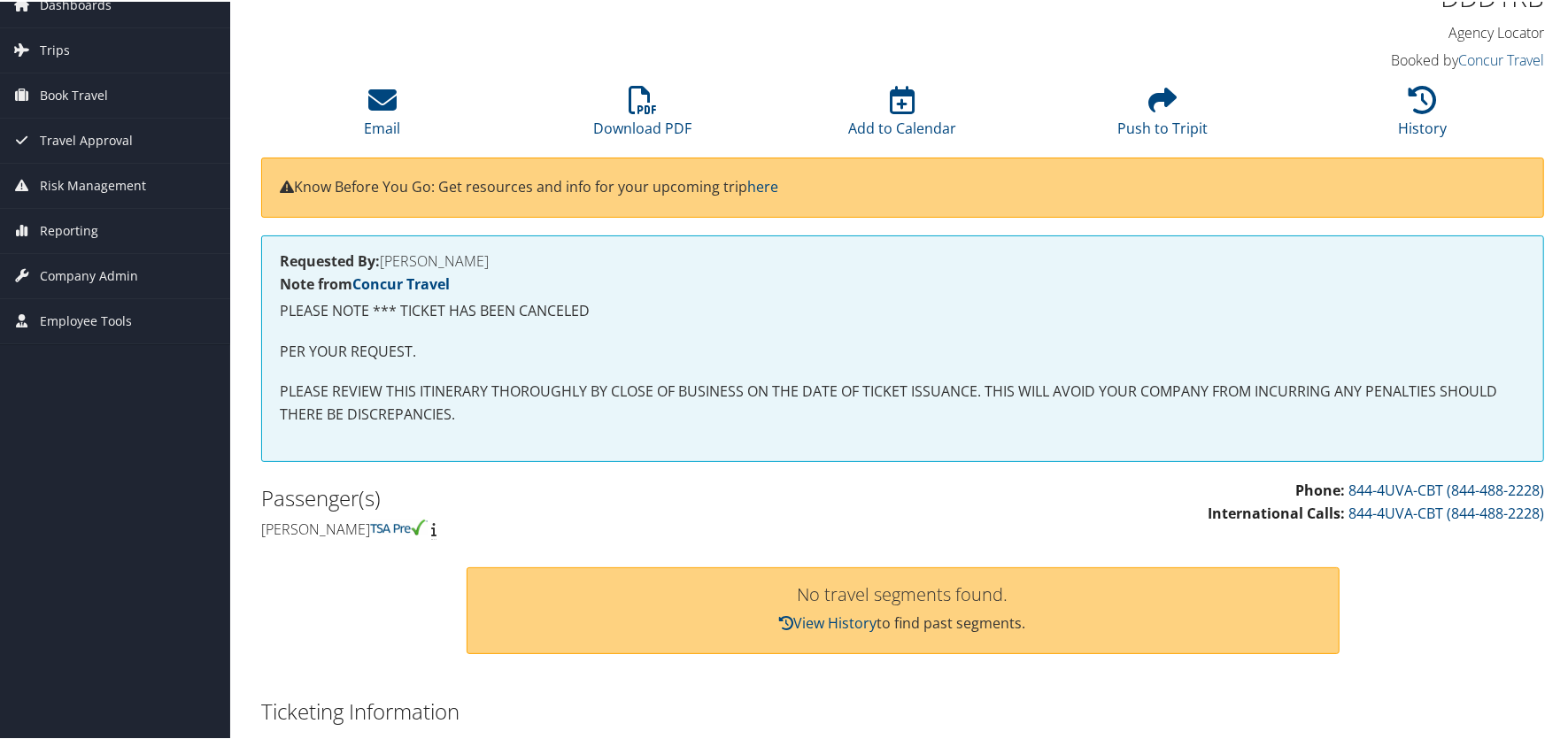
scroll to position [0, 0]
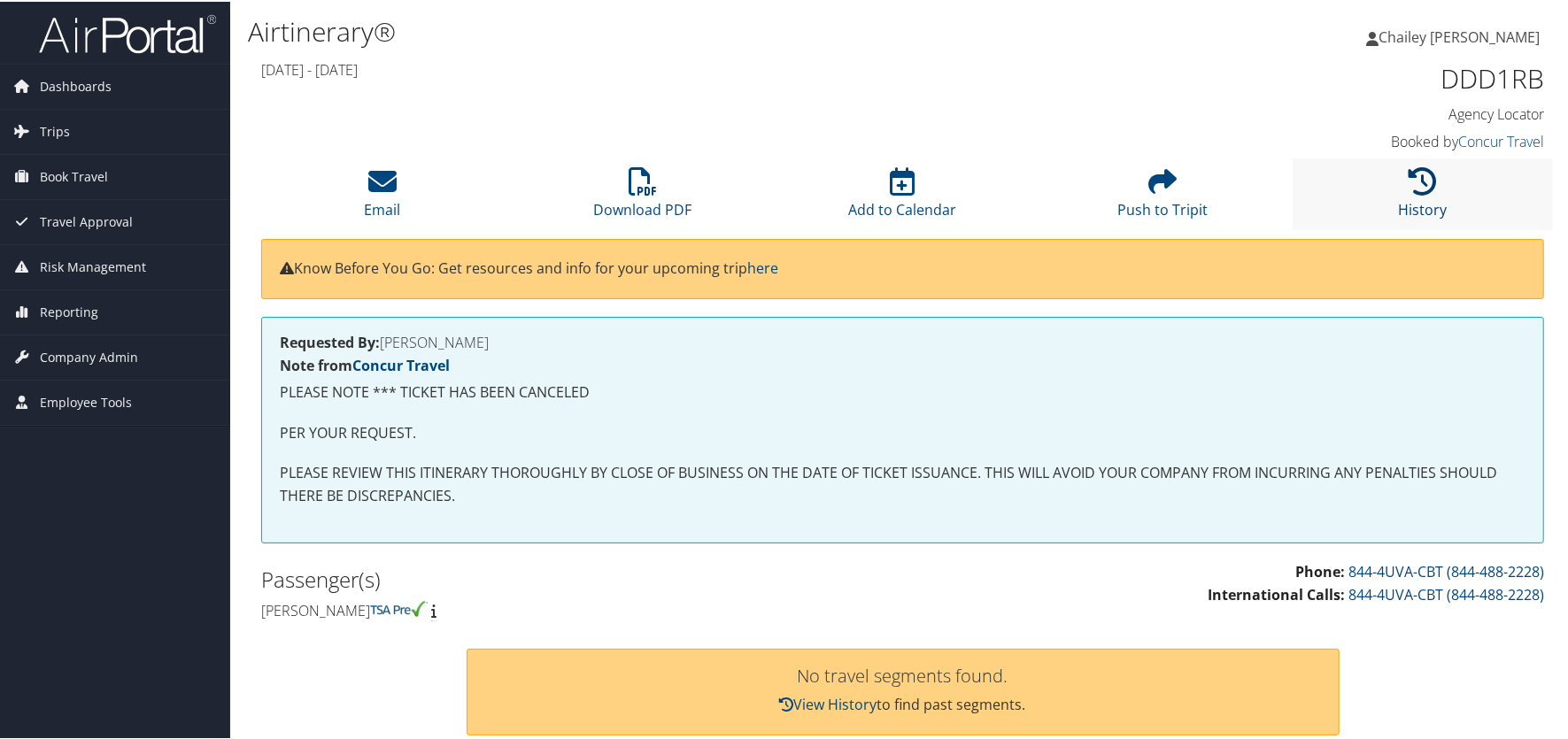
click at [1409, 186] on icon at bounding box center [1423, 179] width 29 height 29
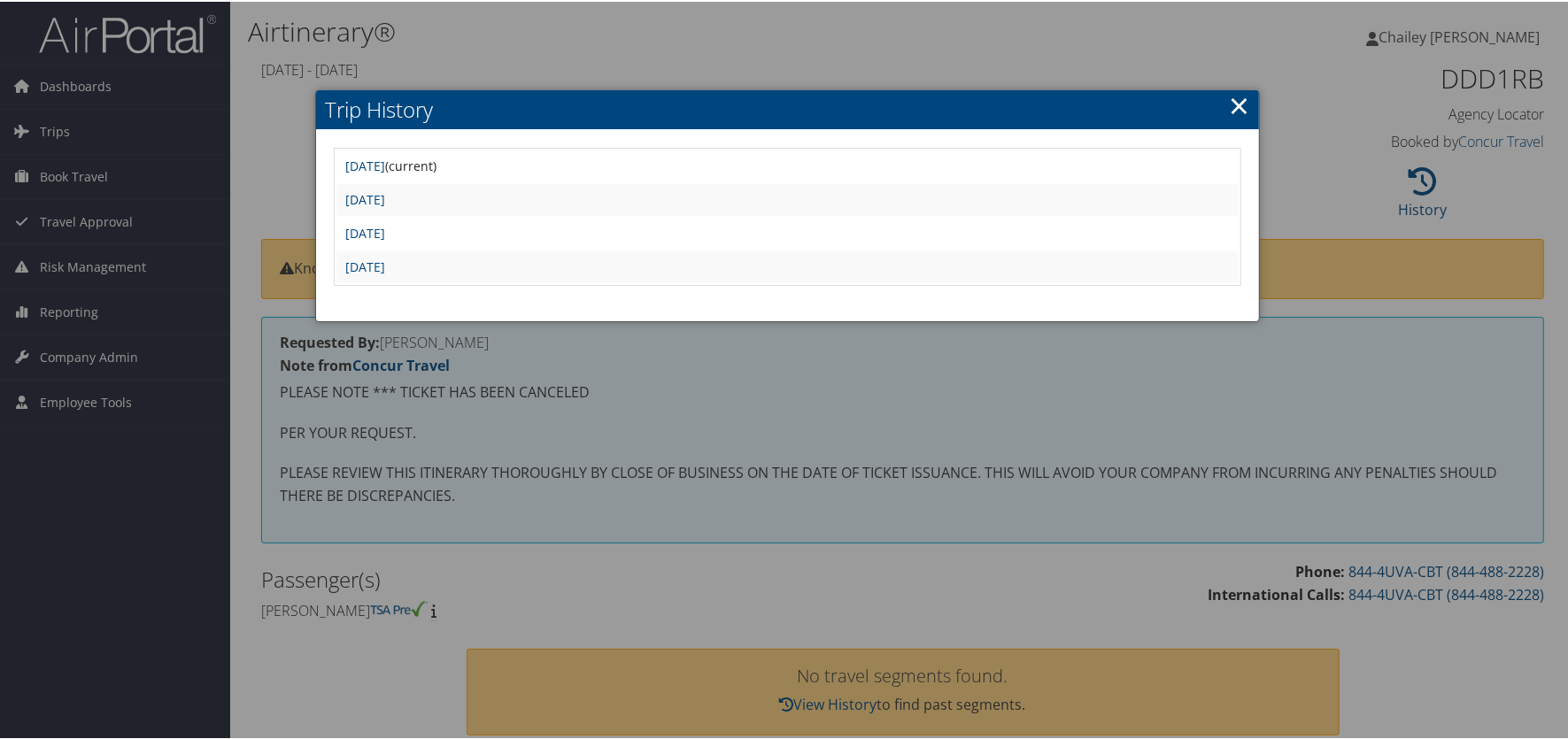
click at [1229, 104] on link "×" at bounding box center [1239, 104] width 21 height 36
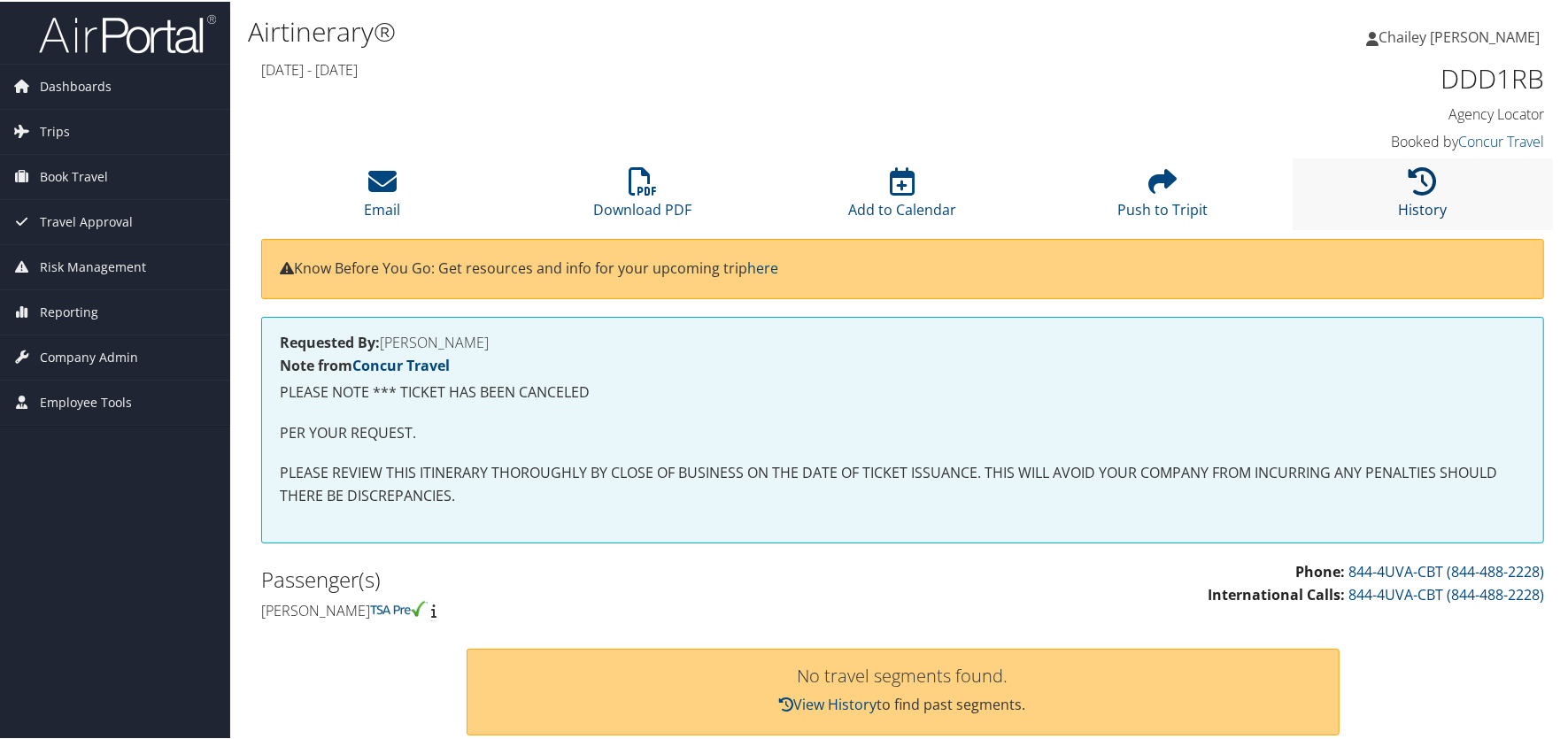
click at [1413, 197] on link "History" at bounding box center [1423, 196] width 49 height 43
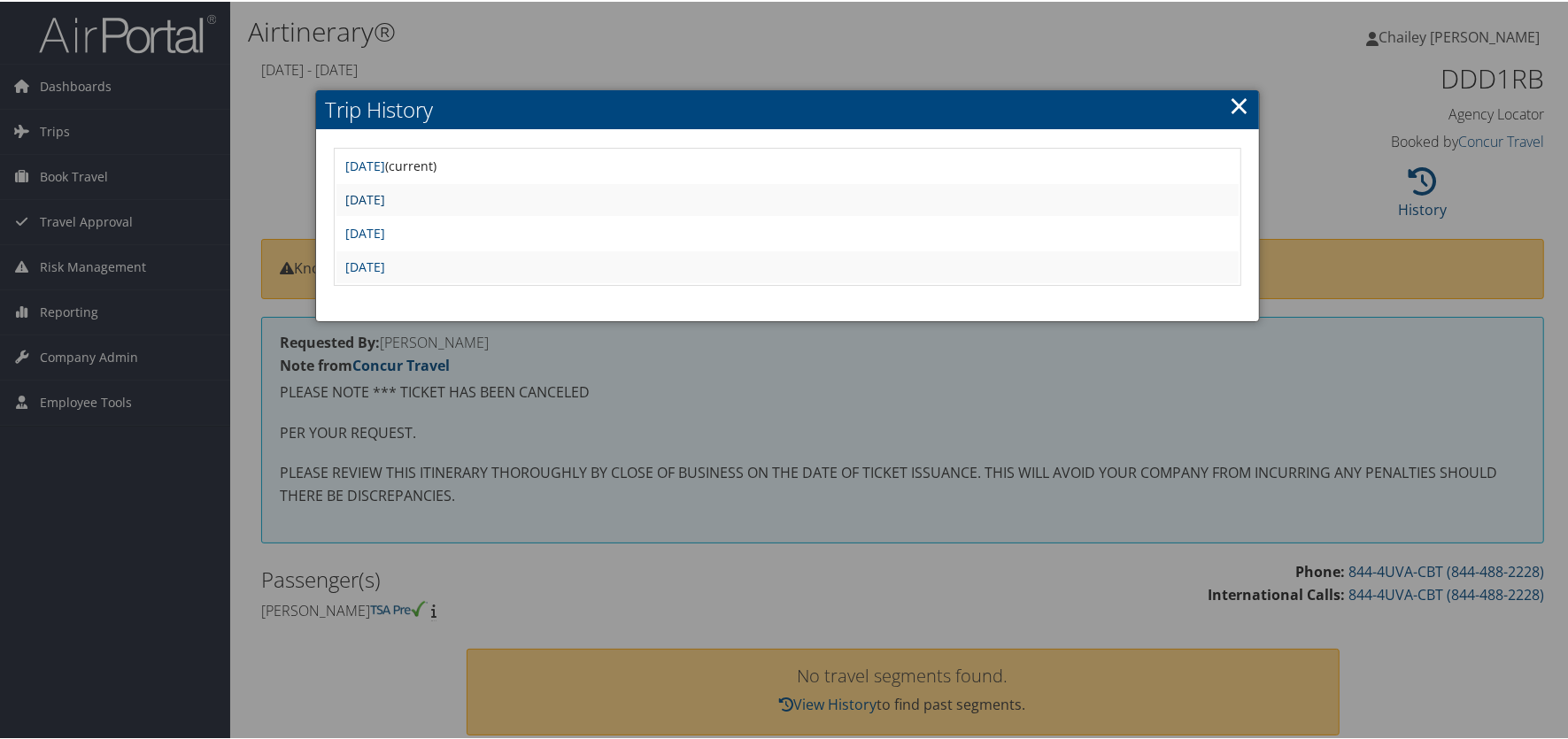
click at [385, 197] on link "Thu Sep 11 13:33:36 MDT 2025" at bounding box center [365, 197] width 40 height 17
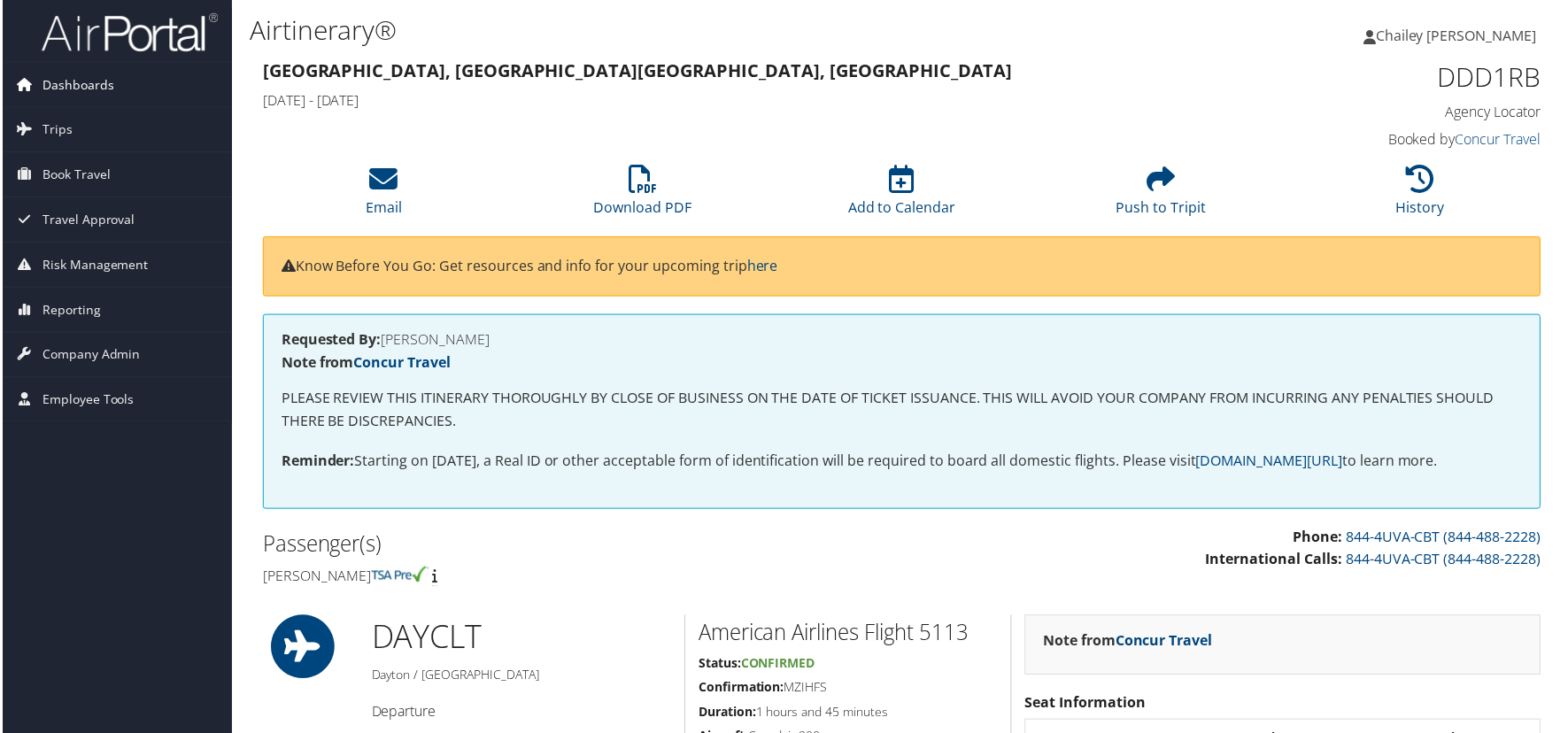
drag, startPoint x: 136, startPoint y: 35, endPoint x: 205, endPoint y: 62, distance: 74.1
click at [135, 33] on img at bounding box center [128, 32] width 177 height 42
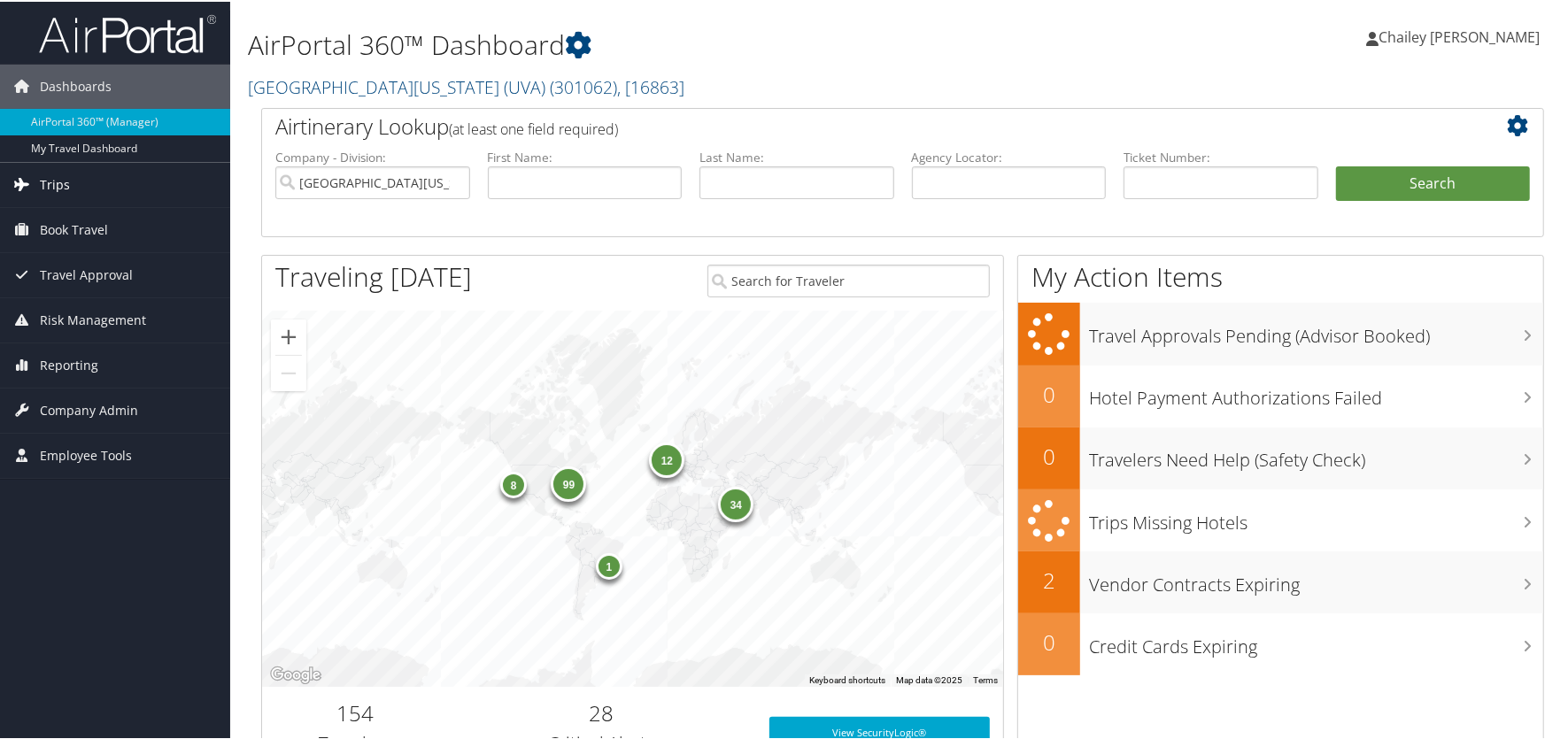
click at [69, 179] on link "Trips" at bounding box center [115, 183] width 230 height 45
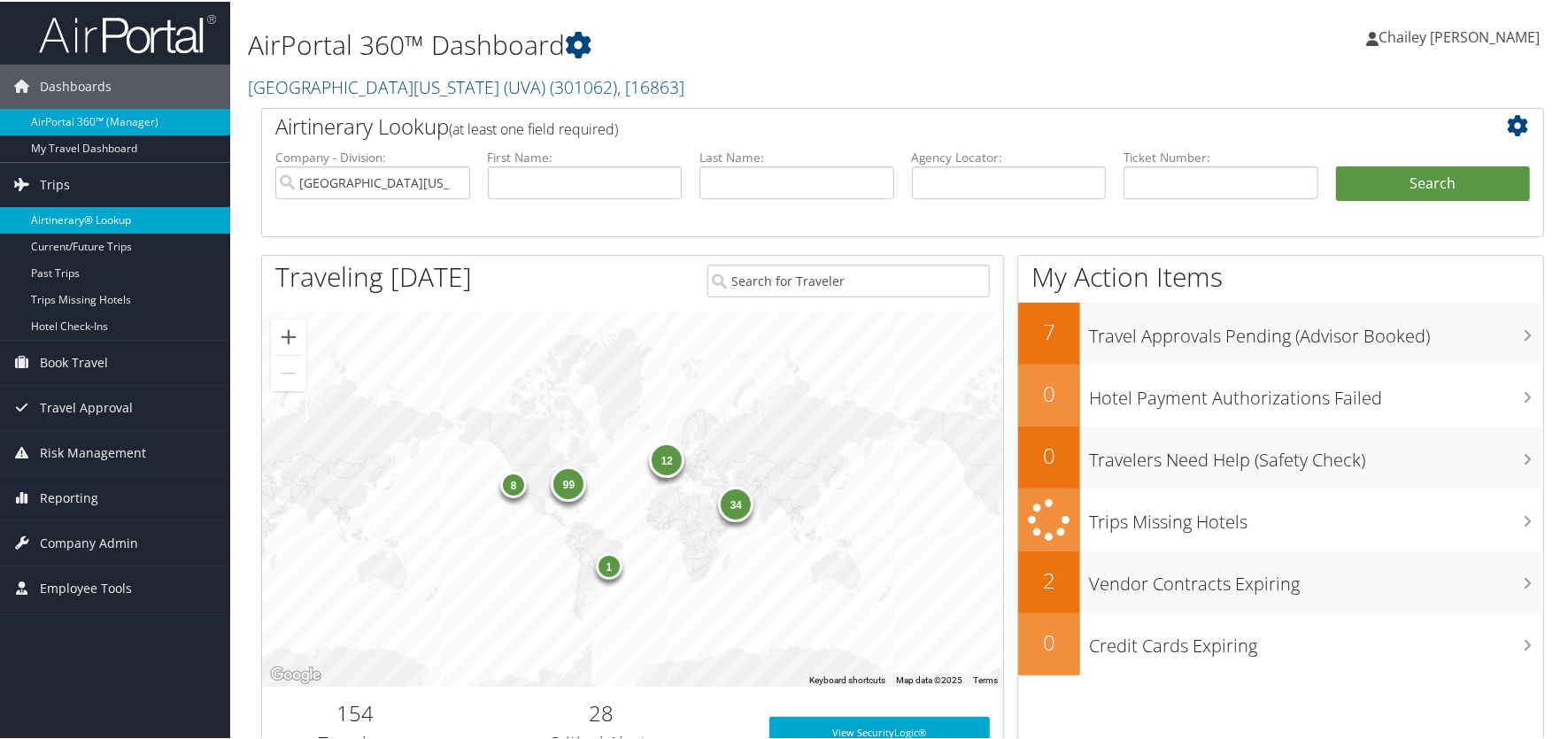
click at [73, 212] on link "Airtinerary® Lookup" at bounding box center [115, 219] width 230 height 27
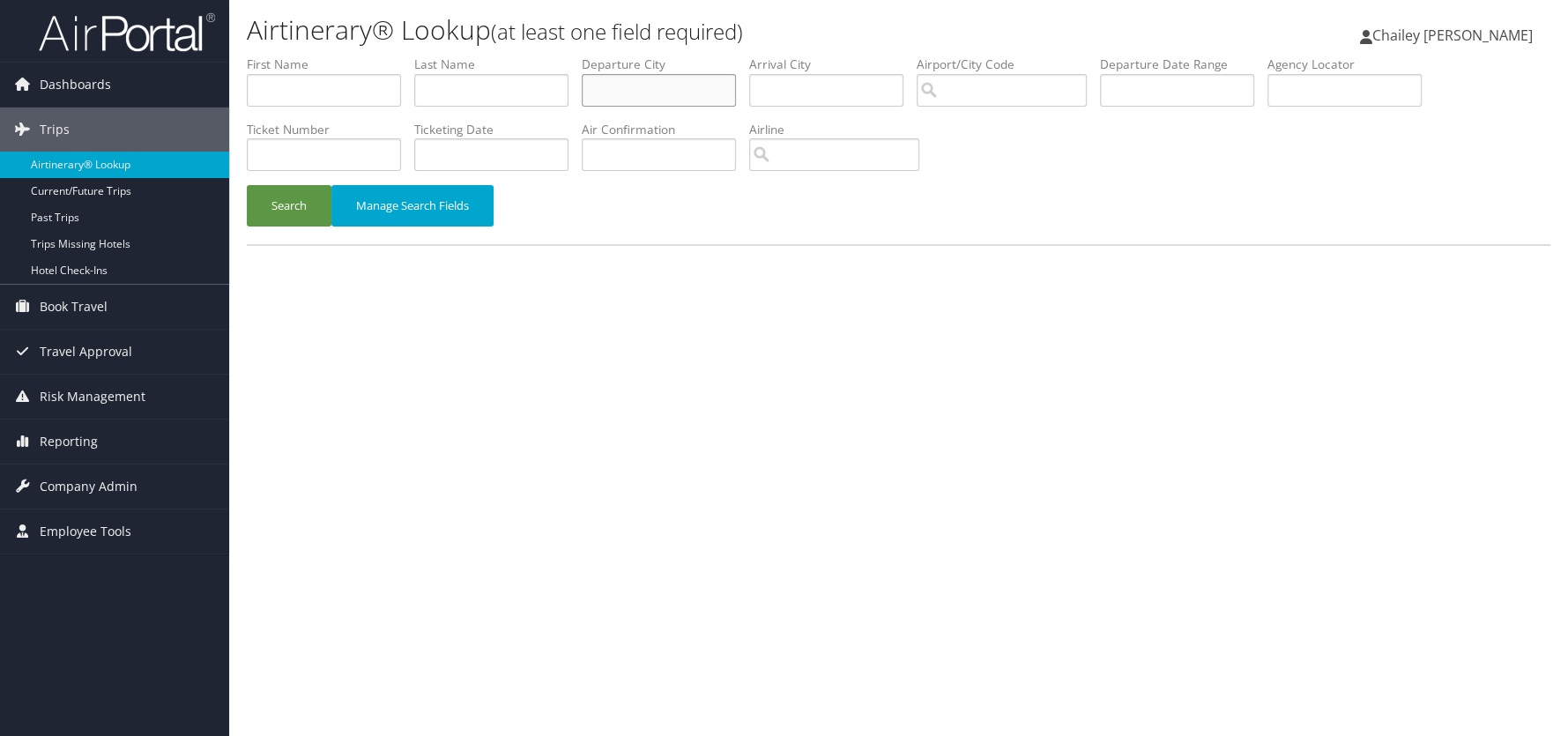
click at [636, 102] on input "text" at bounding box center [659, 90] width 155 height 33
type input "[GEOGRAPHIC_DATA]"
drag, startPoint x: 792, startPoint y: 155, endPoint x: 804, endPoint y: 149, distance: 13.4
click at [794, 154] on input "search" at bounding box center [834, 155] width 170 height 33
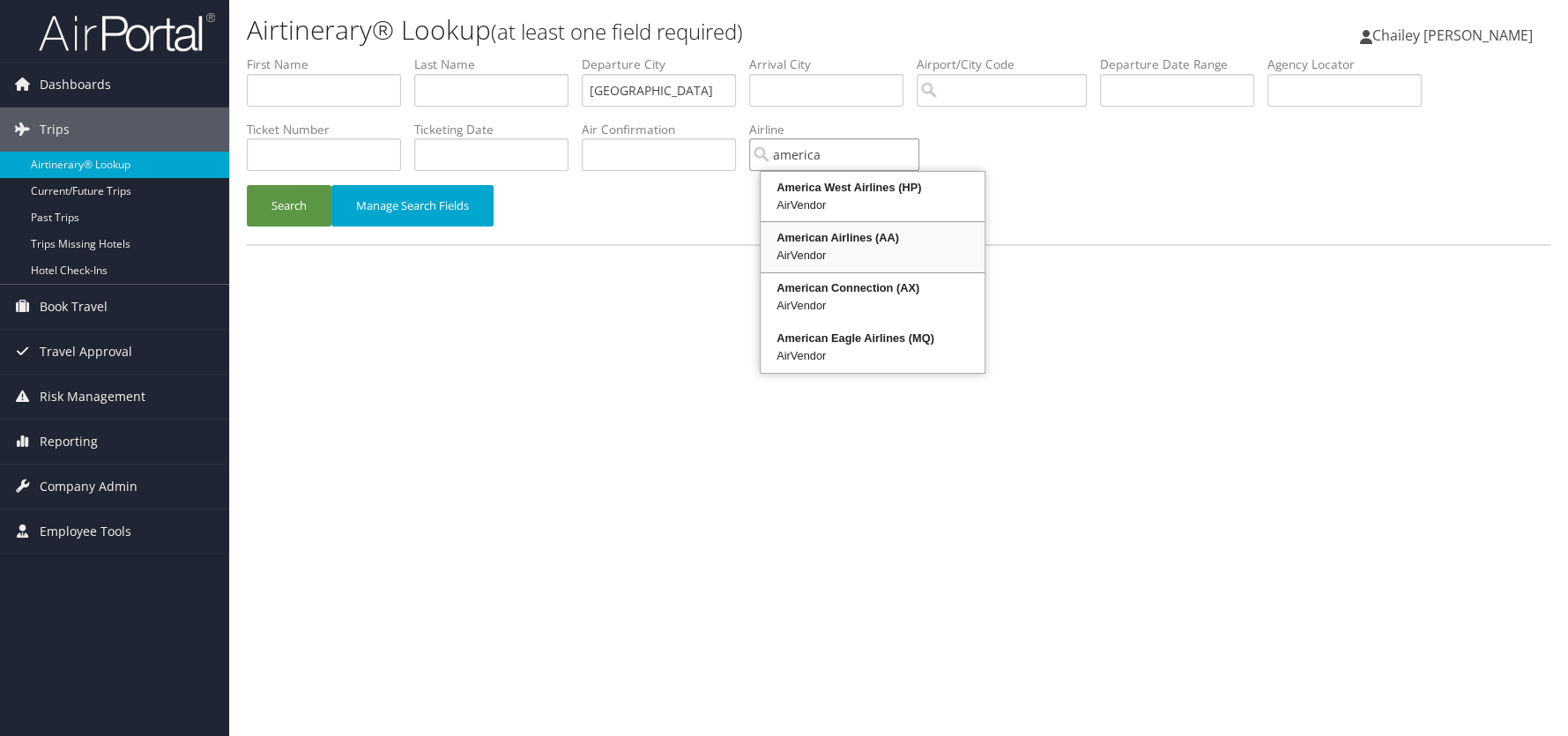
click at [864, 246] on div "American Airlines (AA)" at bounding box center [873, 238] width 219 height 18
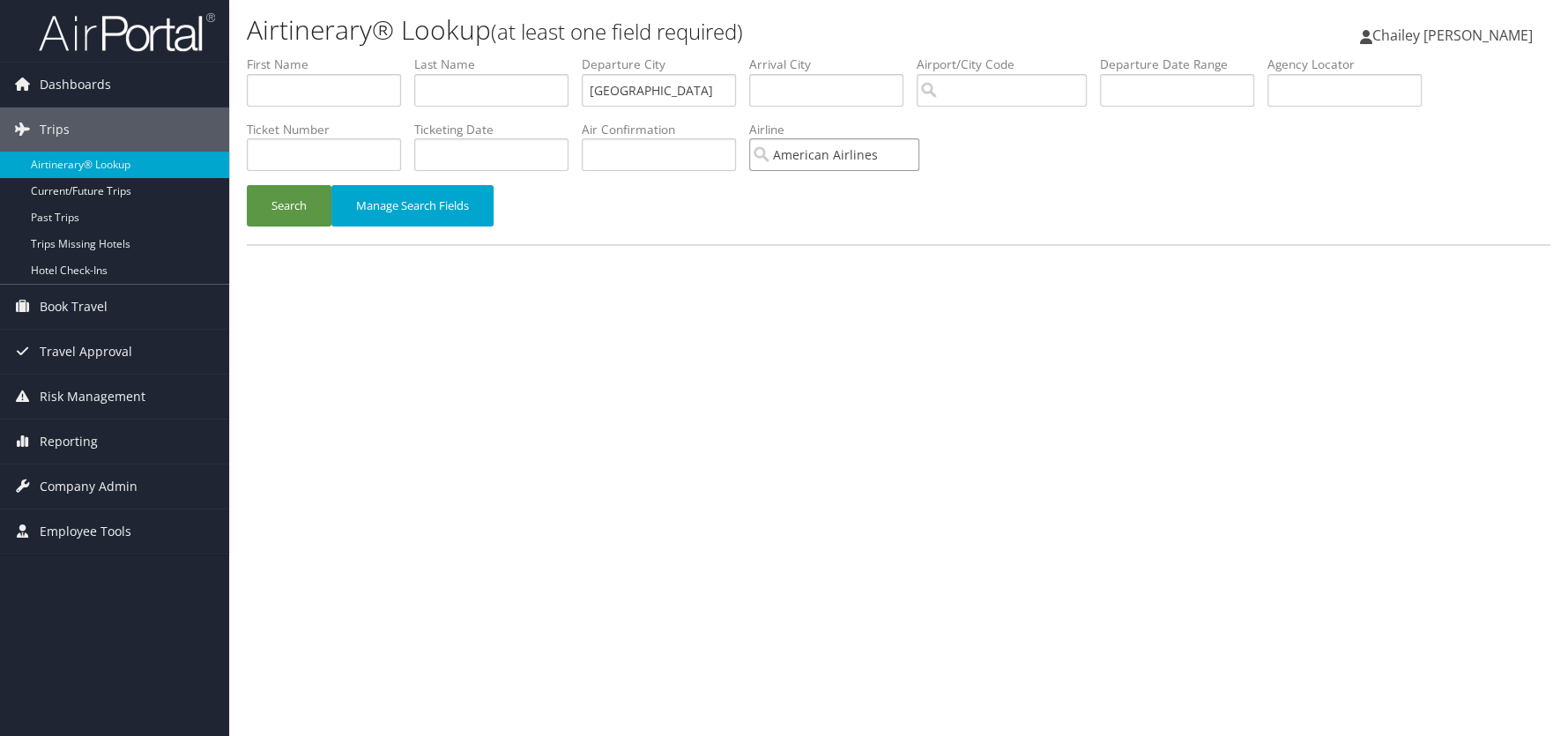
type input "American Airlines"
click at [1183, 85] on input "text" at bounding box center [1178, 90] width 155 height 33
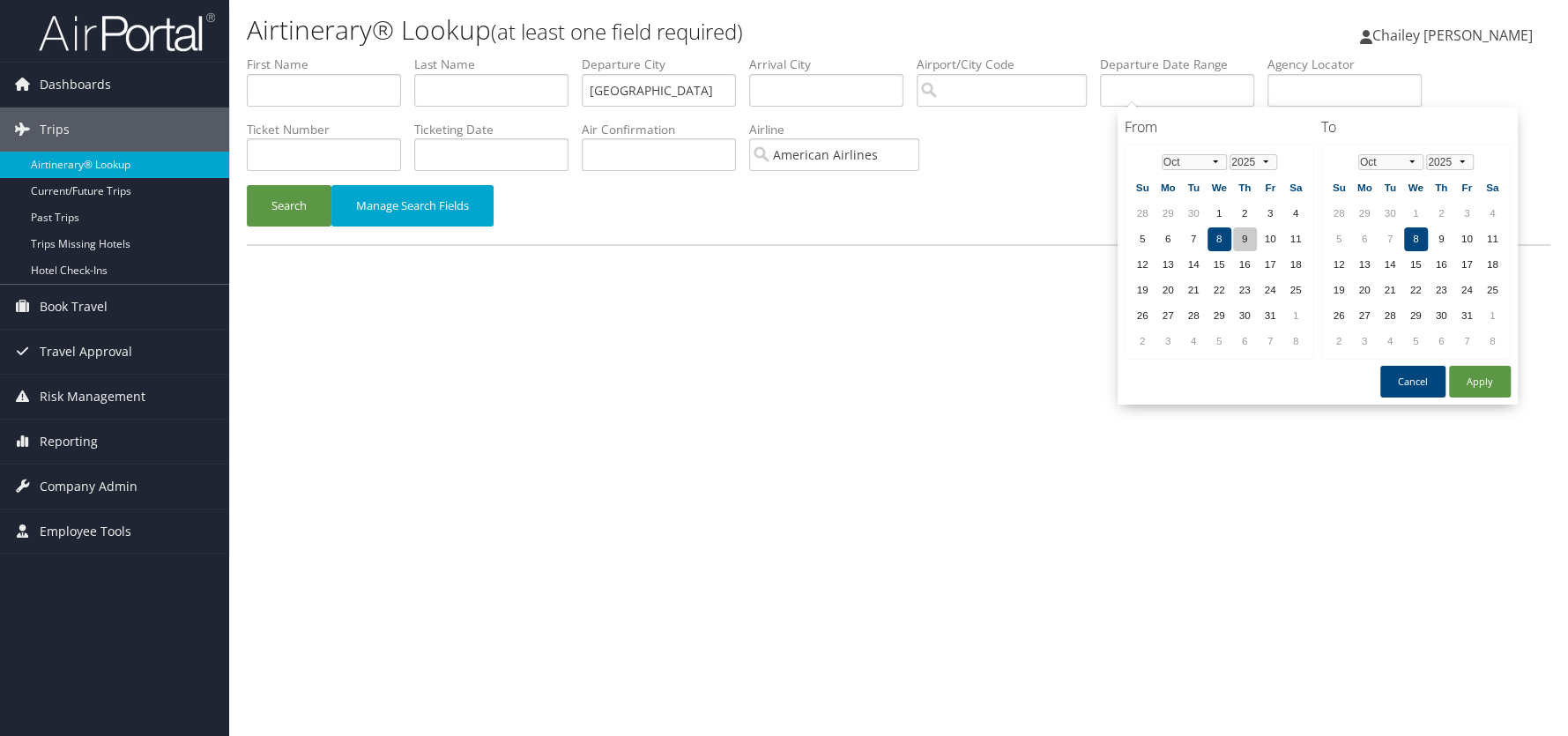
click at [1238, 235] on td "9" at bounding box center [1244, 239] width 24 height 24
click at [1485, 230] on td "11" at bounding box center [1492, 239] width 24 height 24
click at [1458, 370] on button "Apply" at bounding box center [1479, 382] width 61 height 32
type input "[DATE] - [DATE]"
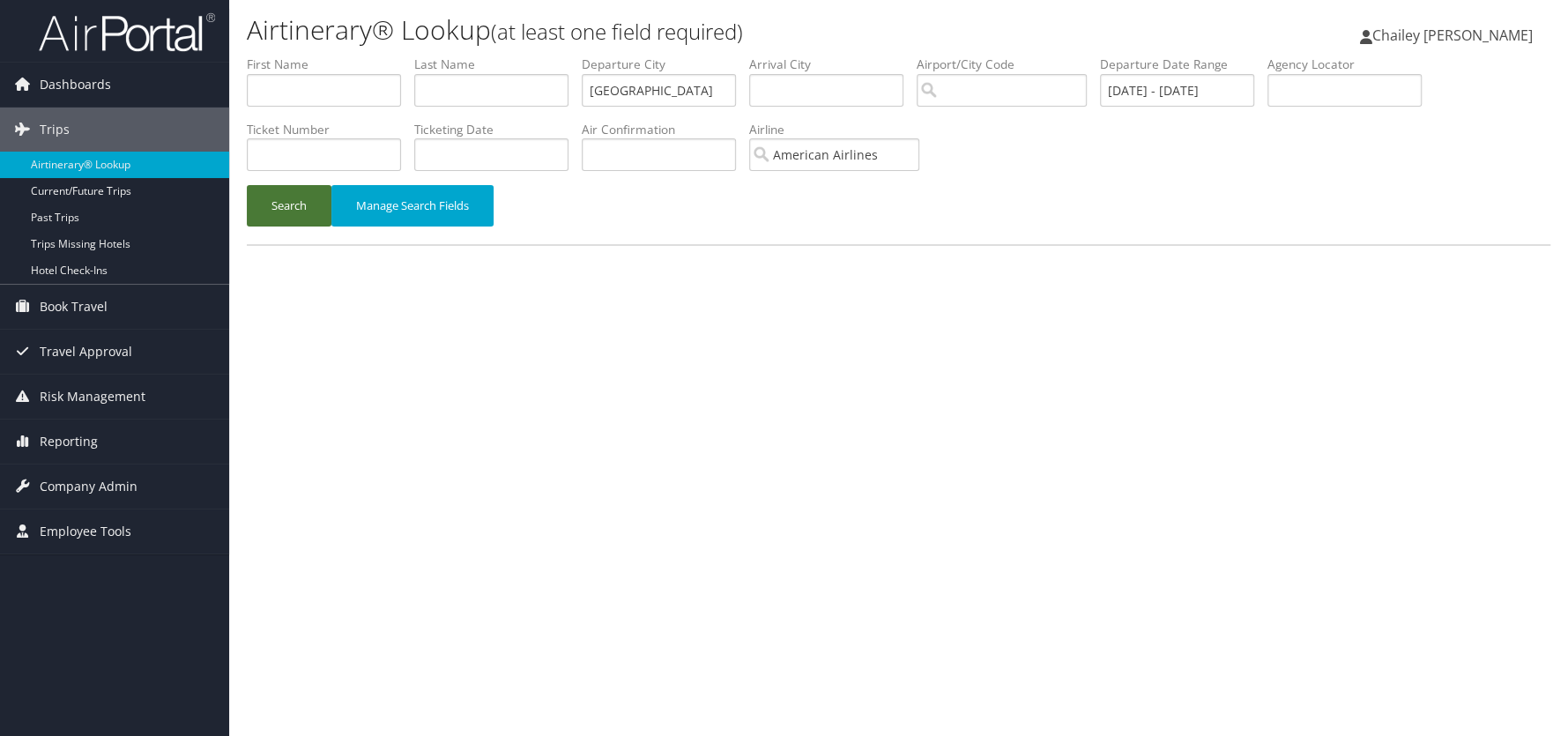
click at [302, 211] on button "Search" at bounding box center [289, 205] width 84 height 42
